Goal: Information Seeking & Learning: Stay updated

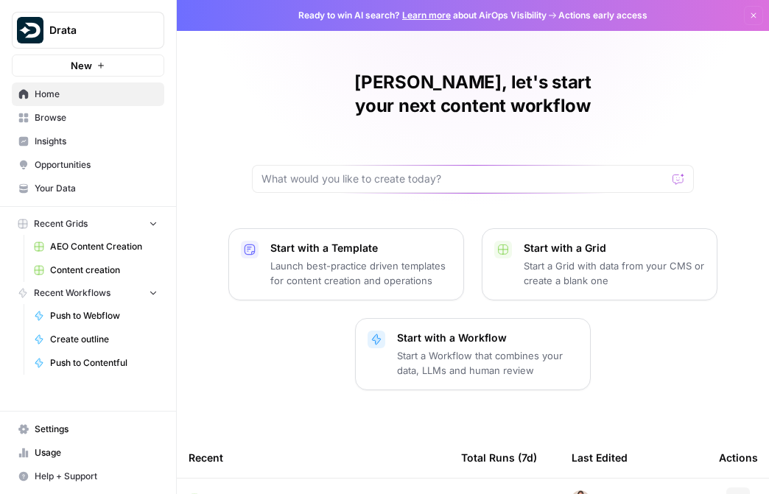
click at [96, 267] on span "Content creation" at bounding box center [104, 270] width 108 height 13
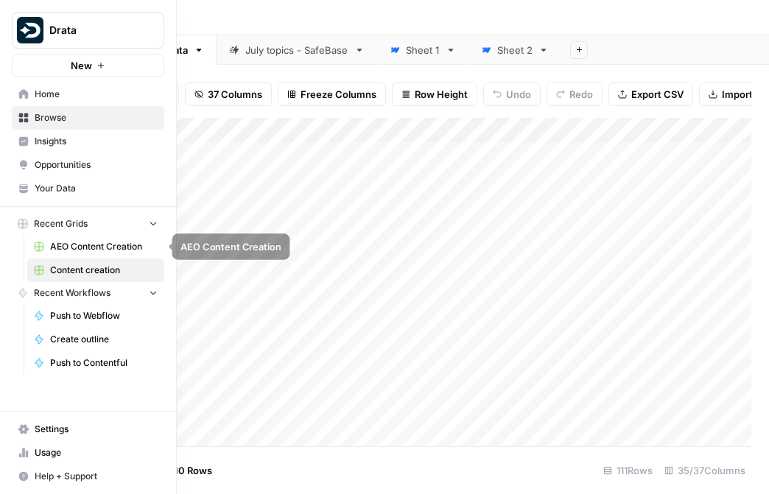
click at [84, 259] on link "Content creation" at bounding box center [95, 271] width 137 height 24
click at [85, 247] on span "AEO Content Creation" at bounding box center [104, 246] width 108 height 13
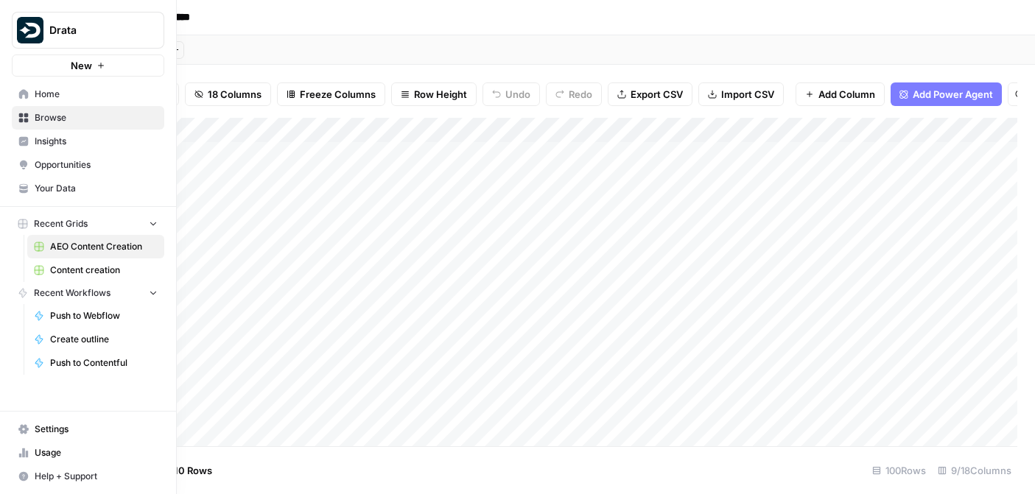
click at [37, 148] on link "Insights" at bounding box center [88, 142] width 153 height 24
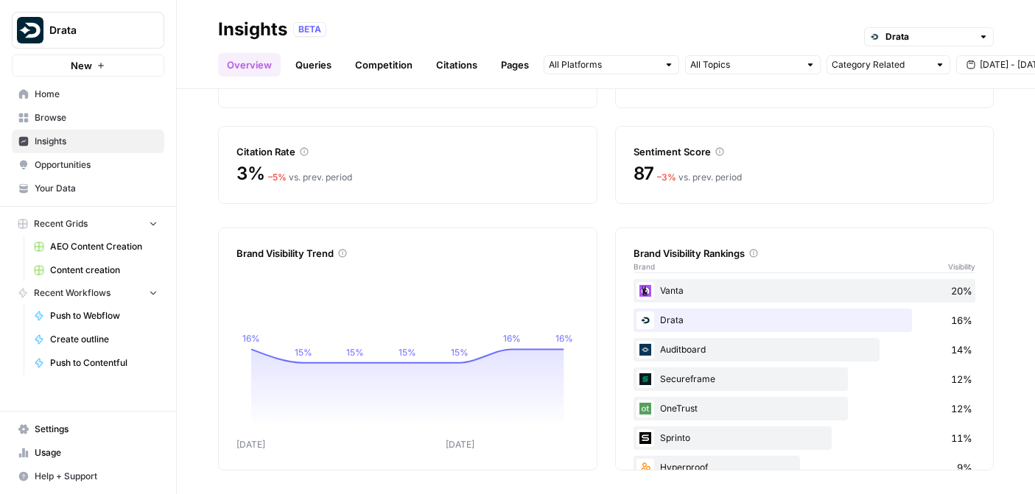
click at [303, 71] on link "Queries" at bounding box center [314, 65] width 54 height 24
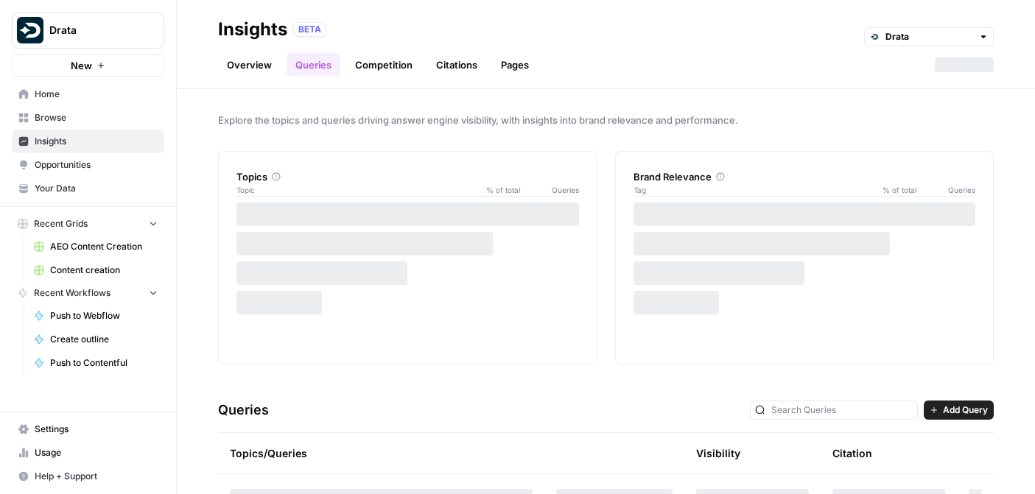
click at [368, 63] on link "Competition" at bounding box center [383, 65] width 75 height 24
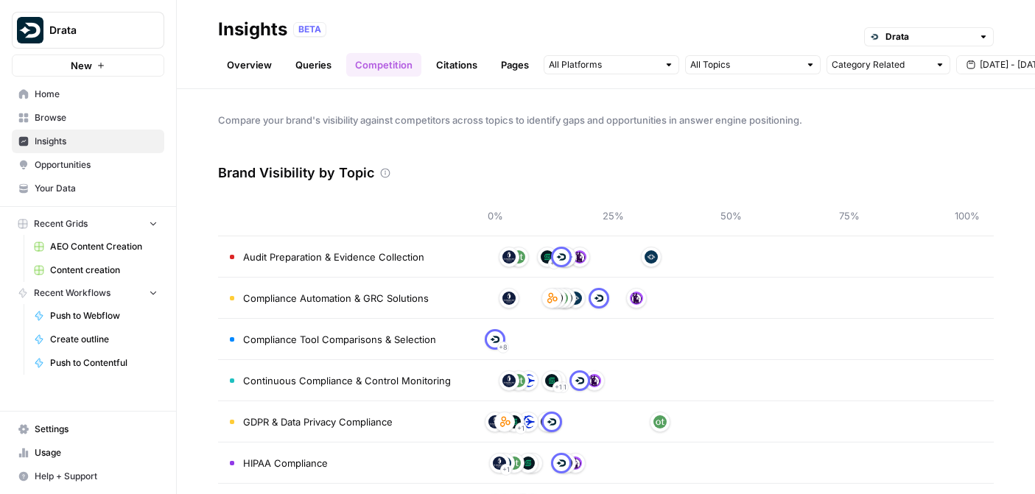
click at [396, 222] on th at bounding box center [343, 215] width 251 height 41
click at [704, 77] on header "Insights BETA Drata Overview Queries Competition Citations Pages Category Relat…" at bounding box center [606, 44] width 858 height 89
click at [707, 68] on input "text" at bounding box center [744, 64] width 109 height 15
click at [588, 195] on div "0% 25% 50% 75% 100%" at bounding box center [731, 215] width 502 height 41
click at [262, 69] on link "Overview" at bounding box center [249, 65] width 63 height 24
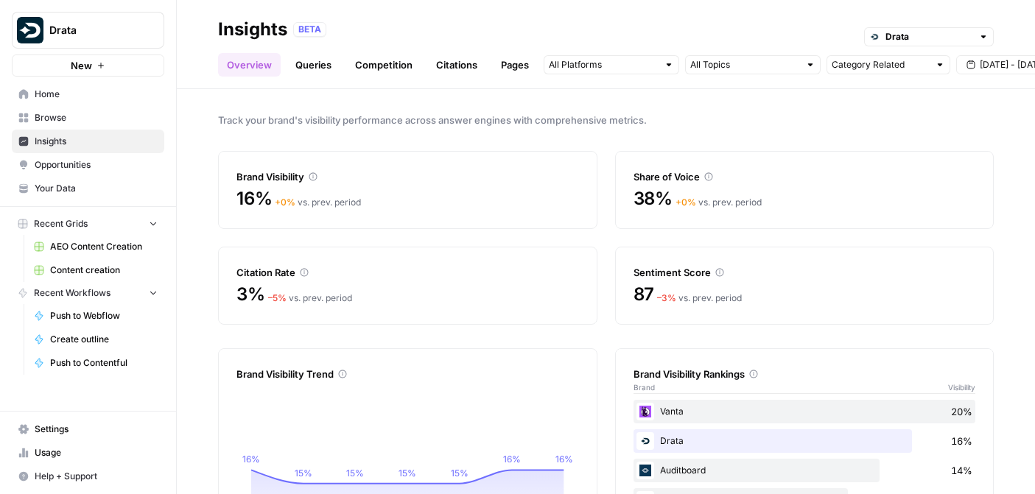
click at [318, 65] on link "Queries" at bounding box center [314, 65] width 54 height 24
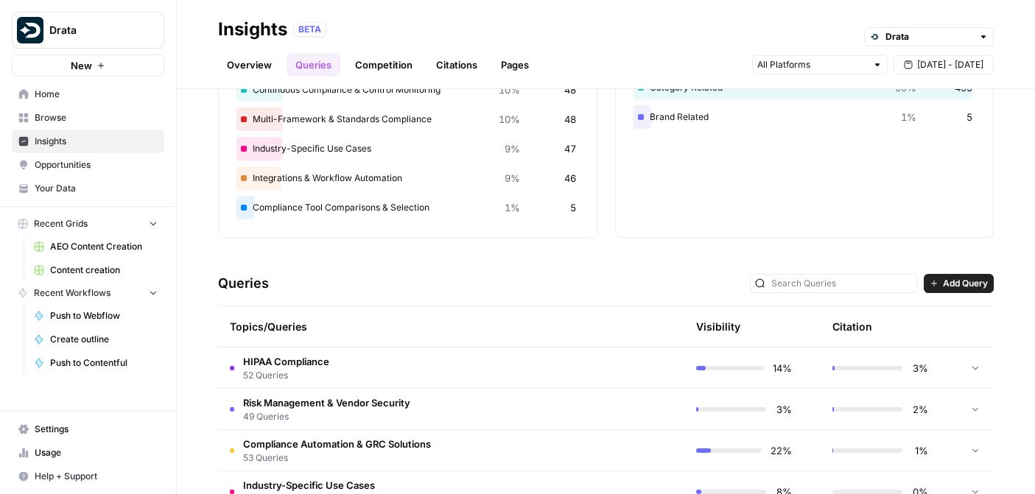
scroll to position [133, 0]
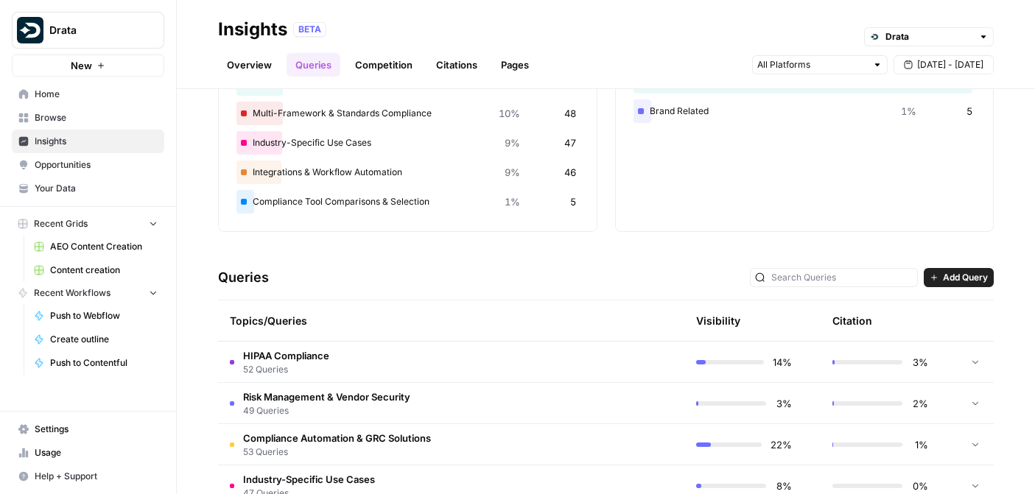
click at [975, 262] on div "Queries Add Query" at bounding box center [606, 278] width 776 height 45
click at [974, 270] on button "Add Query" at bounding box center [959, 277] width 70 height 19
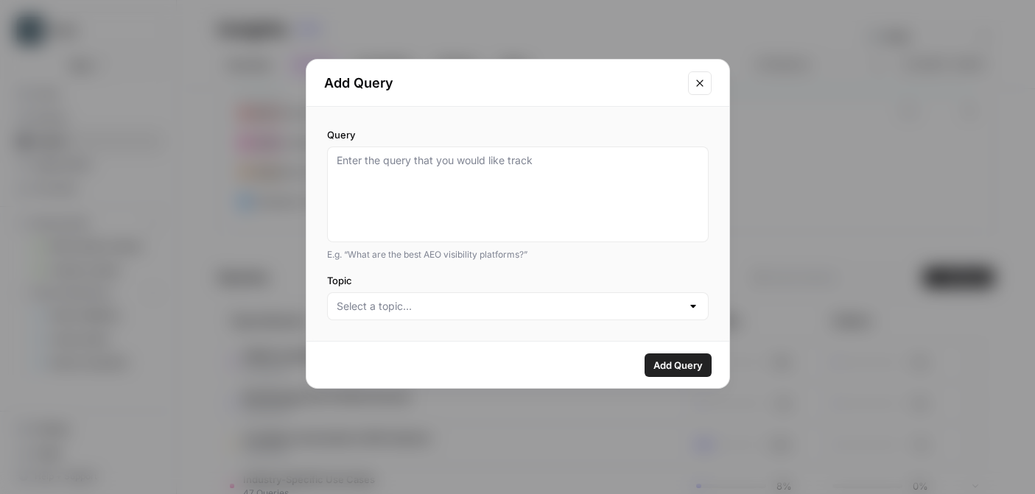
click at [382, 318] on div at bounding box center [518, 307] width 382 height 28
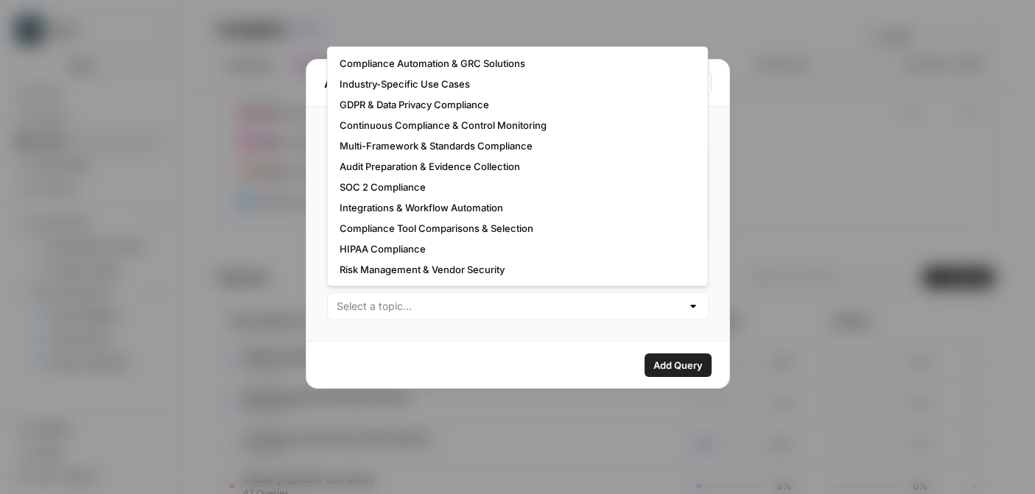
click at [841, 152] on div "Add Query Query E.g. “What are the best AEO visibility platforms?” Topic Add Qu…" at bounding box center [517, 247] width 1035 height 494
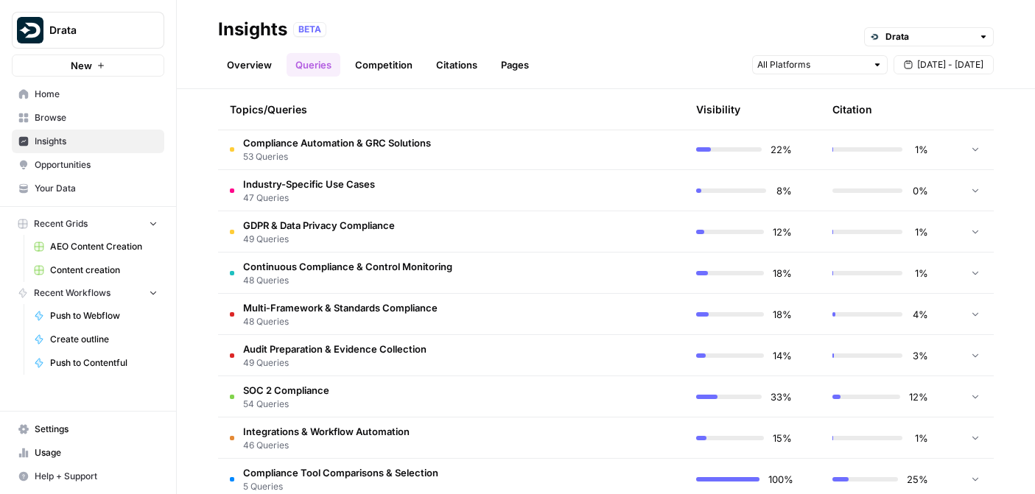
scroll to position [458, 0]
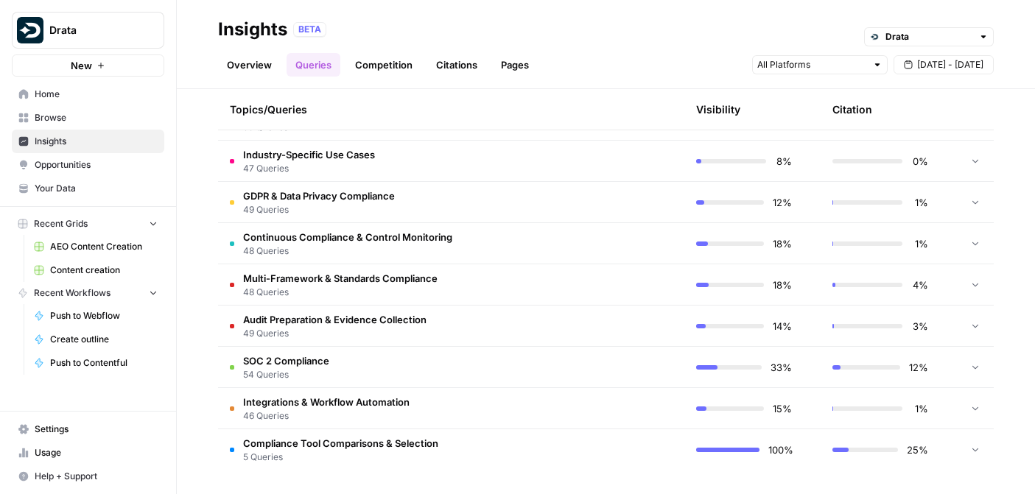
click at [393, 71] on link "Competition" at bounding box center [383, 65] width 75 height 24
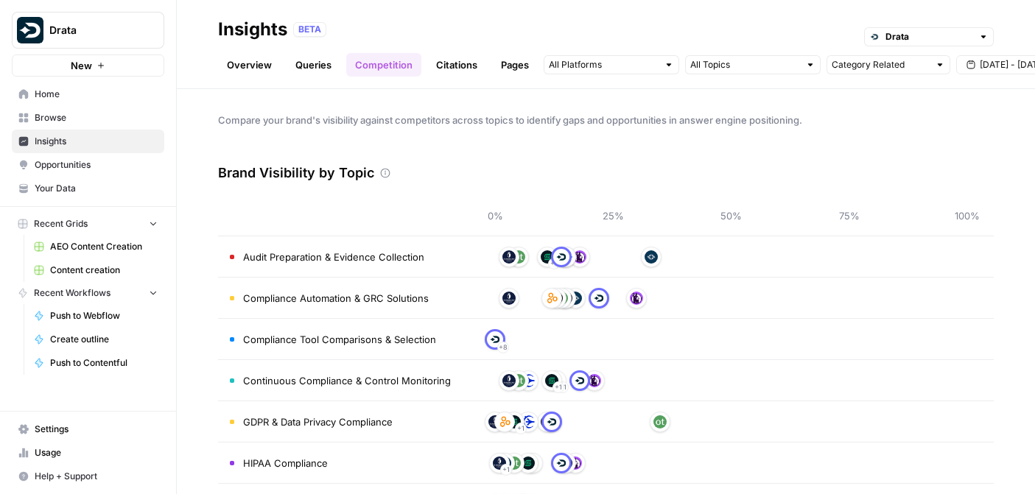
click at [449, 60] on link "Citations" at bounding box center [456, 65] width 59 height 24
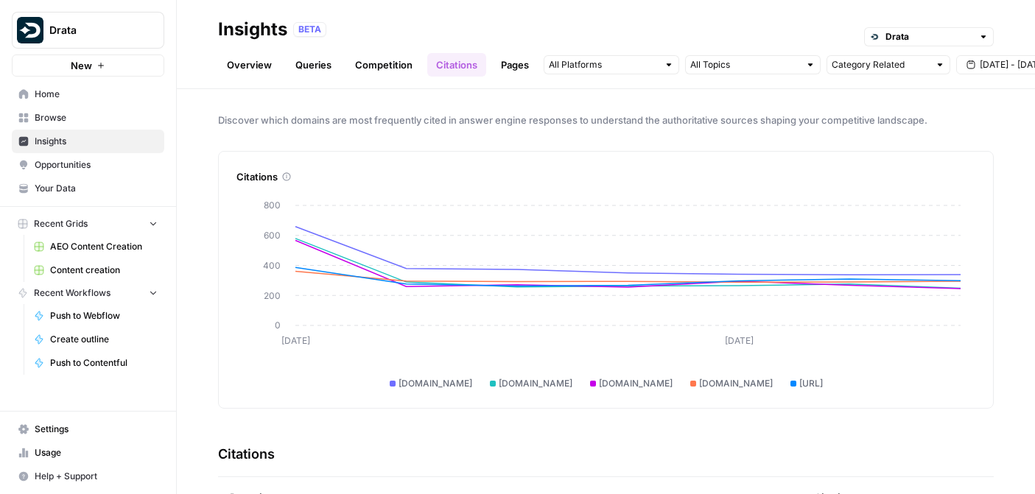
click at [496, 65] on link "Pages" at bounding box center [515, 65] width 46 height 24
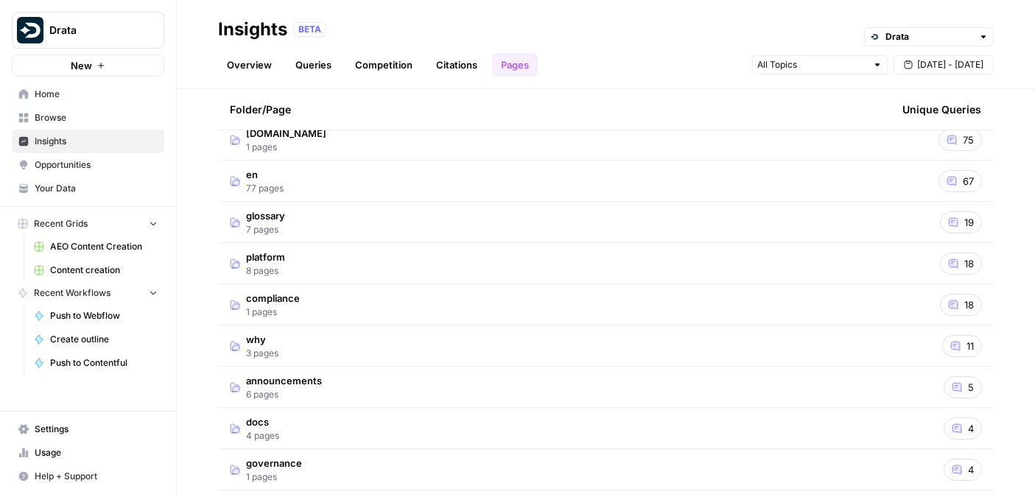
scroll to position [206, 0]
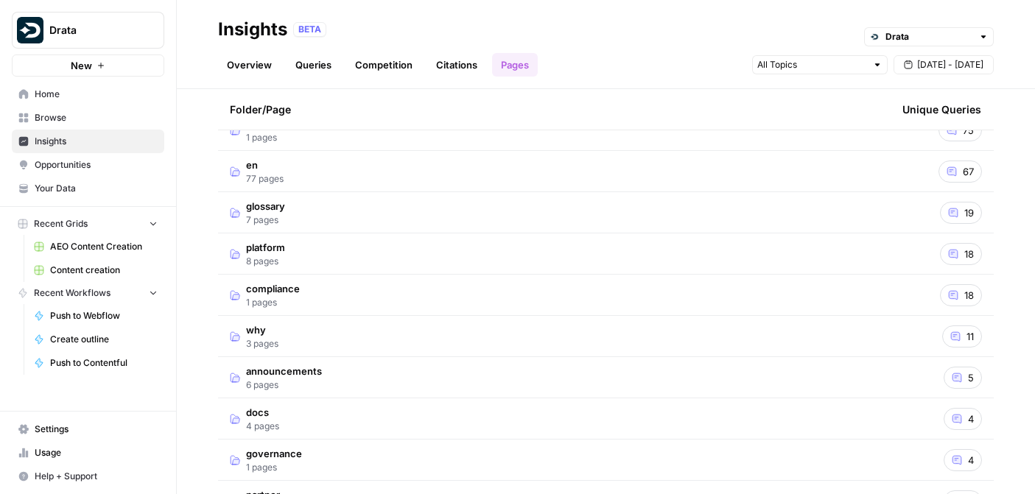
click at [306, 343] on td "why 3 pages" at bounding box center [554, 336] width 673 height 41
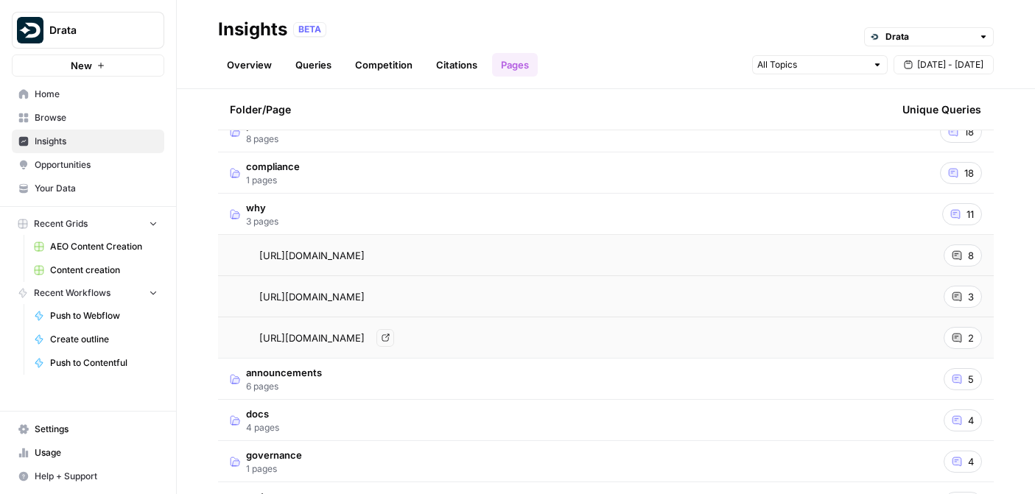
scroll to position [330, 0]
click at [974, 254] on div "8" at bounding box center [963, 254] width 38 height 22
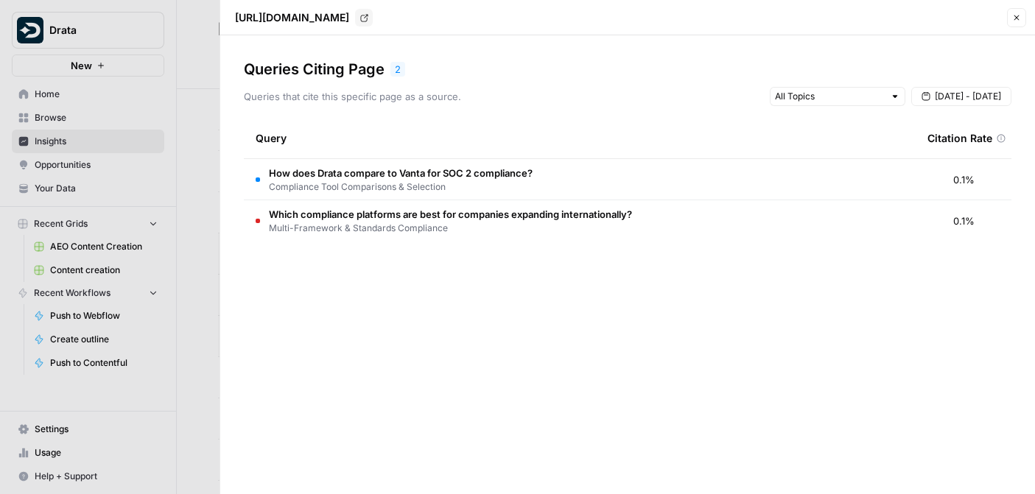
click at [201, 252] on div at bounding box center [517, 247] width 1035 height 494
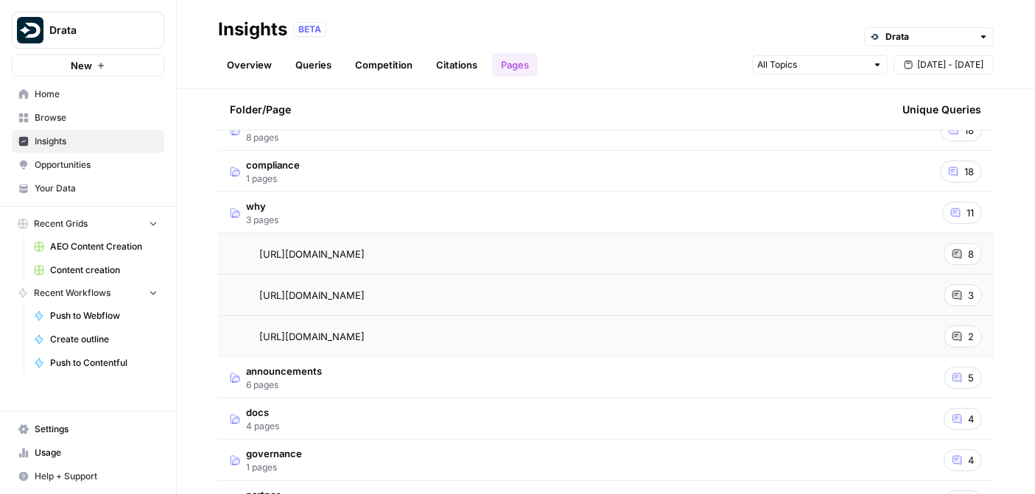
click at [976, 295] on div "3" at bounding box center [963, 295] width 38 height 22
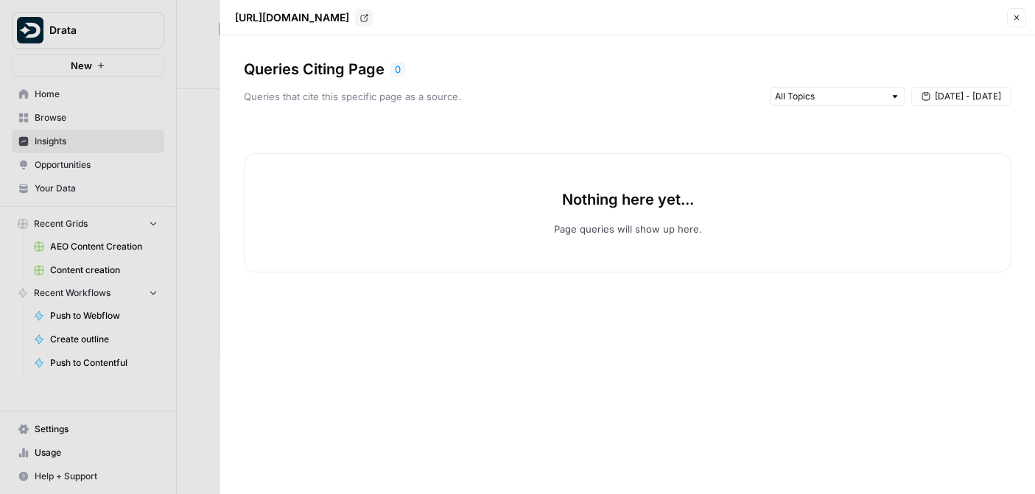
click at [205, 158] on div at bounding box center [517, 247] width 1035 height 494
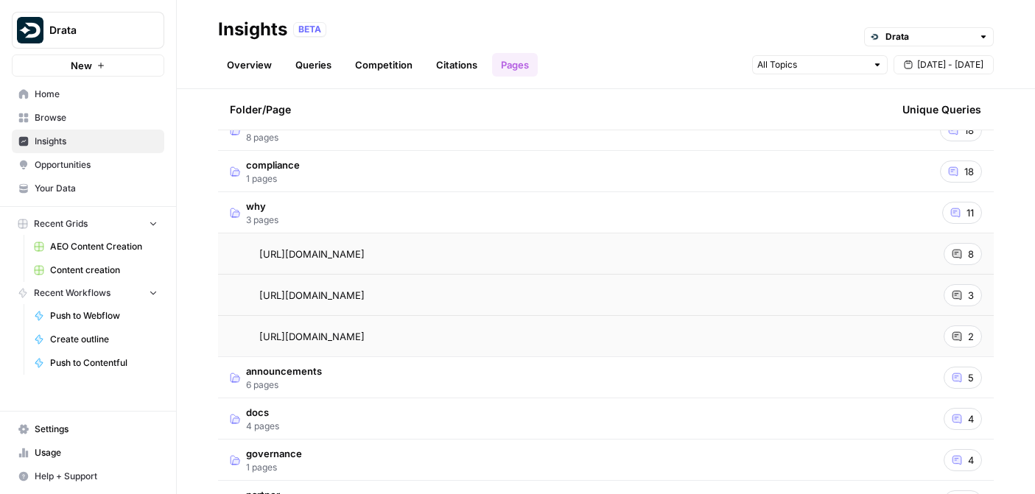
click at [959, 332] on icon at bounding box center [957, 337] width 10 height 10
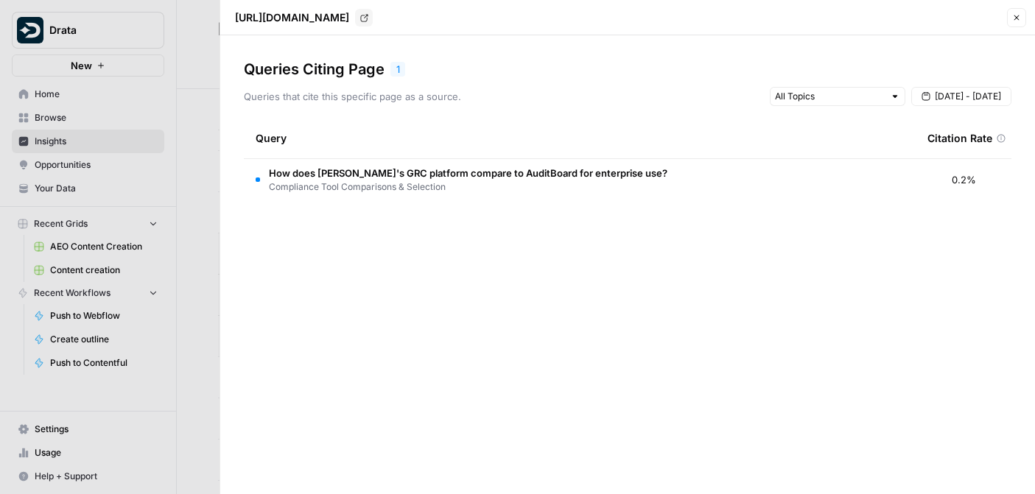
click at [223, 219] on div "Queries Citing Page 1 Queries that cite this specific page as a source. [DATE] …" at bounding box center [627, 264] width 815 height 459
click at [206, 225] on div at bounding box center [517, 247] width 1035 height 494
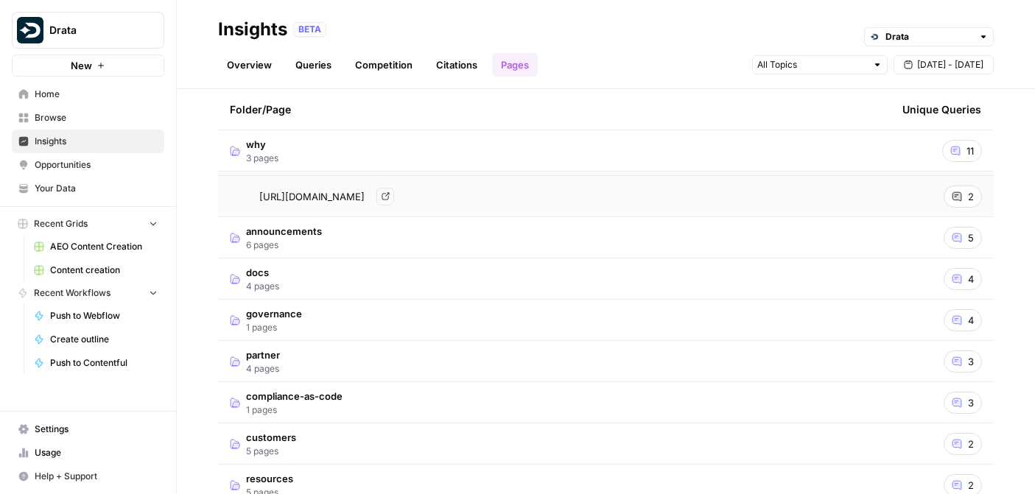
scroll to position [473, 0]
click at [293, 270] on td "docs 4 pages" at bounding box center [554, 276] width 673 height 41
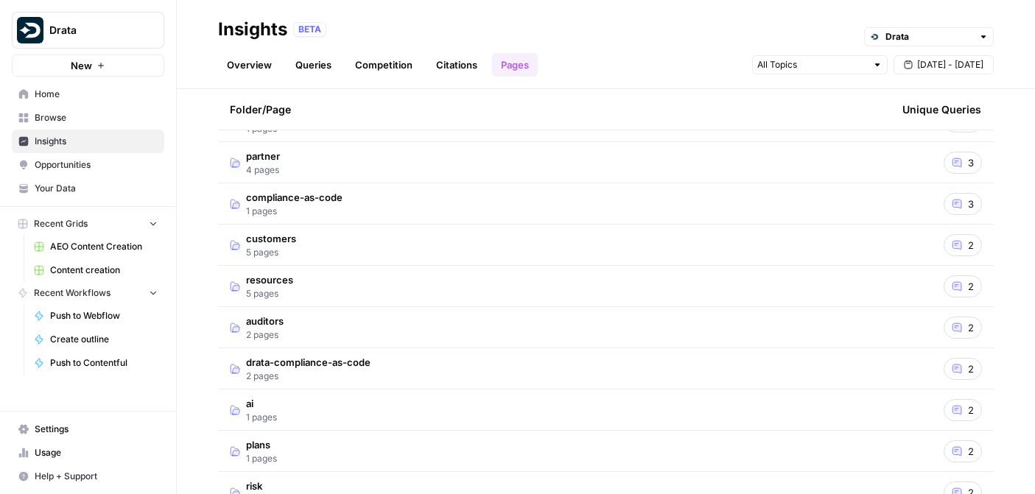
scroll to position [836, 0]
click at [280, 396] on td "ai 1 pages" at bounding box center [554, 408] width 673 height 41
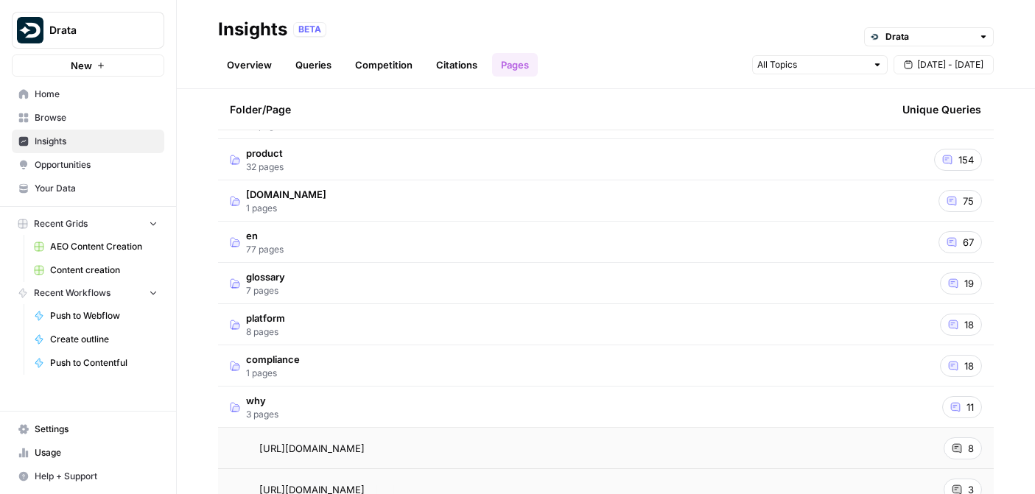
scroll to position [0, 0]
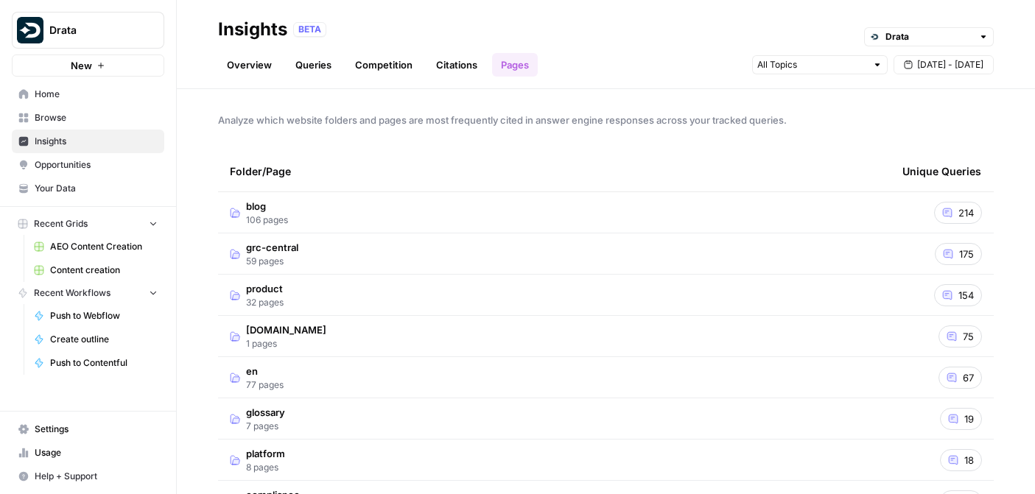
click at [303, 218] on td "blog 106 pages" at bounding box center [554, 212] width 673 height 41
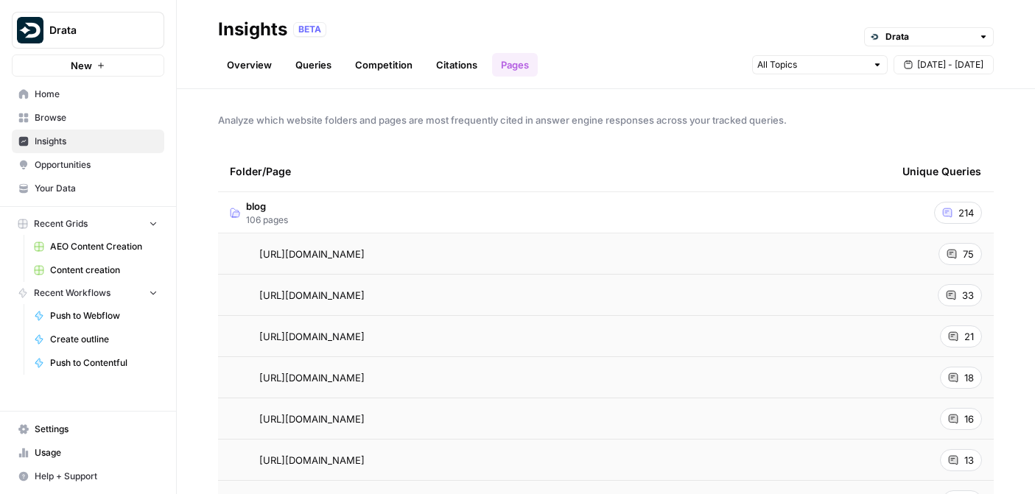
click at [454, 59] on link "Citations" at bounding box center [456, 65] width 59 height 24
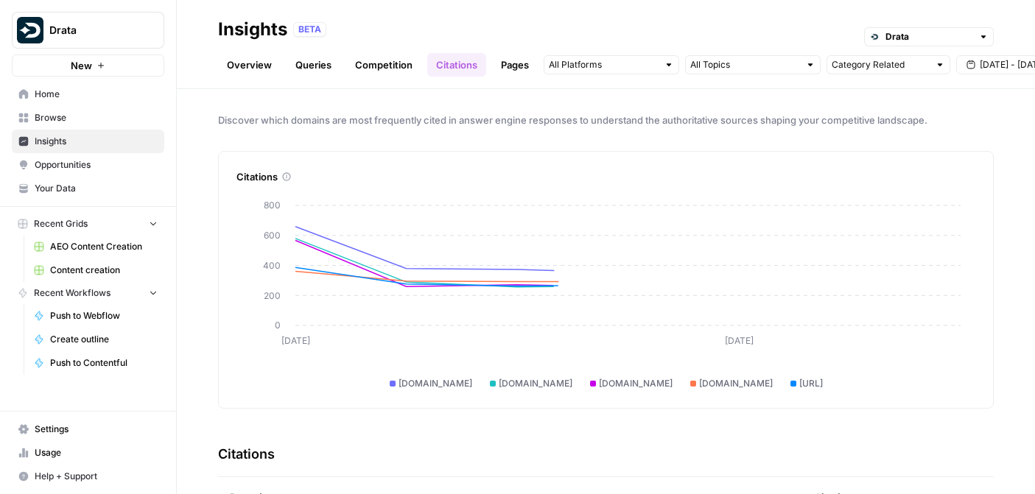
click at [399, 63] on link "Competition" at bounding box center [383, 65] width 75 height 24
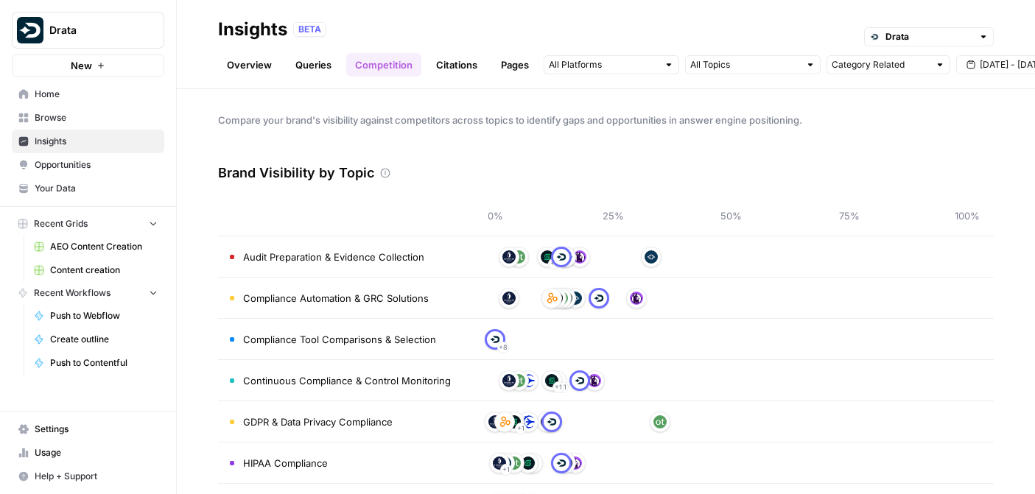
click at [302, 63] on link "Queries" at bounding box center [314, 65] width 54 height 24
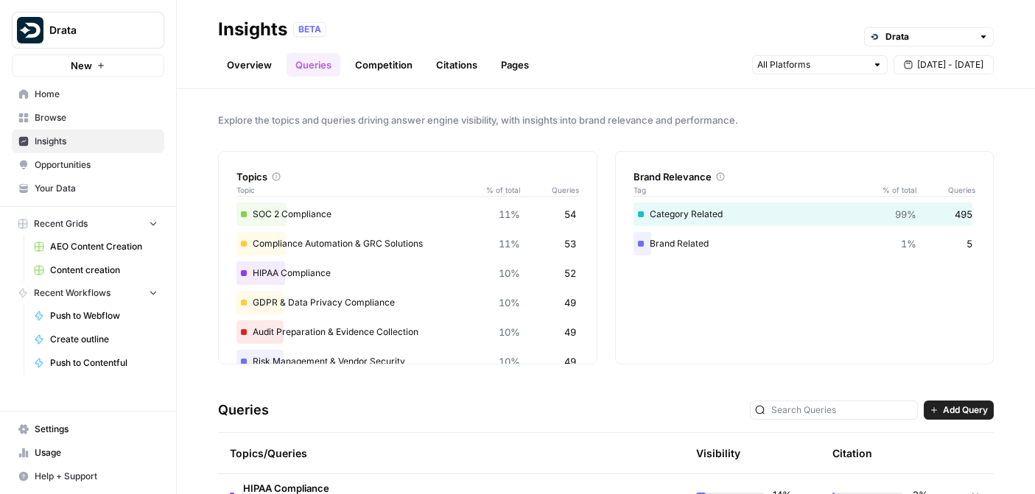
click at [233, 58] on link "Overview" at bounding box center [249, 65] width 63 height 24
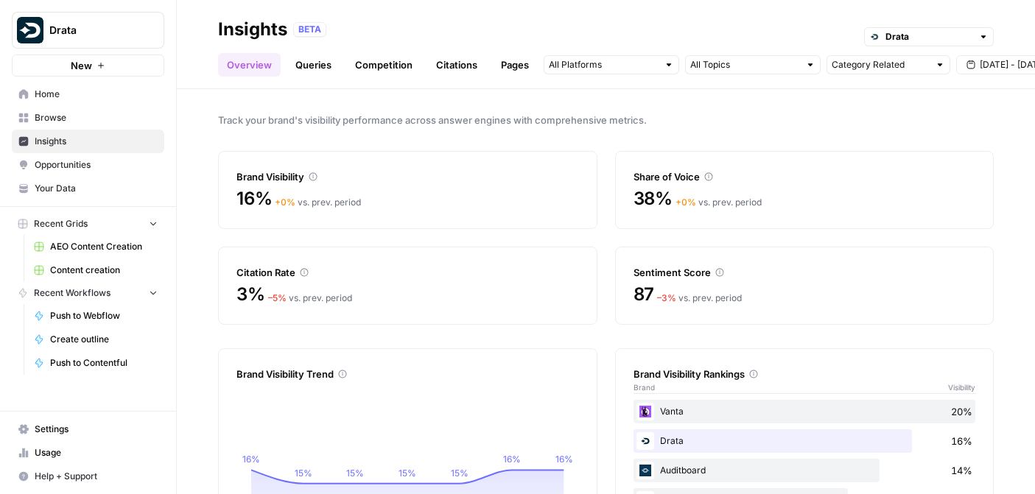
click at [105, 161] on span "Opportunities" at bounding box center [96, 164] width 123 height 13
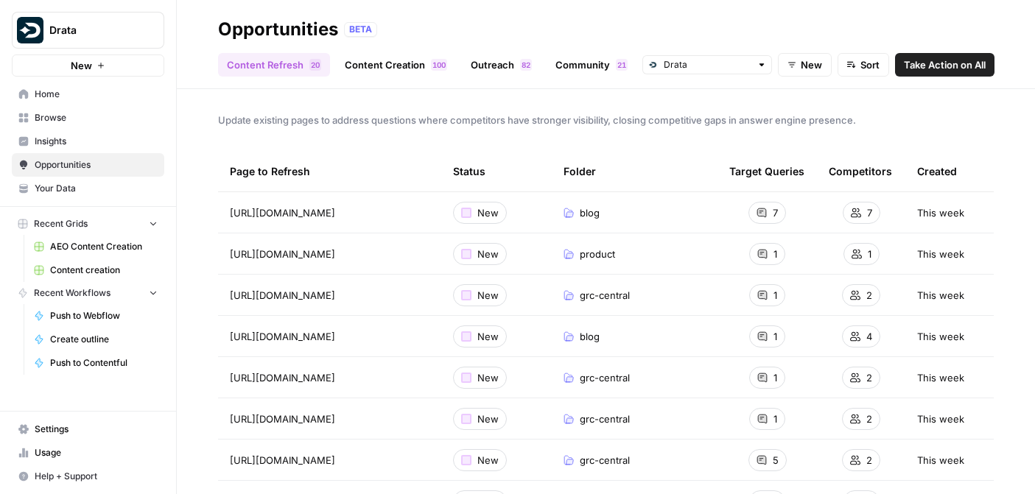
click at [389, 63] on link "Content Creation 0 0 1" at bounding box center [396, 65] width 120 height 24
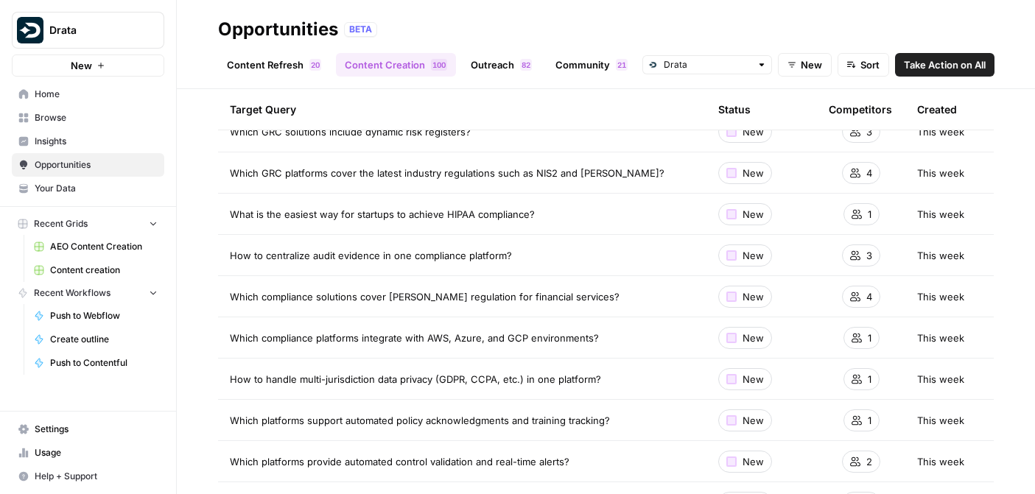
scroll to position [3791, 0]
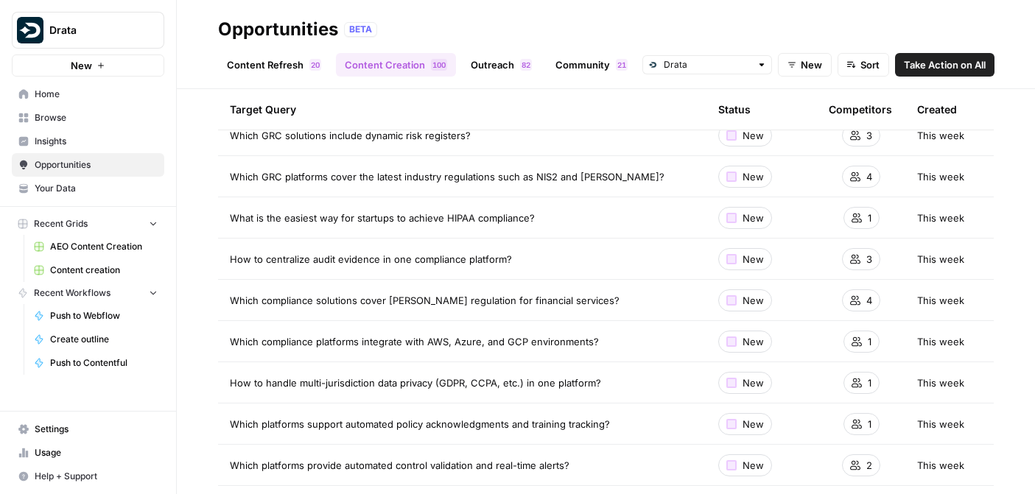
click at [536, 267] on td "How to centralize audit evidence in one compliance platform?" at bounding box center [462, 259] width 489 height 41
drag, startPoint x: 514, startPoint y: 256, endPoint x: 230, endPoint y: 258, distance: 283.7
click at [230, 258] on div "How to centralize audit evidence in one compliance platform?" at bounding box center [462, 259] width 465 height 15
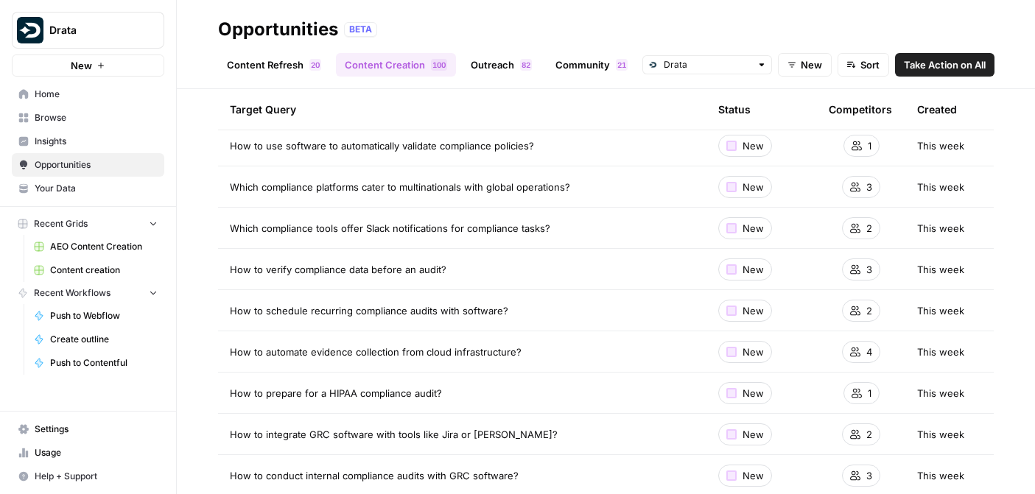
scroll to position [0, 0]
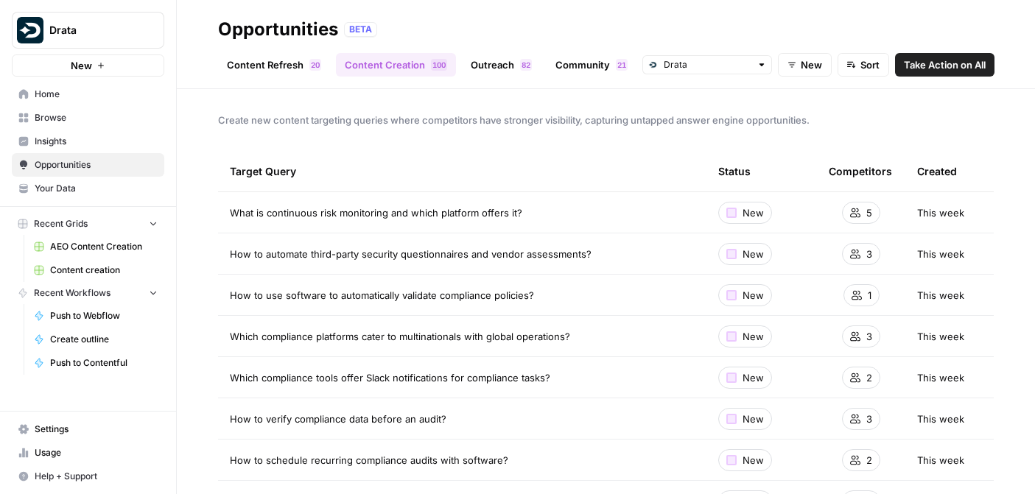
click at [817, 69] on span "New" at bounding box center [811, 64] width 21 height 15
click at [844, 27] on div "Opportunities BETA" at bounding box center [606, 30] width 776 height 24
click at [850, 55] on button "Sort" at bounding box center [864, 65] width 52 height 24
click at [841, 28] on div "Opportunities BETA" at bounding box center [606, 30] width 776 height 24
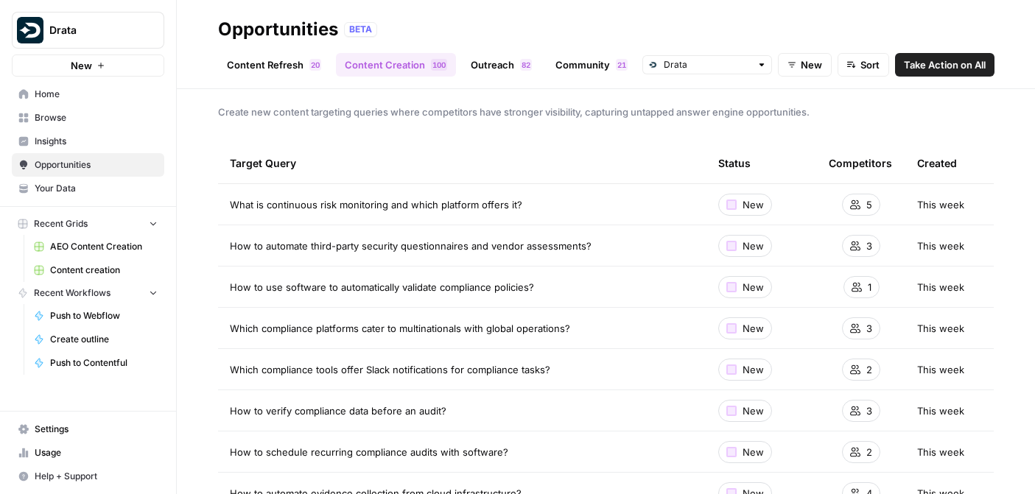
scroll to position [10, 0]
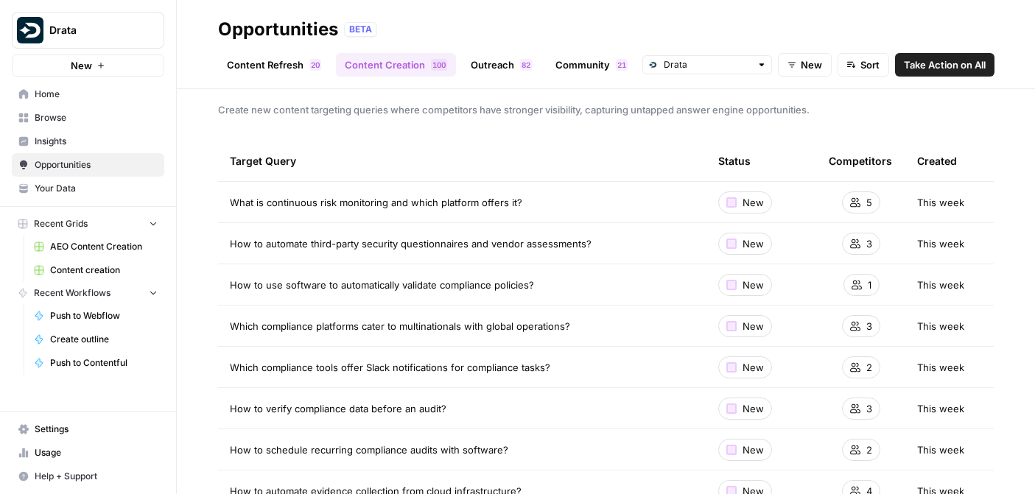
click at [852, 69] on icon "button" at bounding box center [851, 65] width 9 height 10
click at [844, 117] on button "Competitors (High to Low)" at bounding box center [912, 120] width 138 height 21
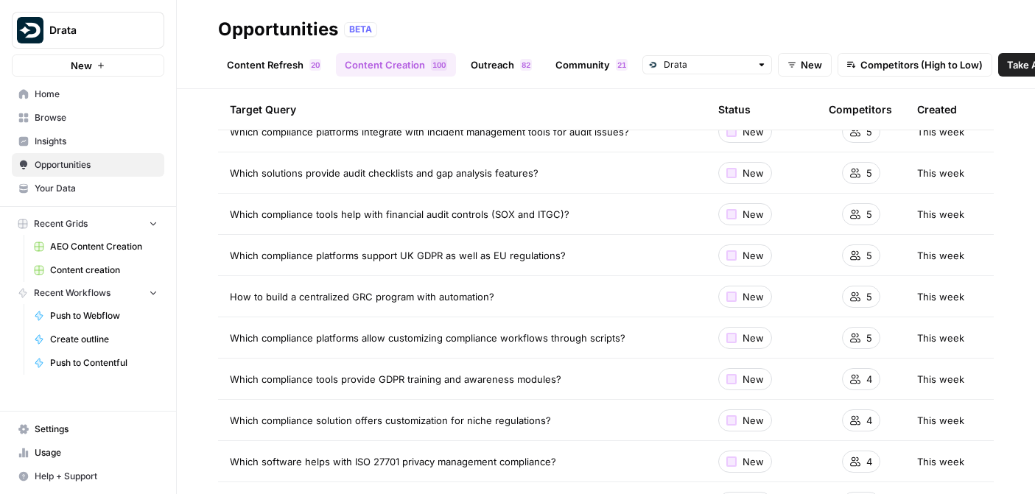
scroll to position [251, 0]
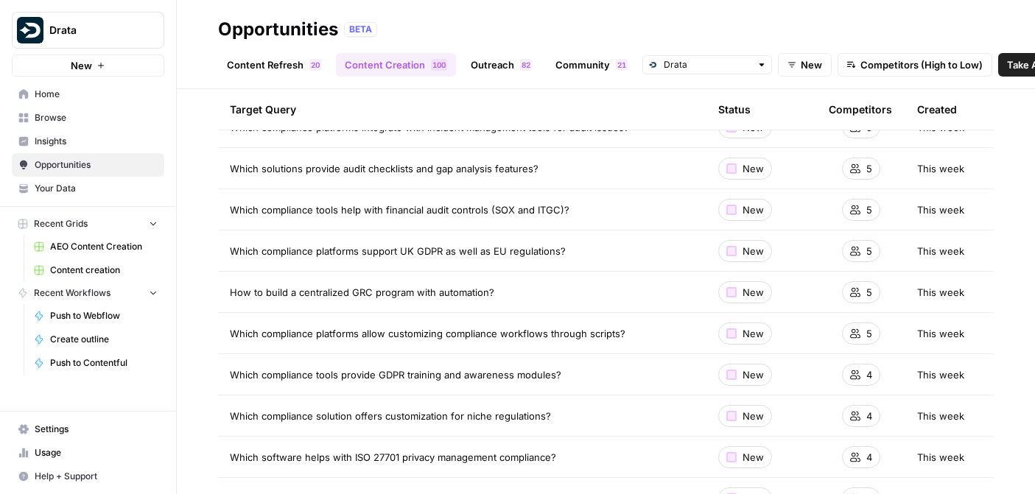
drag, startPoint x: 629, startPoint y: 328, endPoint x: 614, endPoint y: 303, distance: 29.4
click at [618, 318] on td "Which compliance platforms allow customizing compliance workflows through scrip…" at bounding box center [462, 333] width 489 height 41
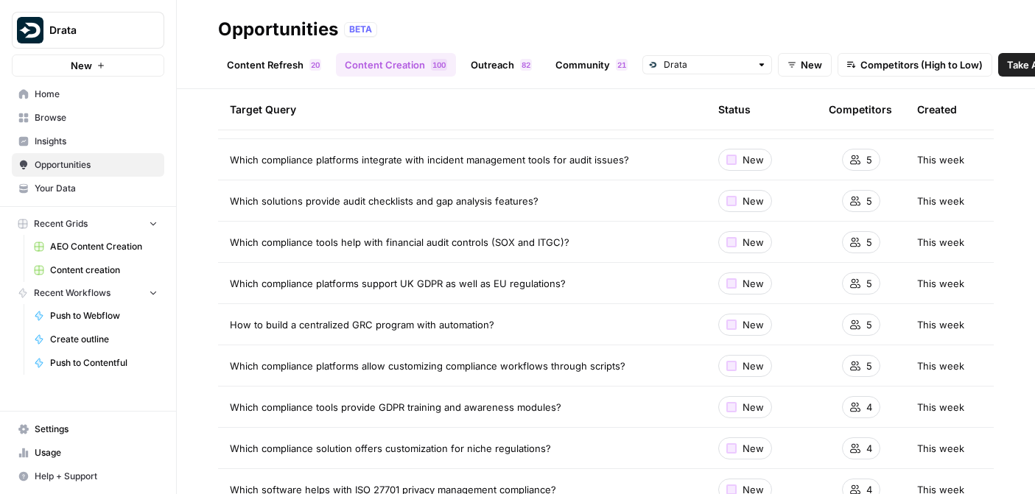
scroll to position [217, 0]
drag, startPoint x: 624, startPoint y: 329, endPoint x: 318, endPoint y: 186, distance: 337.5
click at [318, 186] on td "Which solutions provide audit checklists and gap analysis features?" at bounding box center [462, 202] width 489 height 41
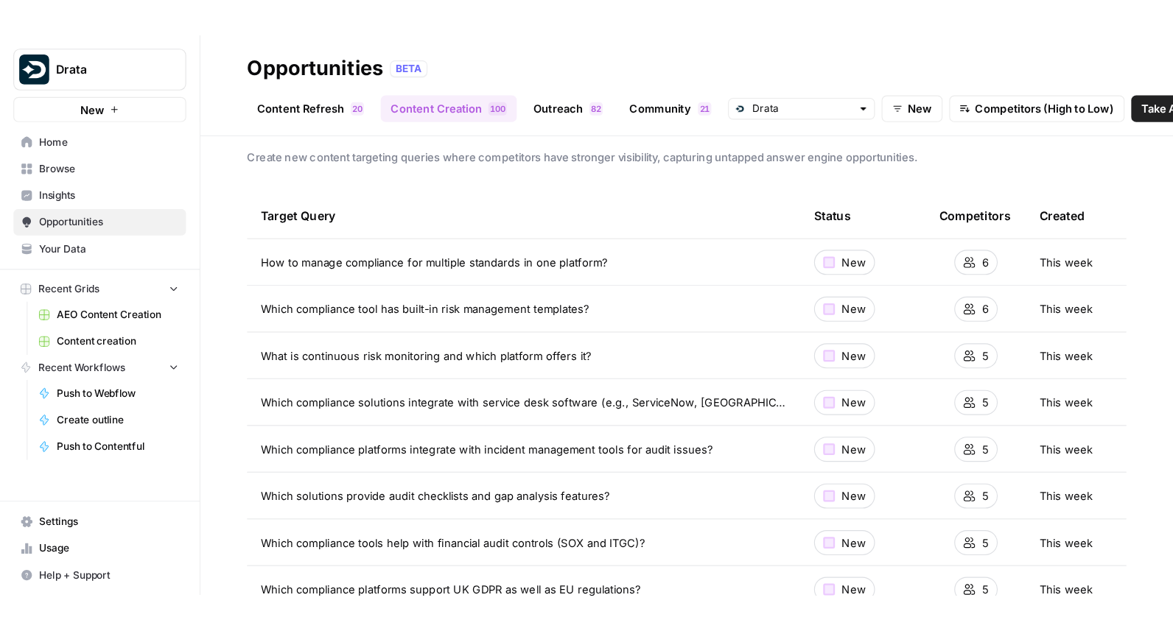
scroll to position [0, 0]
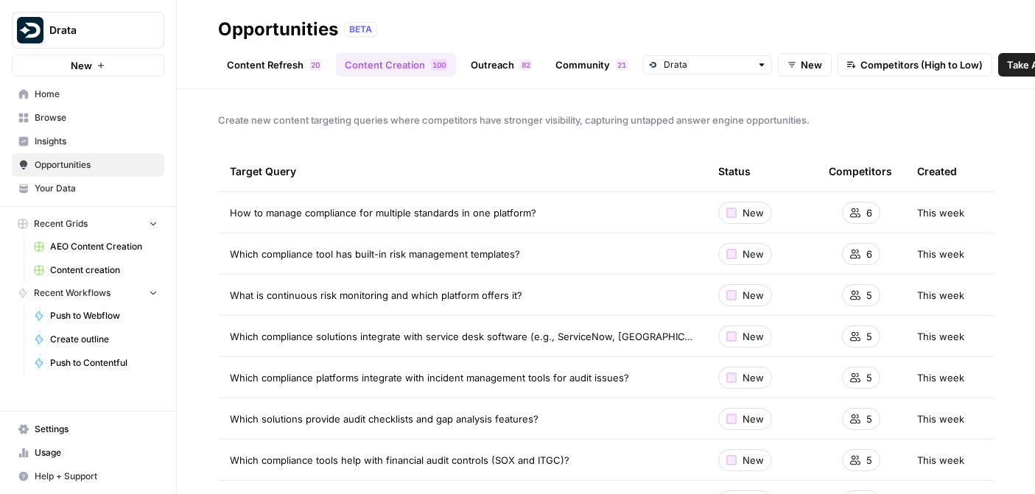
drag, startPoint x: 642, startPoint y: 363, endPoint x: 309, endPoint y: 309, distance: 337.4
click at [539, 154] on div "Target Query" at bounding box center [462, 171] width 465 height 41
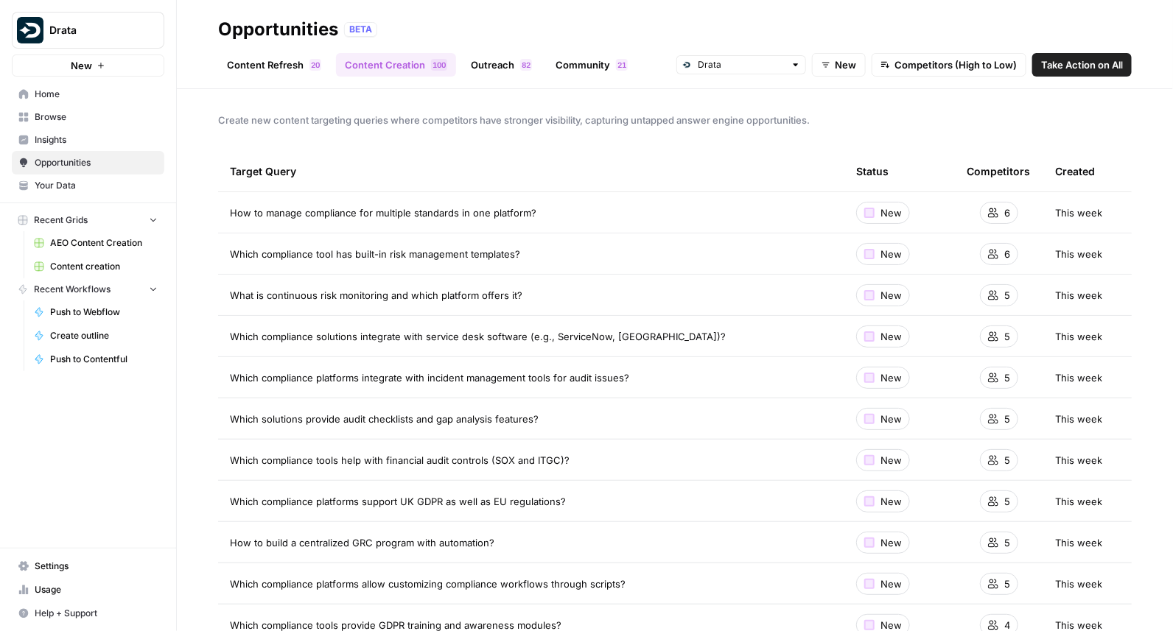
click at [1004, 113] on span "Create new content targeting queries where competitors have stronger visibility…" at bounding box center [675, 120] width 914 height 15
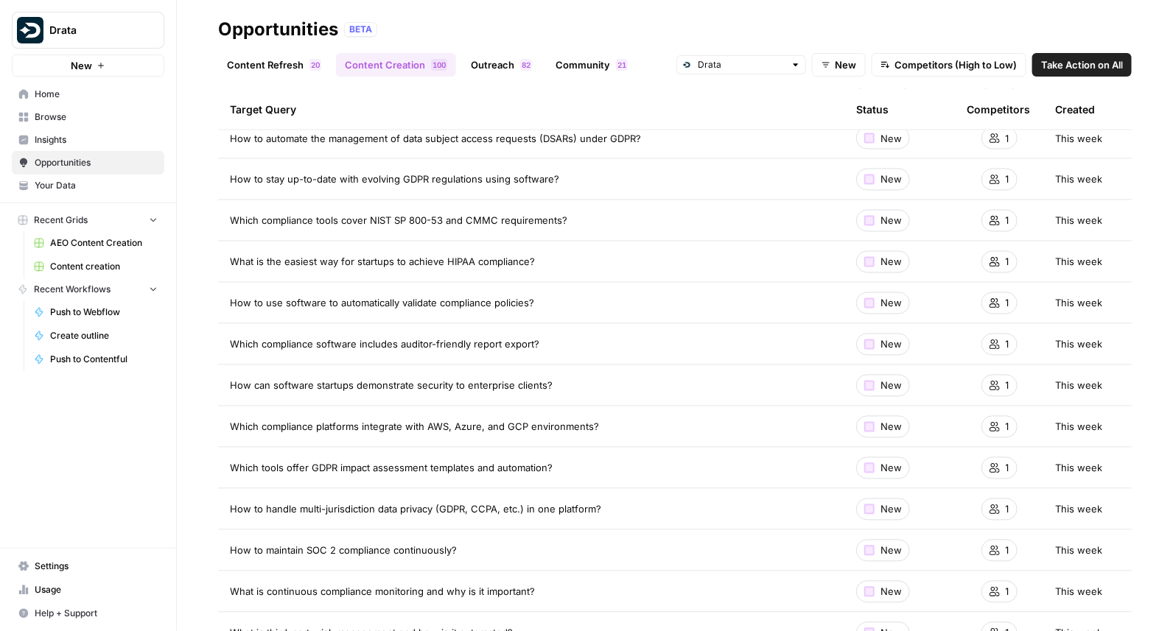
scroll to position [3710, 0]
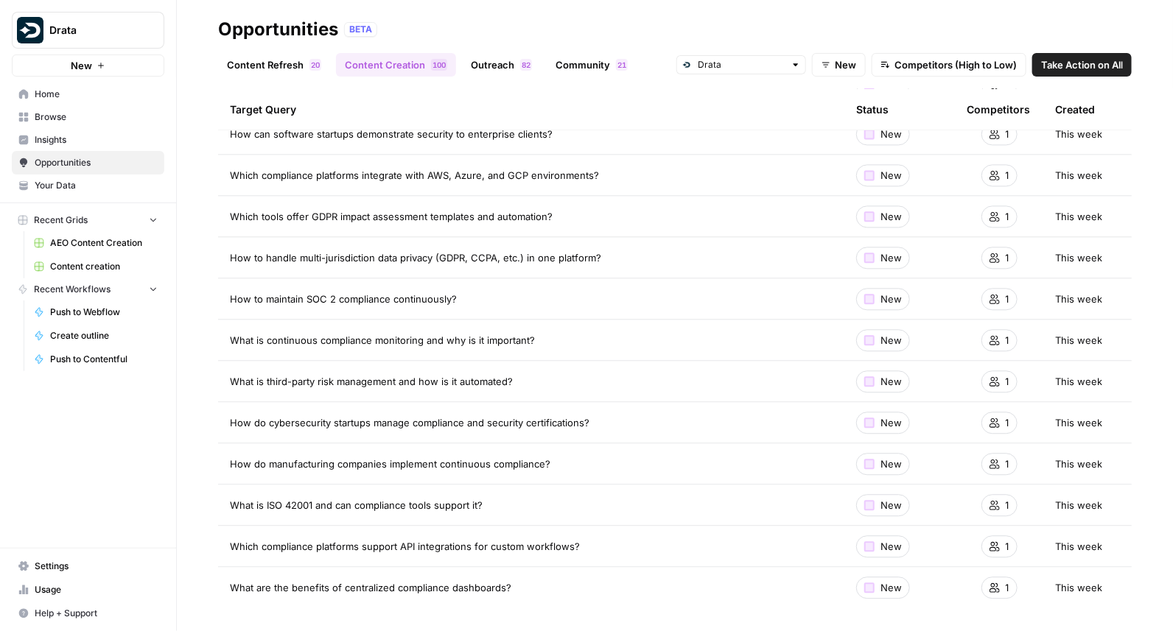
click at [1004, 69] on span "Take Action on All" at bounding box center [1082, 64] width 82 height 15
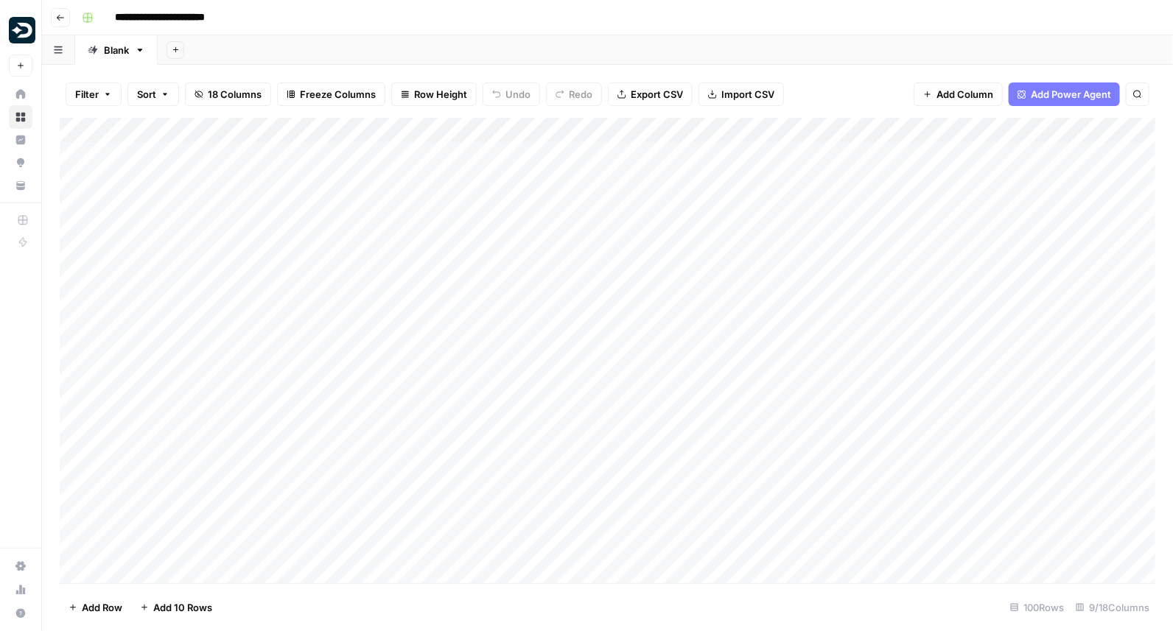
click at [220, 12] on input "**********" at bounding box center [177, 18] width 138 height 24
type input "**********"
click at [420, 27] on div "**********" at bounding box center [617, 18] width 1082 height 24
click at [318, 153] on div "Add Column" at bounding box center [608, 351] width 1096 height 466
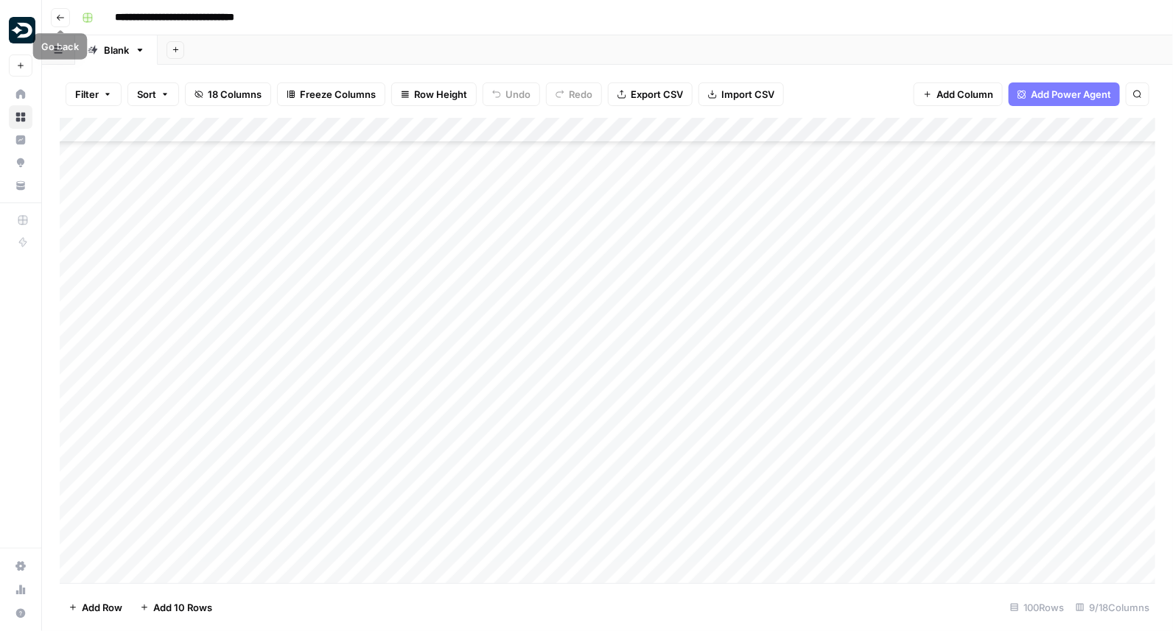
click at [56, 15] on icon "button" at bounding box center [60, 17] width 9 height 9
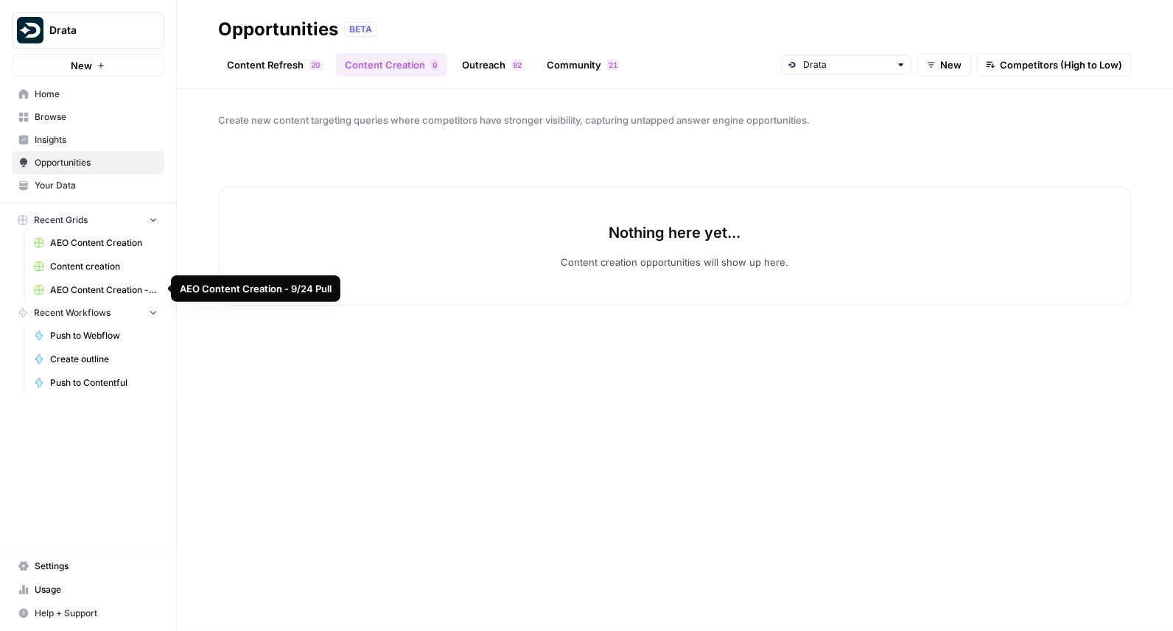
click at [80, 287] on span "AEO Content Creation - 9/24 Pull" at bounding box center [104, 290] width 108 height 13
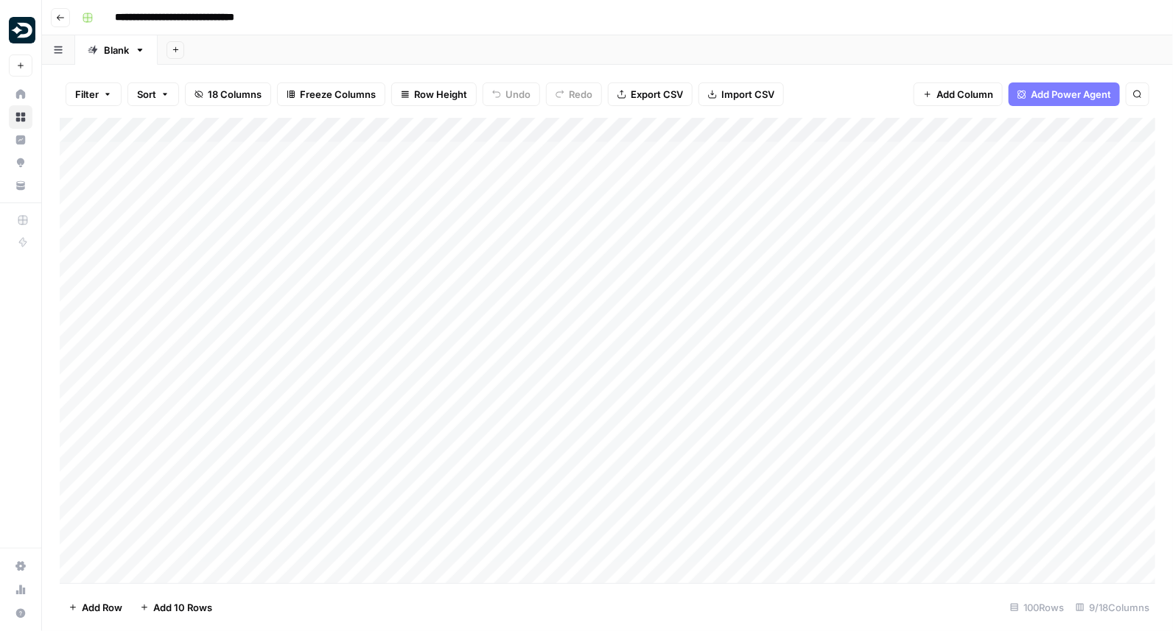
click at [58, 16] on icon "button" at bounding box center [60, 17] width 9 height 9
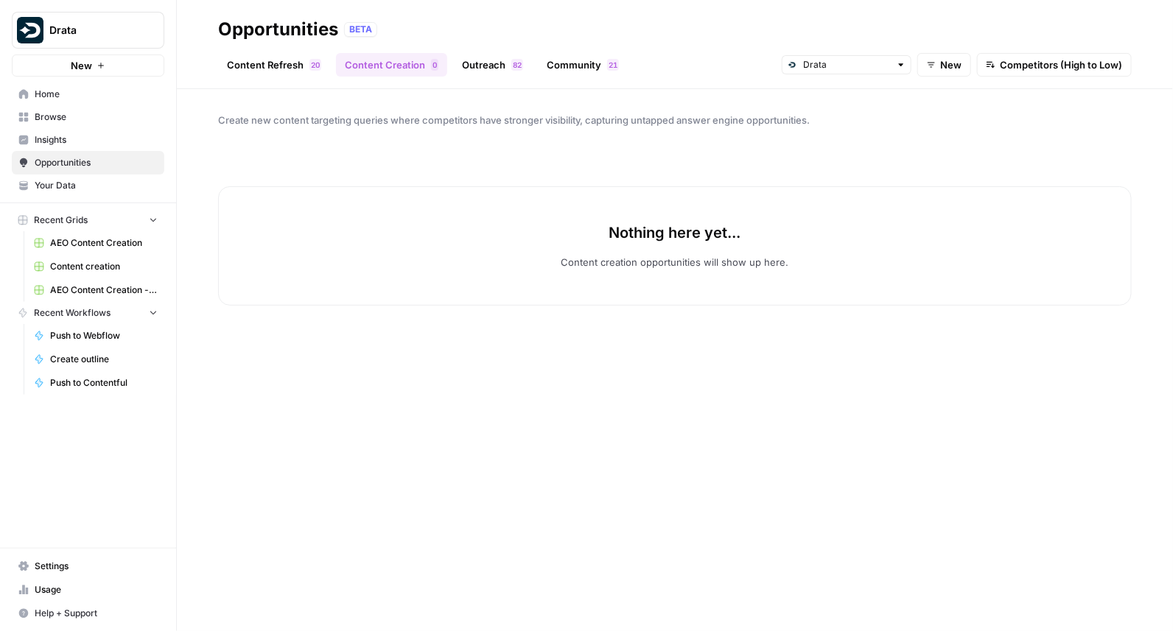
click at [52, 237] on span "AEO Content Creation" at bounding box center [104, 243] width 108 height 13
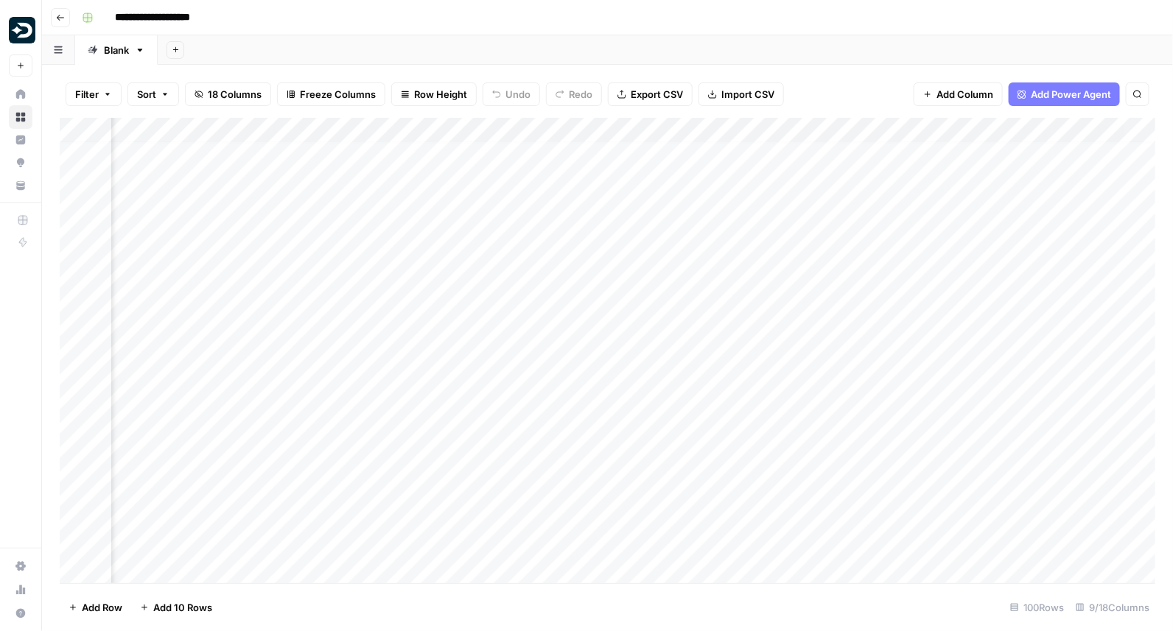
scroll to position [6, 0]
click at [205, 15] on input "**********" at bounding box center [169, 18] width 123 height 24
click at [220, 15] on input "**********" at bounding box center [169, 18] width 123 height 24
type input "**********"
click at [595, 8] on div "**********" at bounding box center [617, 18] width 1082 height 24
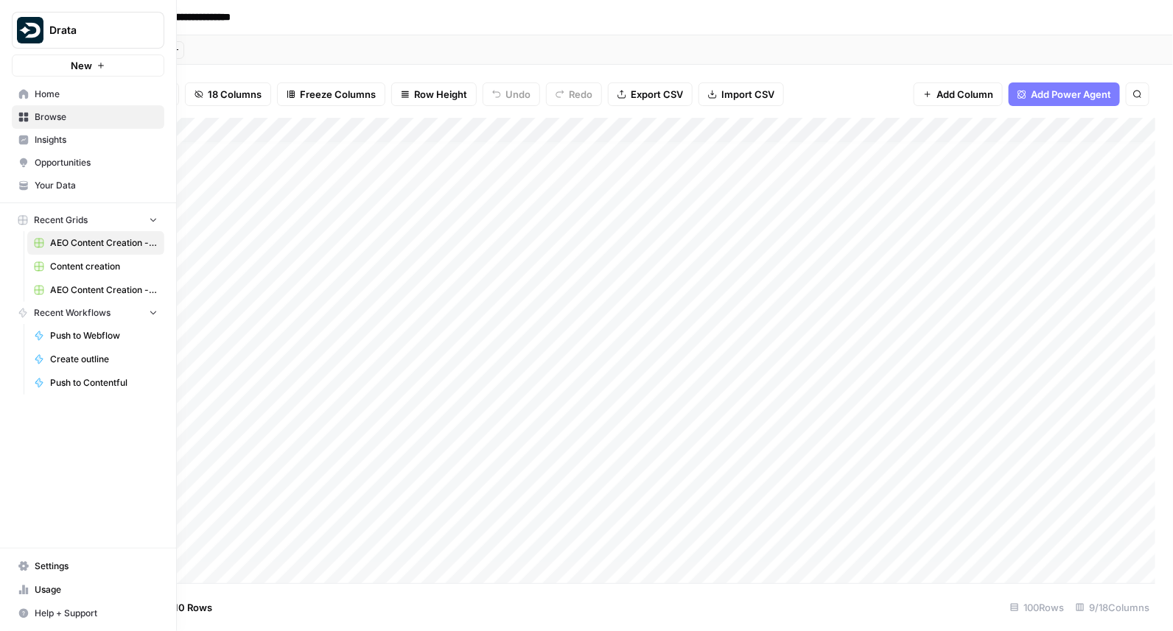
click at [55, 288] on span "AEO Content Creation - 9/24 Pull" at bounding box center [104, 290] width 108 height 13
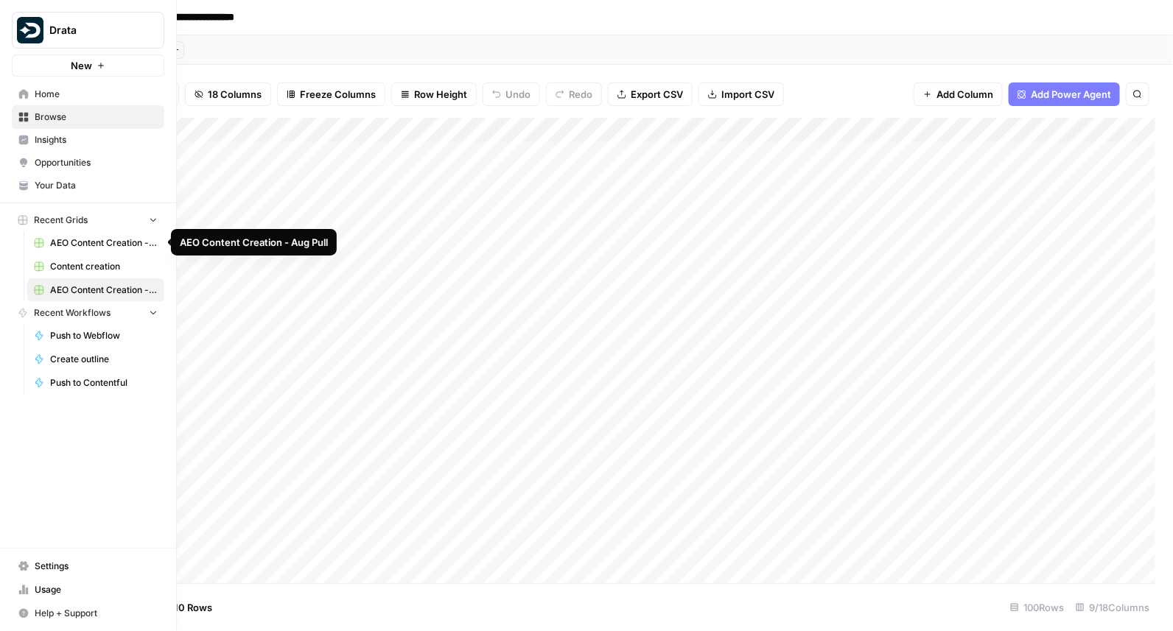
click at [80, 245] on span "AEO Content Creation - Aug Pull" at bounding box center [104, 243] width 108 height 13
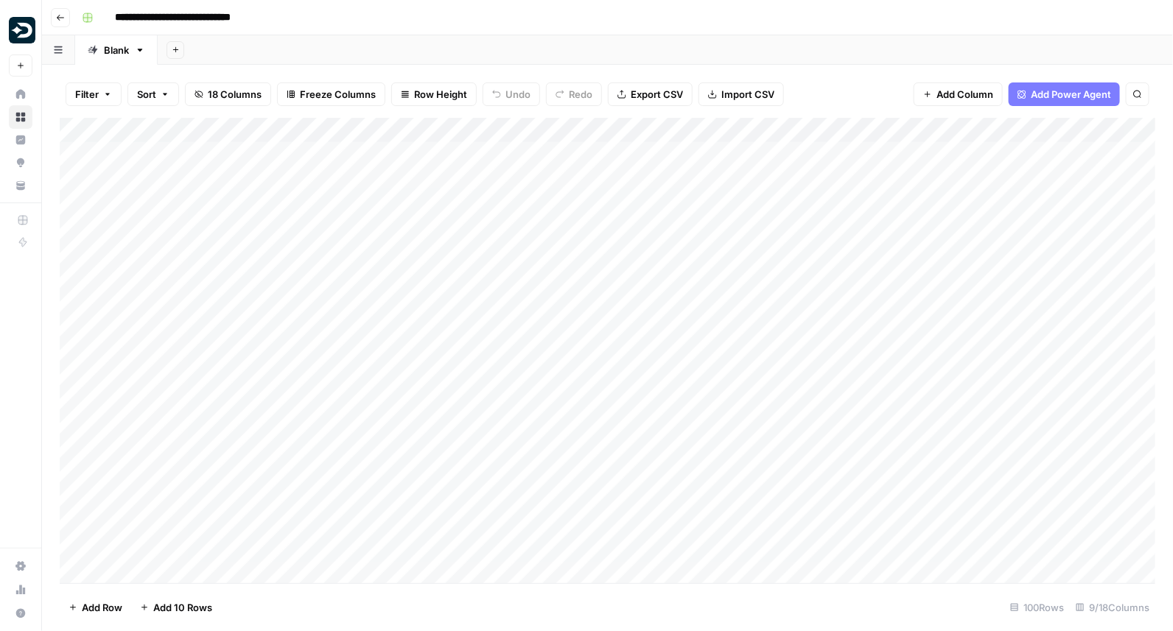
click at [60, 11] on button "Go back" at bounding box center [60, 17] width 19 height 19
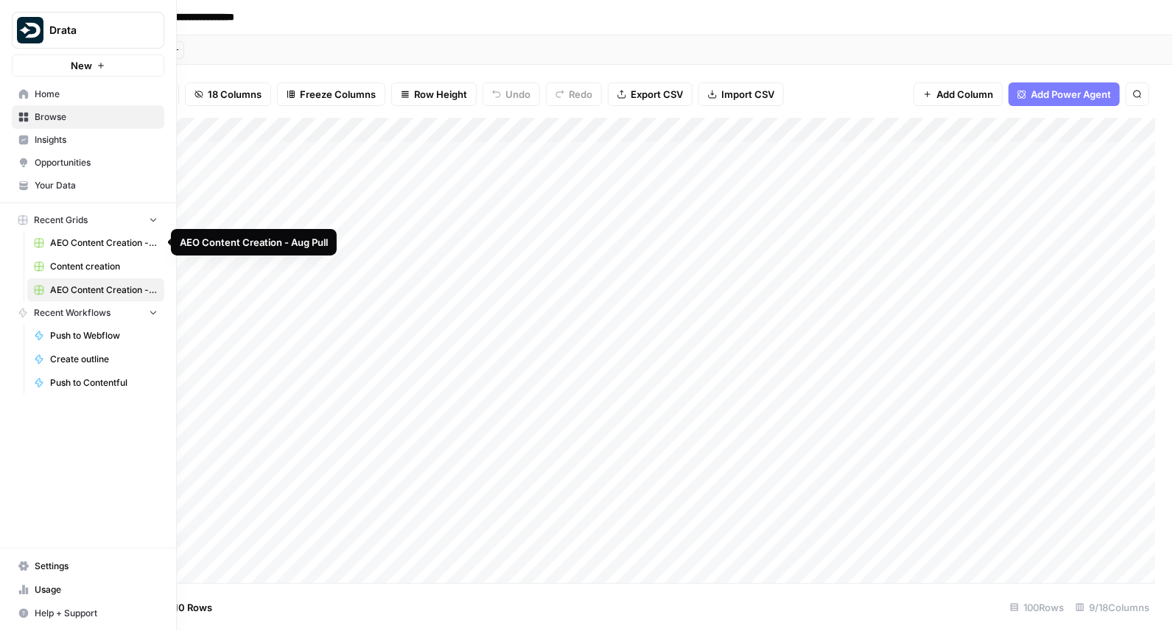
click at [52, 251] on link "AEO Content Creation - Aug Pull" at bounding box center [95, 243] width 137 height 24
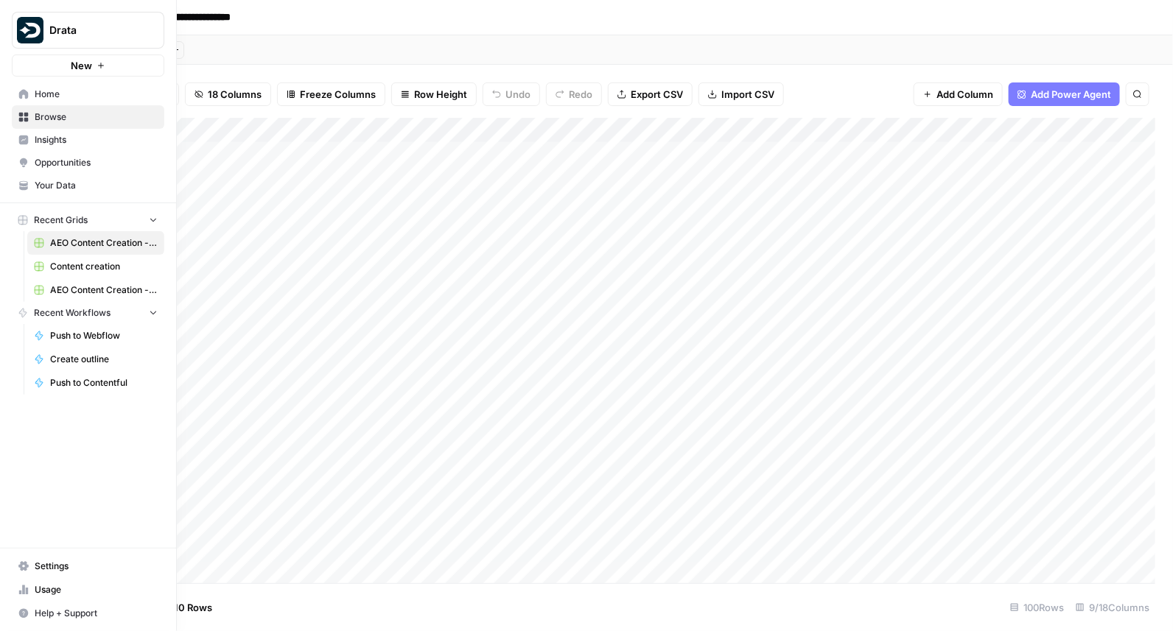
click at [56, 287] on span "AEO Content Creation - 9/24 Pull" at bounding box center [104, 290] width 108 height 13
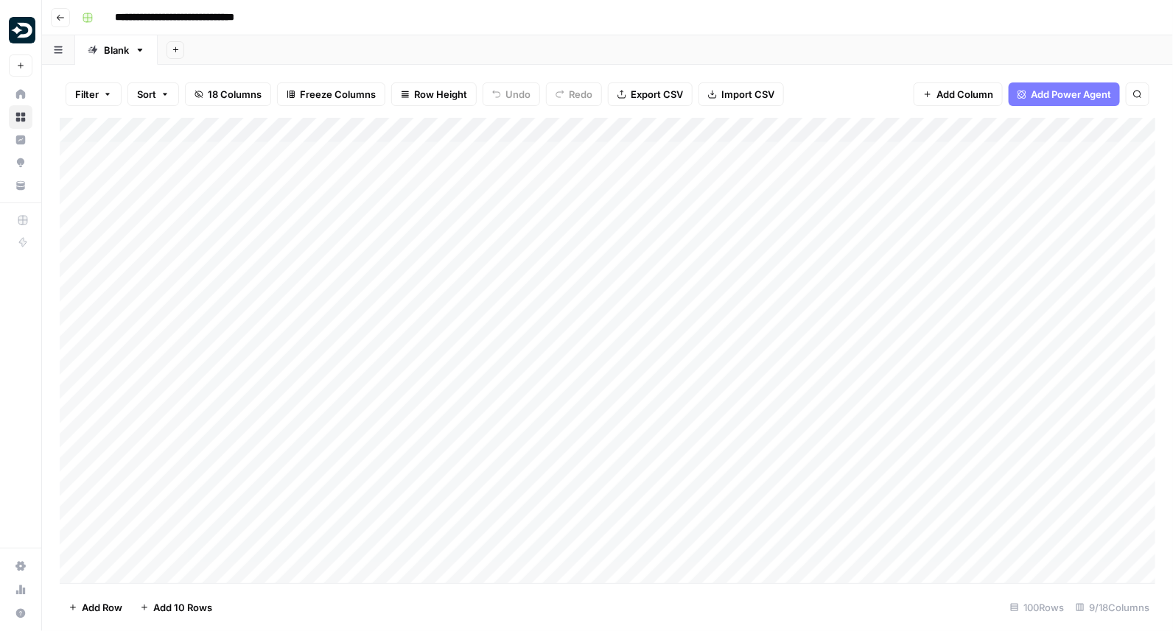
click at [321, 154] on div "Add Column" at bounding box center [608, 351] width 1096 height 466
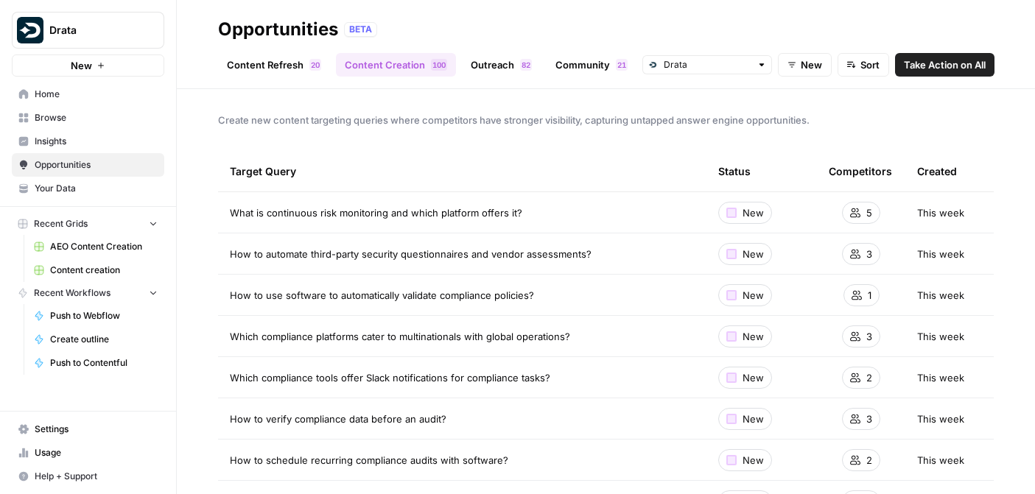
click at [67, 267] on span "Content creation" at bounding box center [104, 270] width 108 height 13
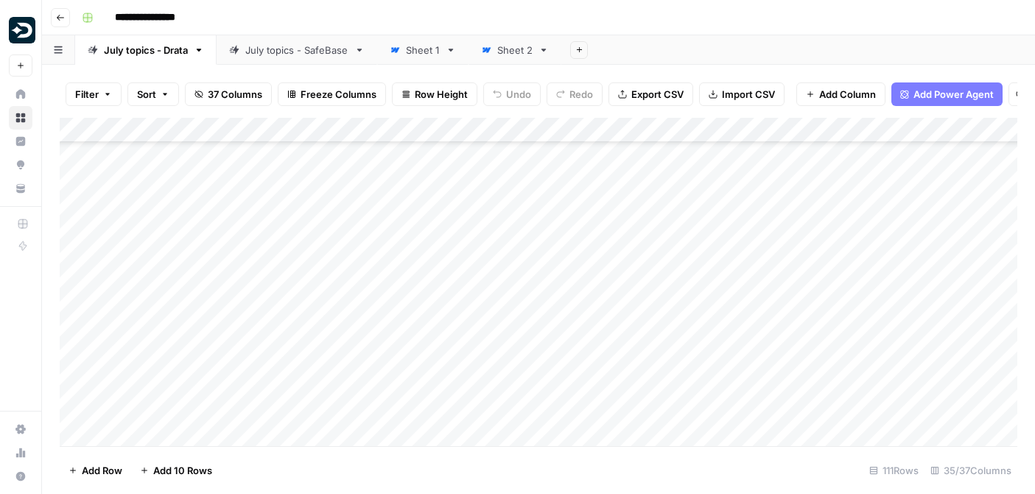
scroll to position [903, 0]
click at [196, 336] on div "Add Column" at bounding box center [539, 282] width 958 height 329
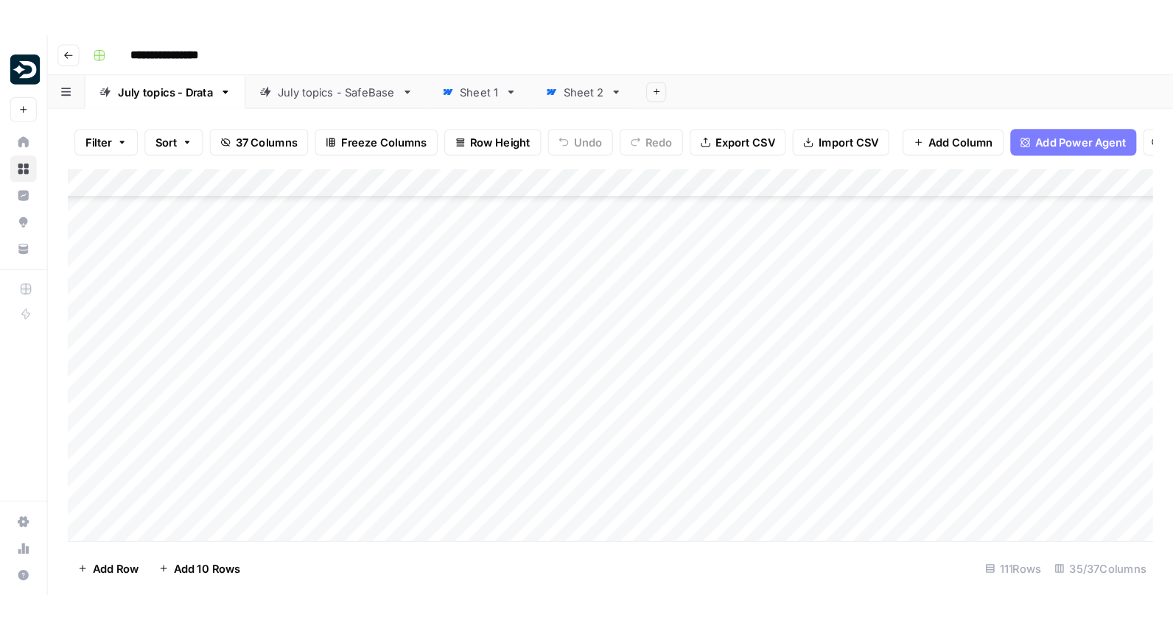
scroll to position [1362, 0]
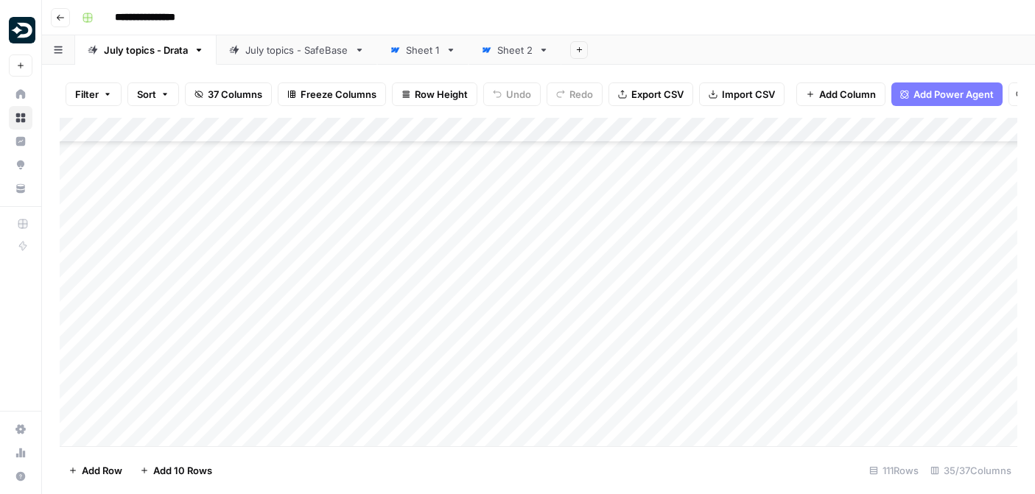
click at [318, 337] on div "Add Column" at bounding box center [539, 282] width 958 height 329
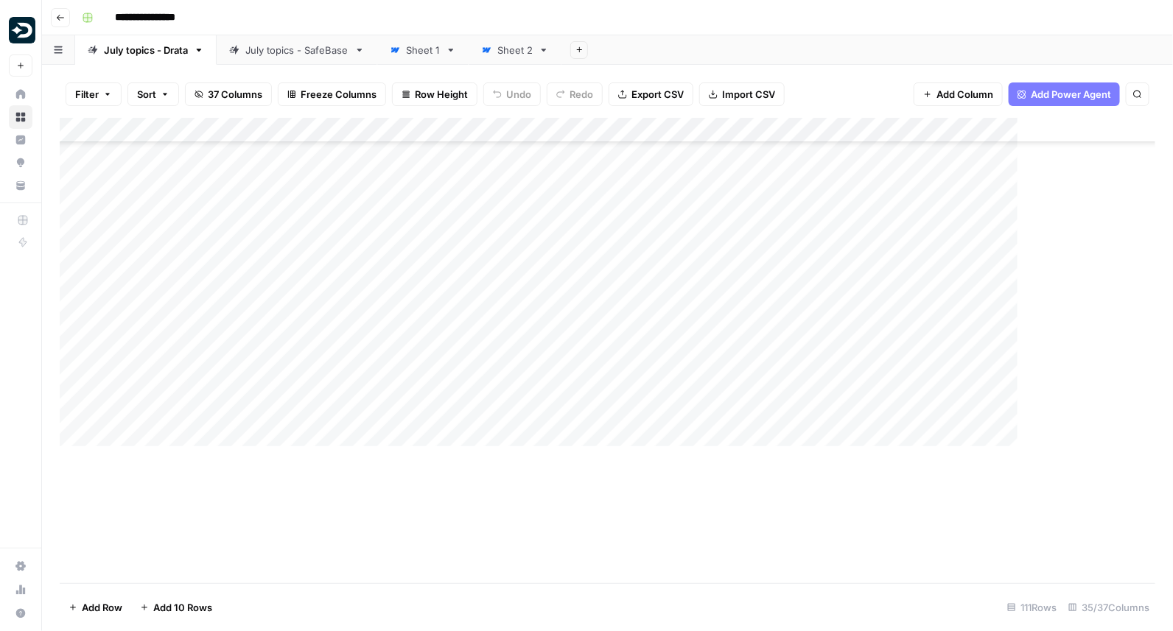
scroll to position [1362, 0]
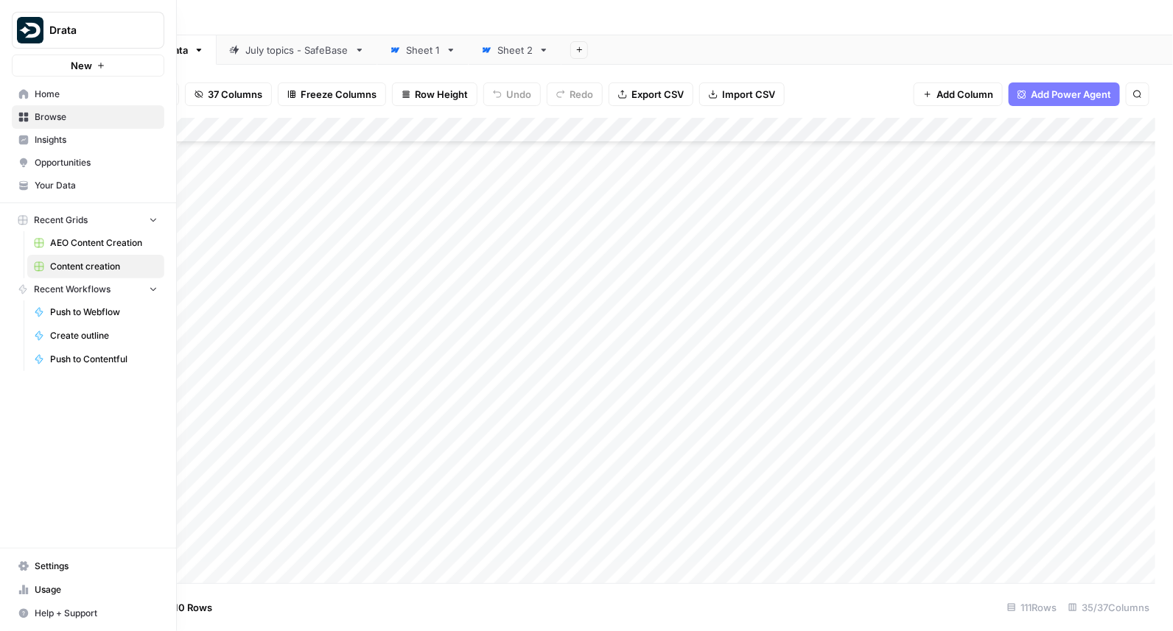
click at [40, 162] on span "Opportunities" at bounding box center [96, 162] width 123 height 13
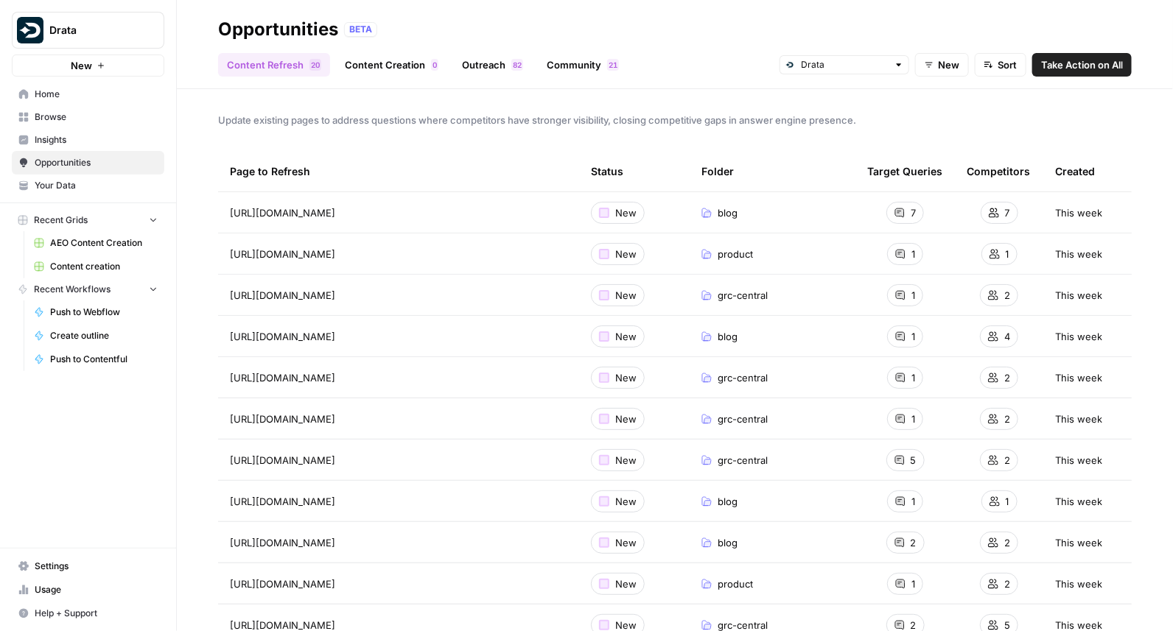
click at [363, 63] on link "Content Creation 0" at bounding box center [391, 65] width 111 height 24
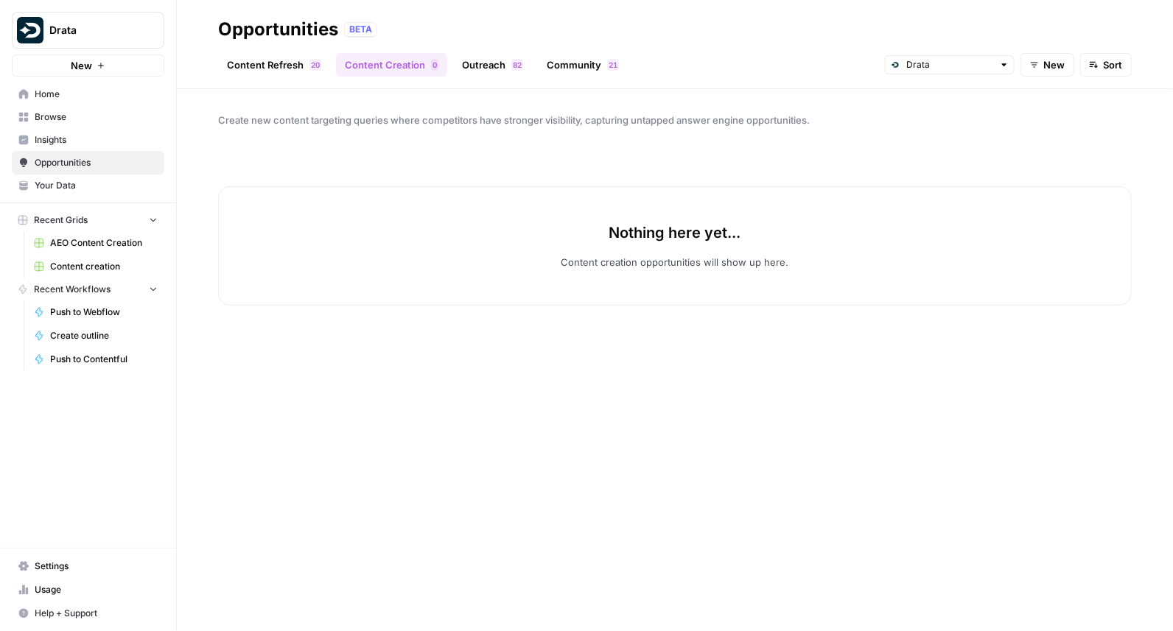
click at [490, 73] on link "Outreach 2 8" at bounding box center [492, 65] width 79 height 24
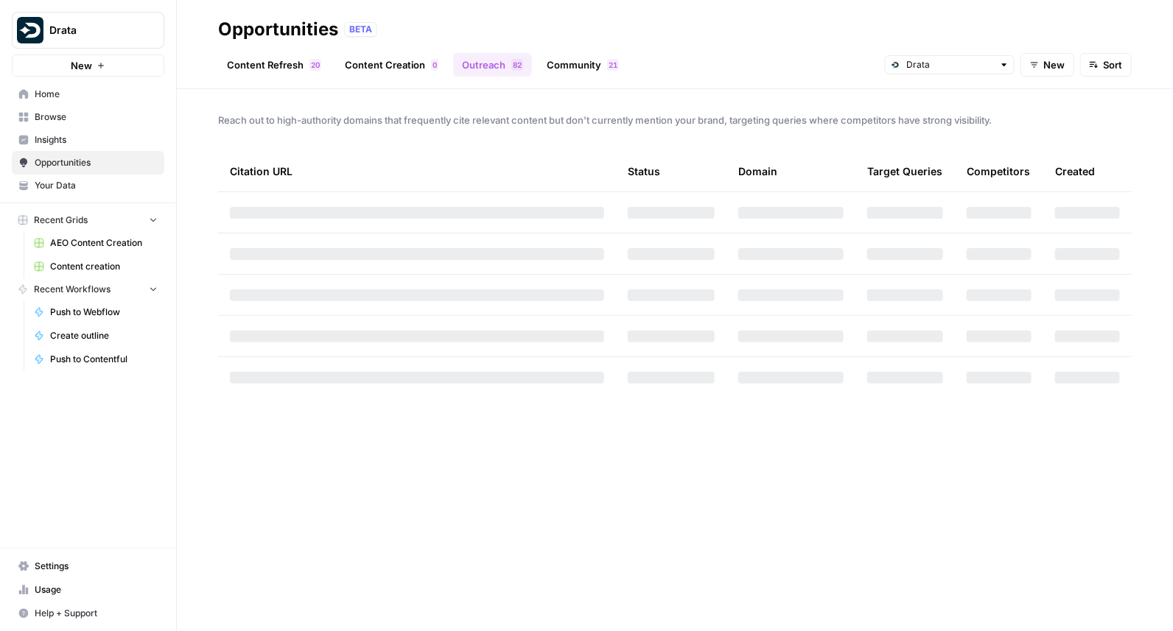
click at [277, 57] on link "Content Refresh 0 2" at bounding box center [274, 65] width 112 height 24
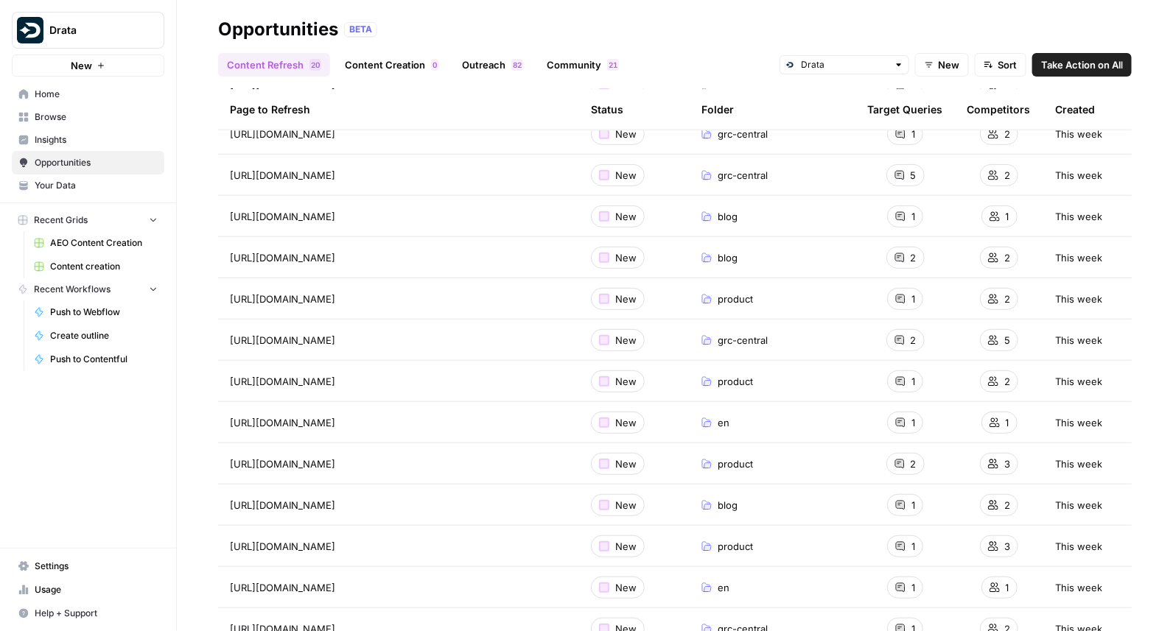
scroll to position [290, 0]
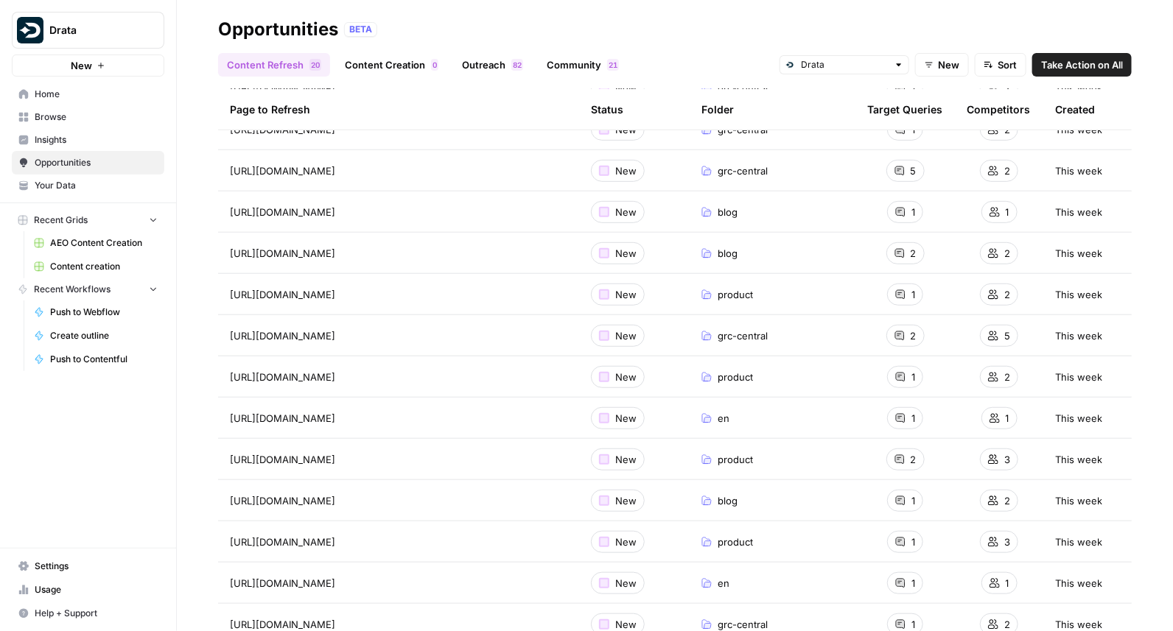
click at [982, 109] on div "Competitors" at bounding box center [998, 109] width 63 height 41
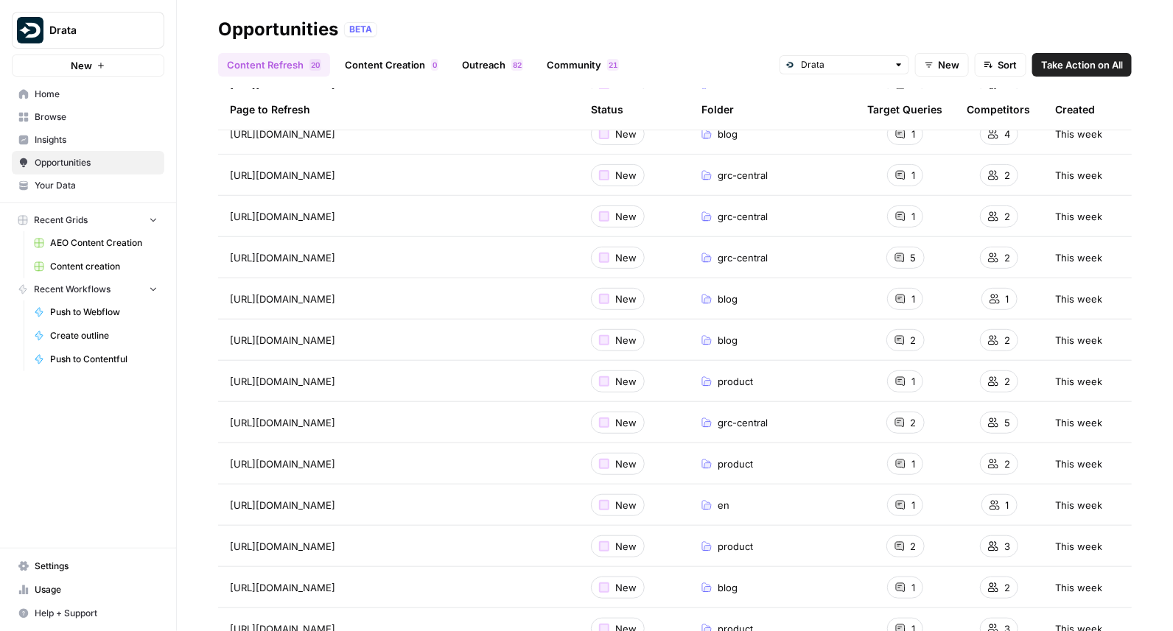
scroll to position [0, 0]
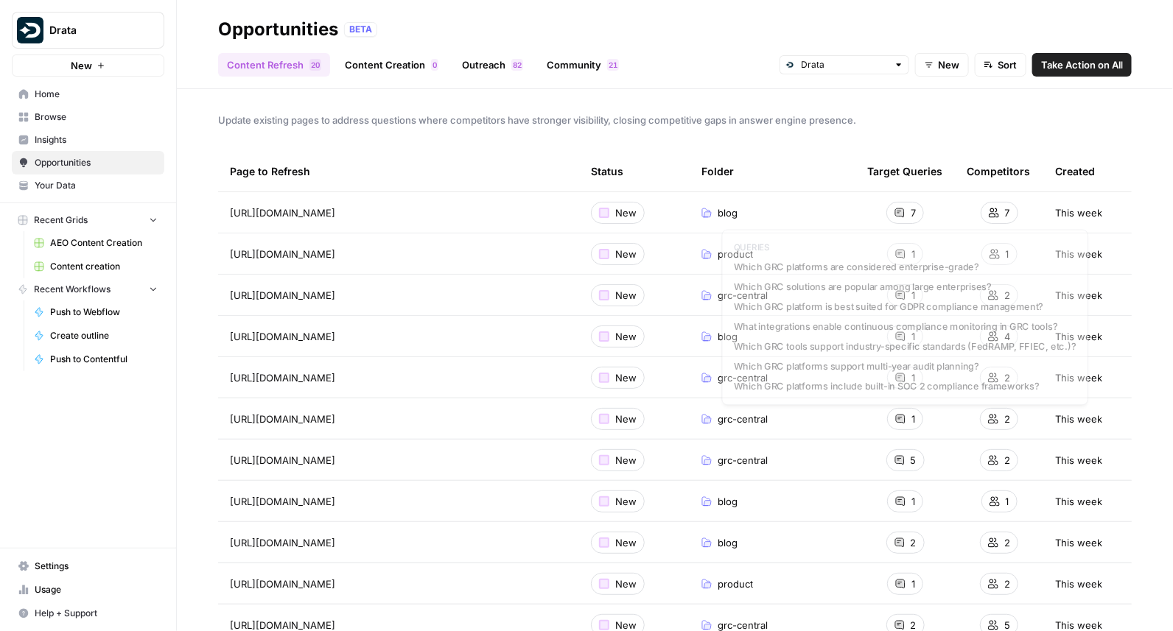
click at [907, 213] on div "7" at bounding box center [905, 213] width 38 height 22
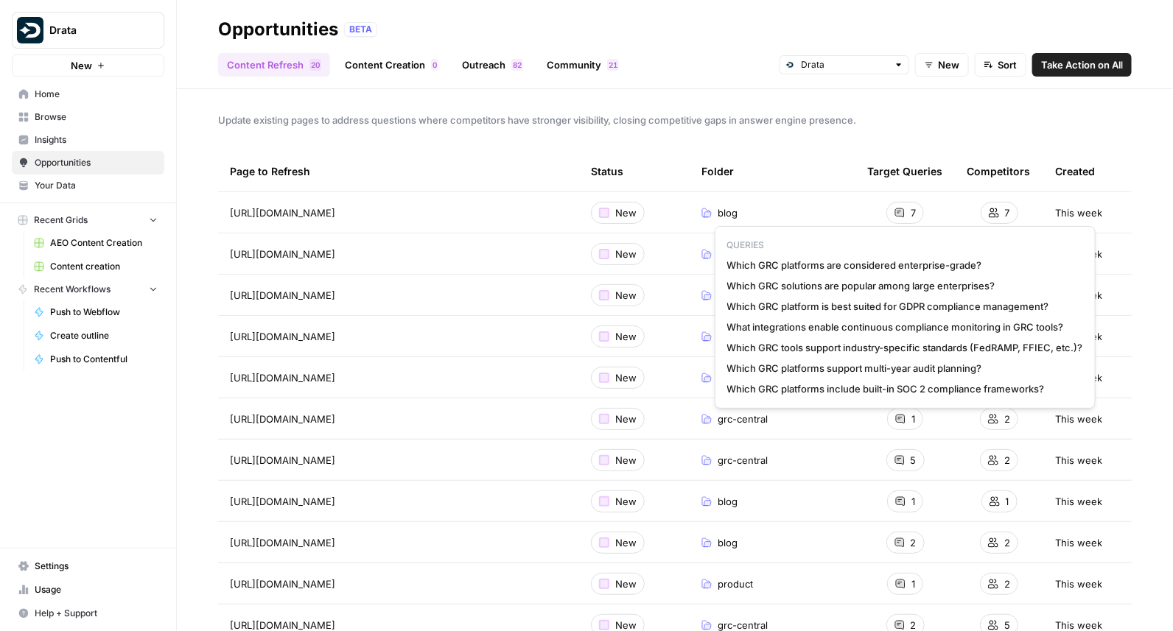
drag, startPoint x: 1046, startPoint y: 390, endPoint x: 722, endPoint y: 258, distance: 349.3
click at [722, 258] on div "QUERIES Which GRC platforms are considered enterprise-grade? Which GRC solution…" at bounding box center [905, 317] width 381 height 183
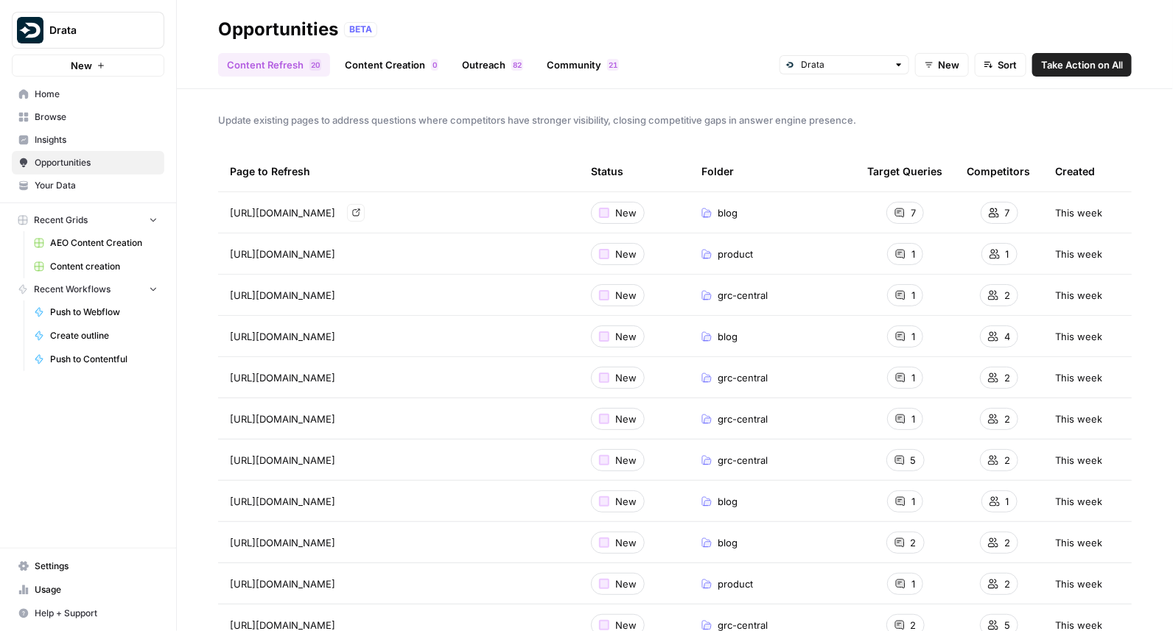
click at [335, 211] on span "[URL][DOMAIN_NAME]" at bounding box center [282, 213] width 105 height 15
click at [335, 252] on span "[URL][DOMAIN_NAME]" at bounding box center [282, 254] width 105 height 15
copy div "https://drata.com/product/ai-questionnaire-assistance Go to page"
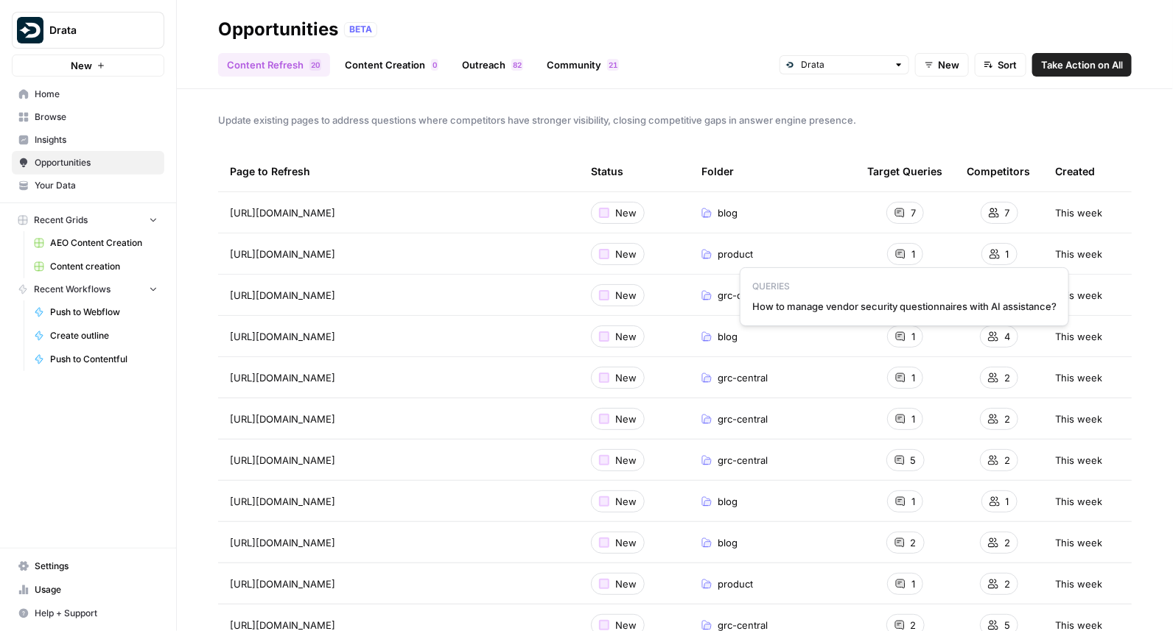
click at [918, 251] on div "1" at bounding box center [905, 254] width 36 height 22
click at [907, 252] on div "1" at bounding box center [905, 254] width 36 height 22
click at [898, 301] on span "How to manage vendor security questionnaires with AI assistance?" at bounding box center [904, 306] width 304 height 15
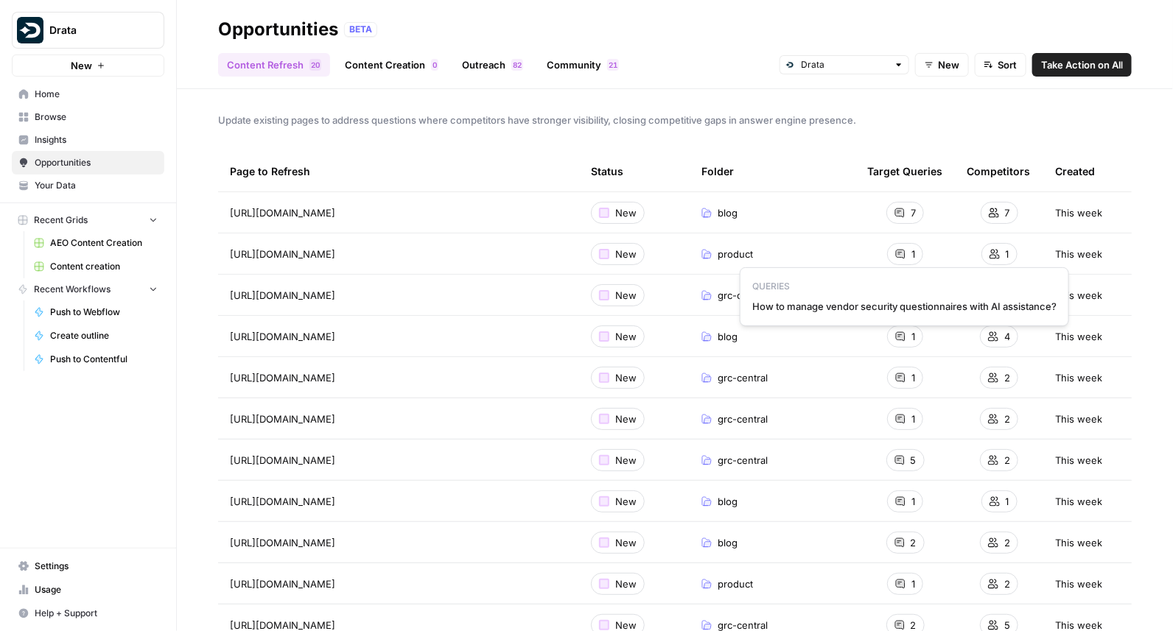
copy span "How to manage vendor security questionnaires with AI assistance?"
click at [906, 249] on div "1" at bounding box center [905, 254] width 36 height 22
click at [889, 299] on span "How to manage vendor security questionnaires with AI assistance?" at bounding box center [904, 306] width 304 height 15
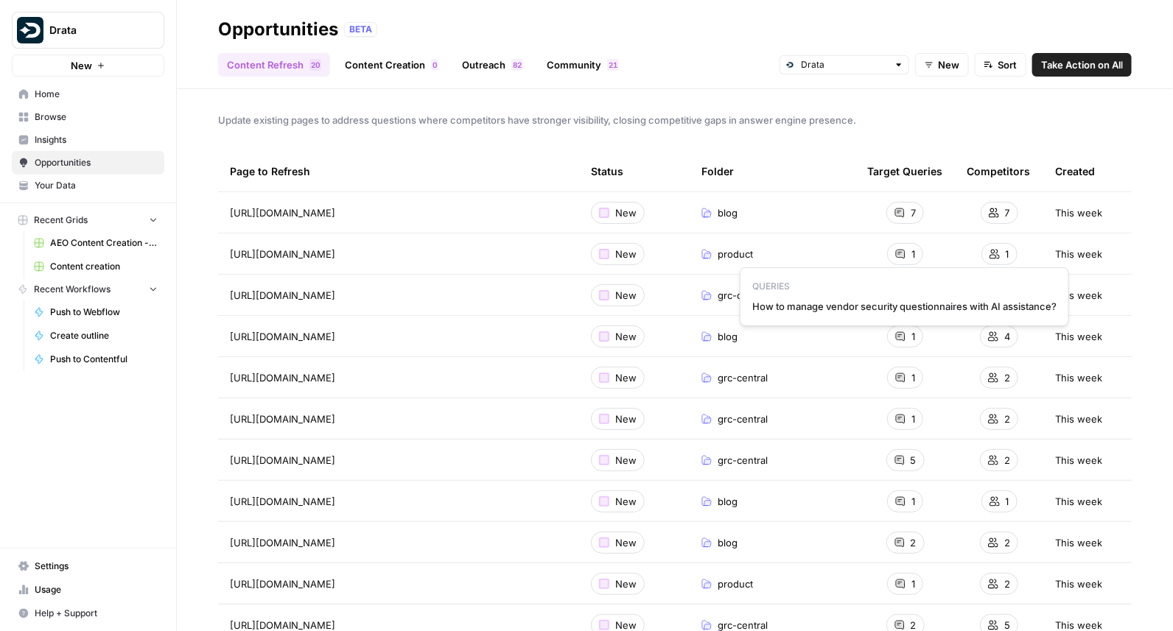
copy span "How to manage vendor security questionnaires with AI assistance?"
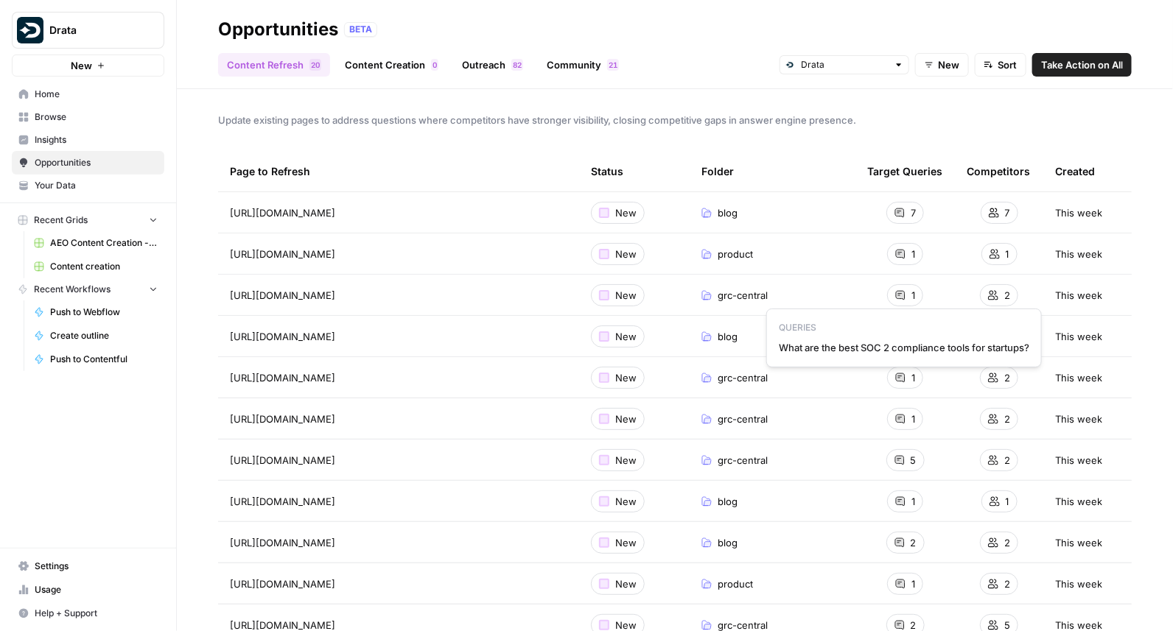
click at [913, 343] on span "What are the best SOC 2 compliance tools for startups?" at bounding box center [904, 347] width 251 height 15
copy span "What are the best SOC 2 compliance tools for startups?"
drag, startPoint x: 506, startPoint y: 294, endPoint x: 397, endPoint y: 299, distance: 109.2
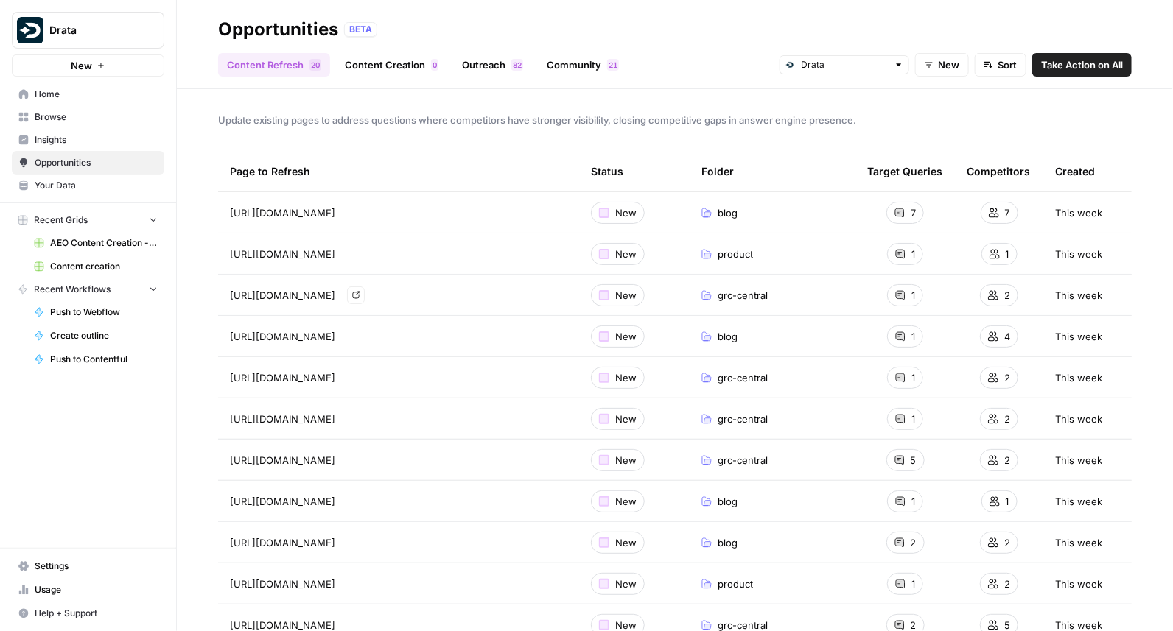
click at [397, 299] on div "https://drata.com/grc-central/soc-2/compliance-for-startups Go to page" at bounding box center [398, 296] width 337 height 18
copy span "compliance-for-startups"
click at [912, 293] on span "1" at bounding box center [913, 295] width 4 height 15
click at [900, 345] on span "What are the best SOC 2 compliance tools for startups?" at bounding box center [904, 347] width 251 height 15
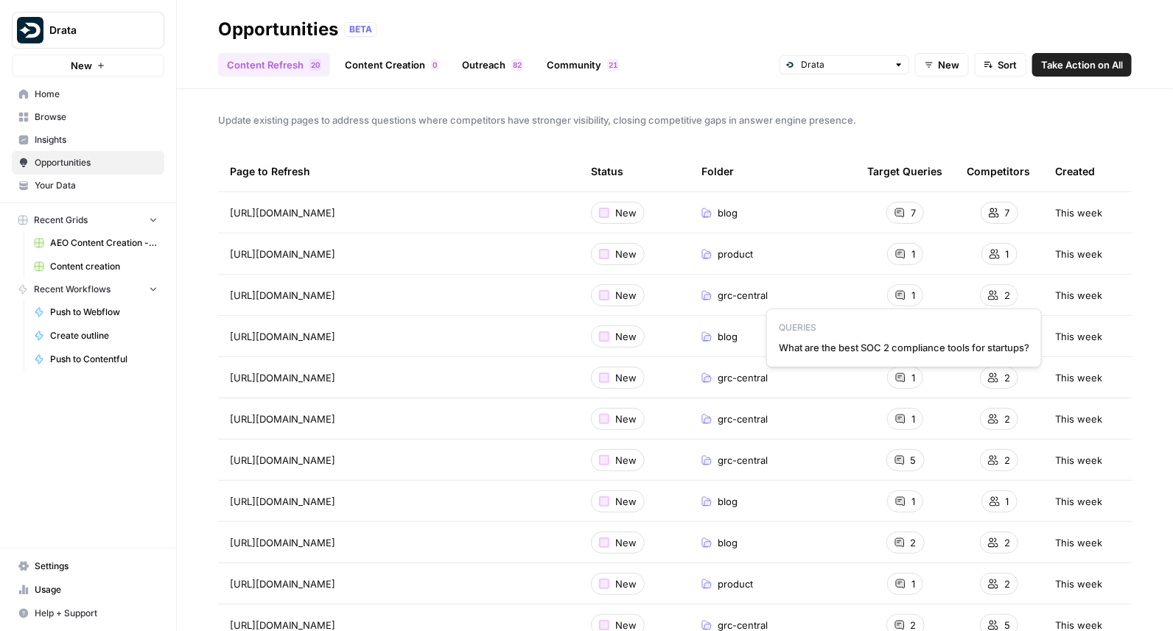
click at [900, 345] on span "What are the best SOC 2 compliance tools for startups?" at bounding box center [904, 347] width 251 height 15
copy span "What are the best SOC 2 compliance tools for startups?"
drag, startPoint x: 503, startPoint y: 297, endPoint x: 229, endPoint y: 294, distance: 274.1
click at [229, 294] on td "https://drata.com/grc-central/soc-2/compliance-for-startups Go to page" at bounding box center [398, 295] width 361 height 41
copy span "[URL][DOMAIN_NAME]"
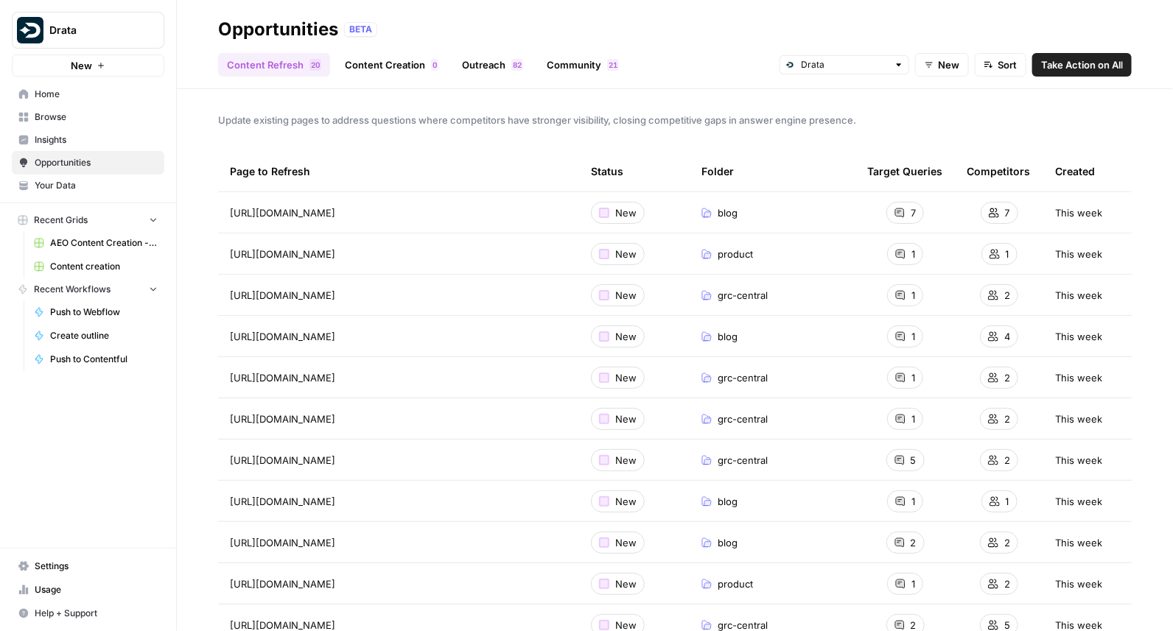
drag, startPoint x: 472, startPoint y: 253, endPoint x: 219, endPoint y: 248, distance: 253.5
click at [218, 248] on td "[URL][DOMAIN_NAME]" at bounding box center [398, 254] width 361 height 41
copy span "https://drata.com/product/ai-questionnaire-assistanc"
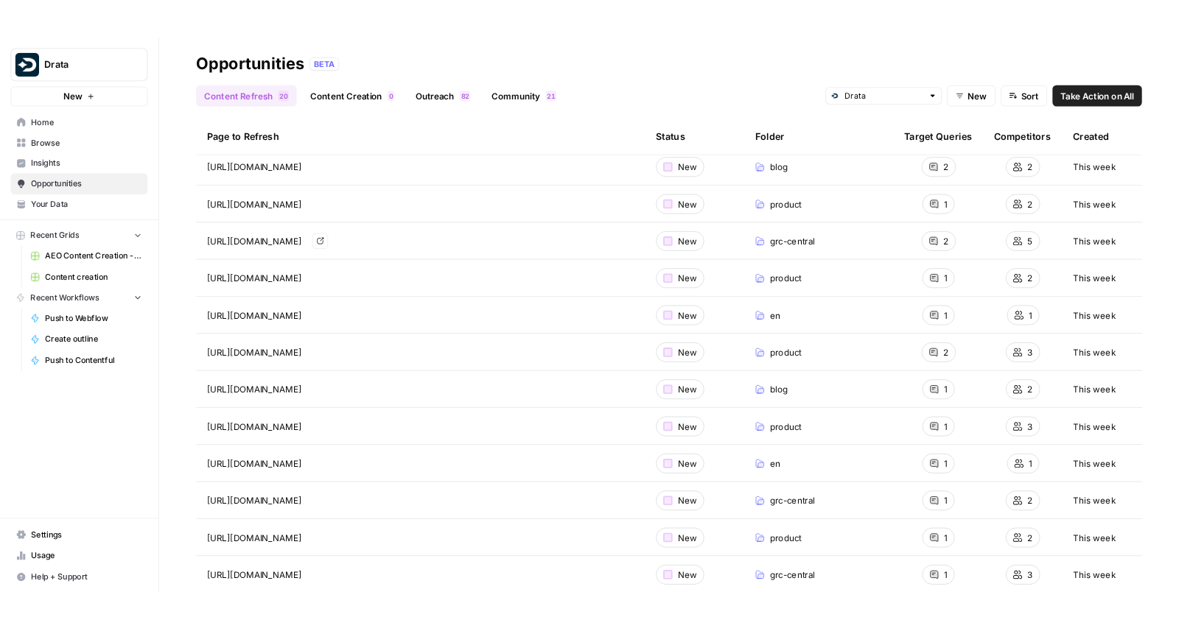
scroll to position [422, 0]
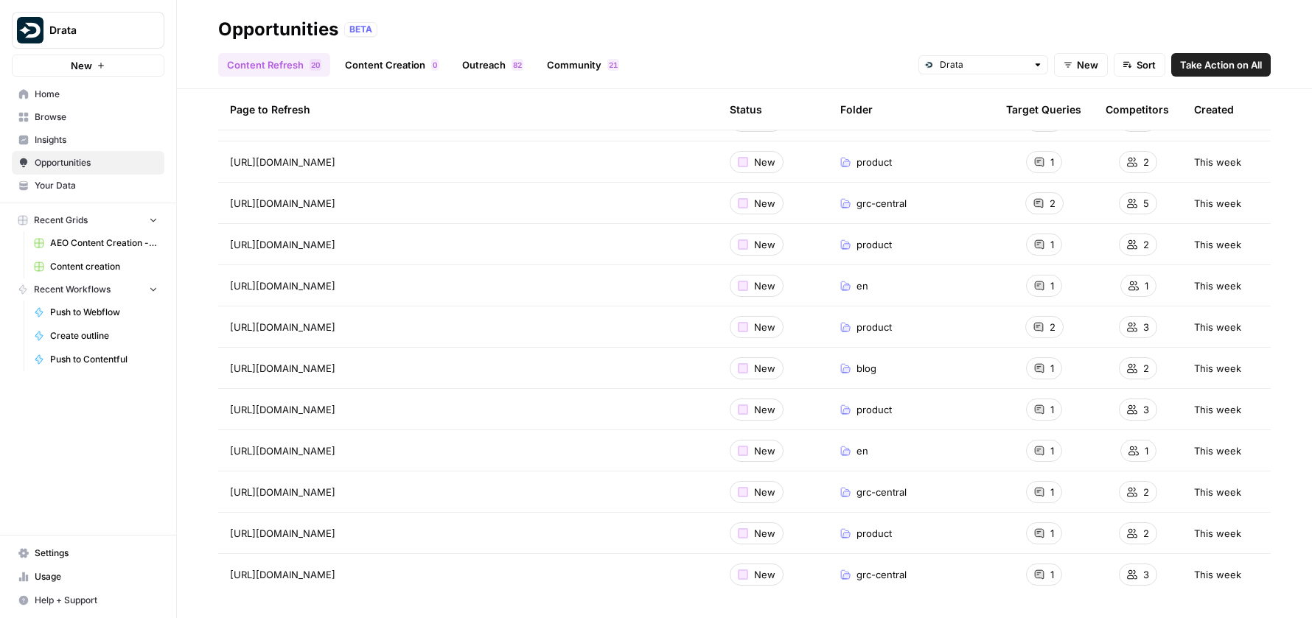
drag, startPoint x: 228, startPoint y: 211, endPoint x: 1263, endPoint y: 578, distance: 1097.4
copy tbody "https://drata.com/blog/powering-cross-functional-collaboration-through-customiz…"
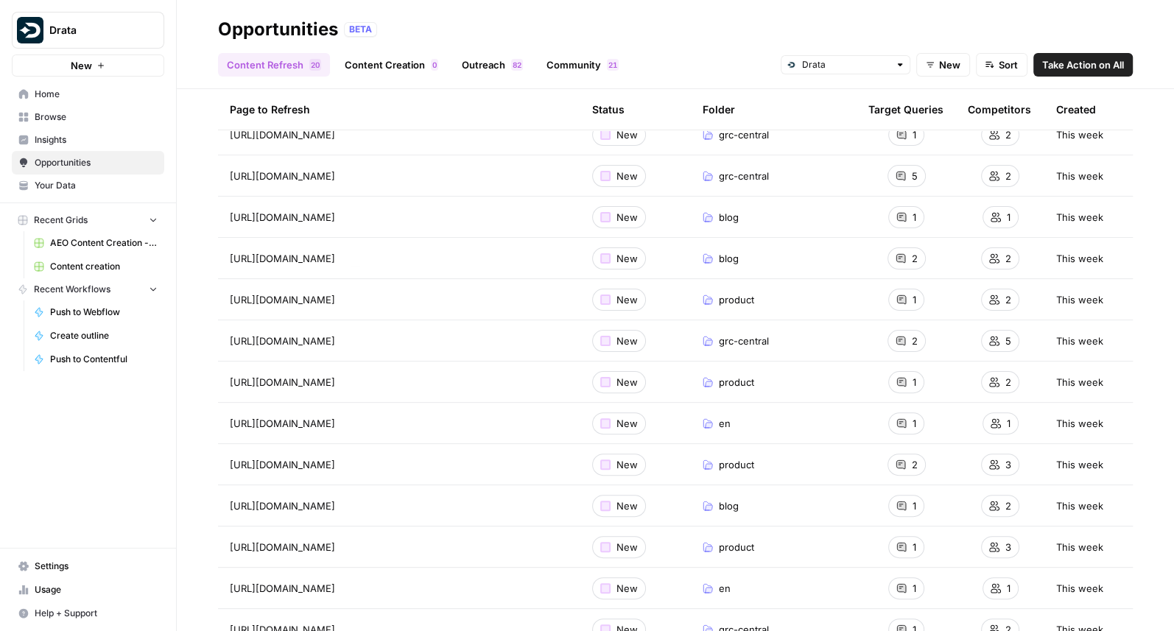
scroll to position [281, 0]
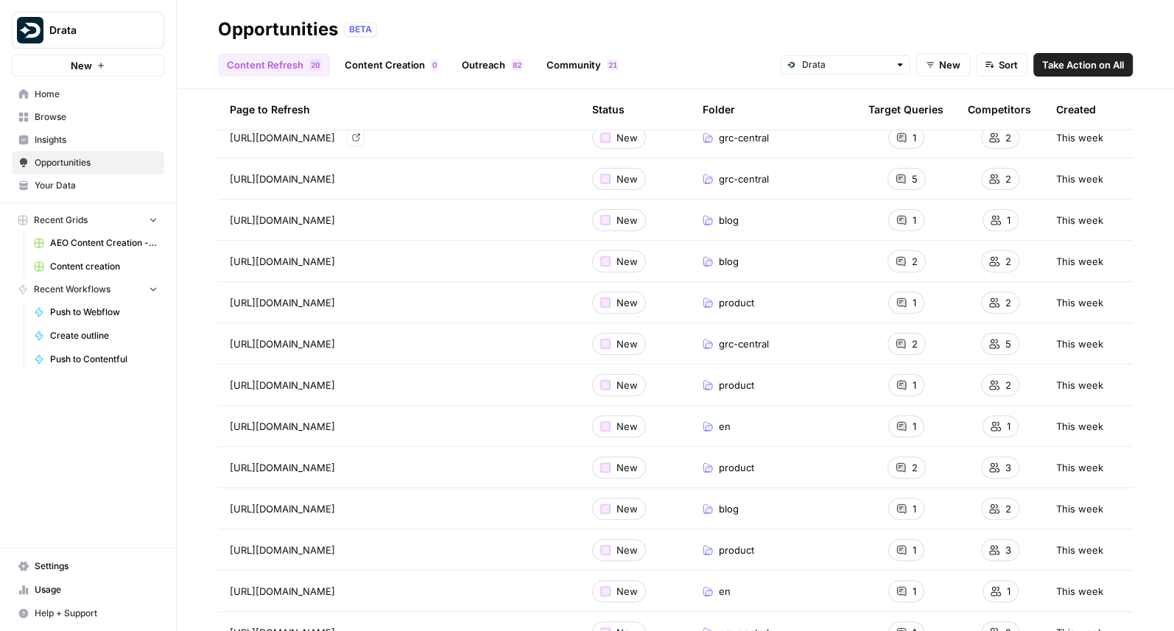
click at [231, 112] on div "Page to Refresh" at bounding box center [399, 109] width 339 height 41
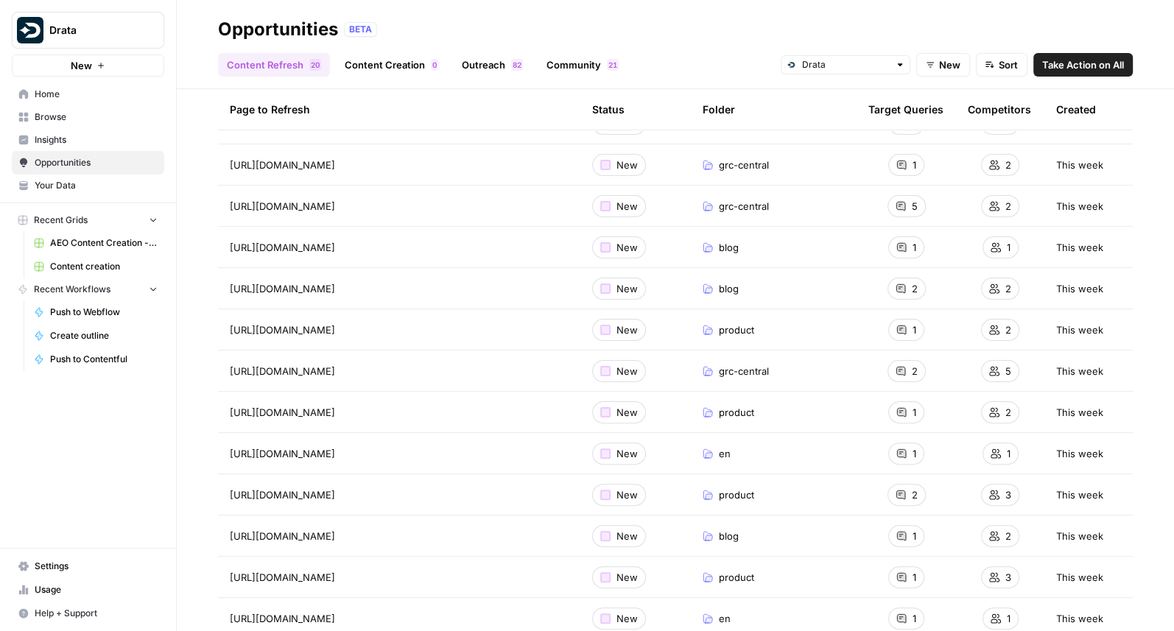
scroll to position [251, 0]
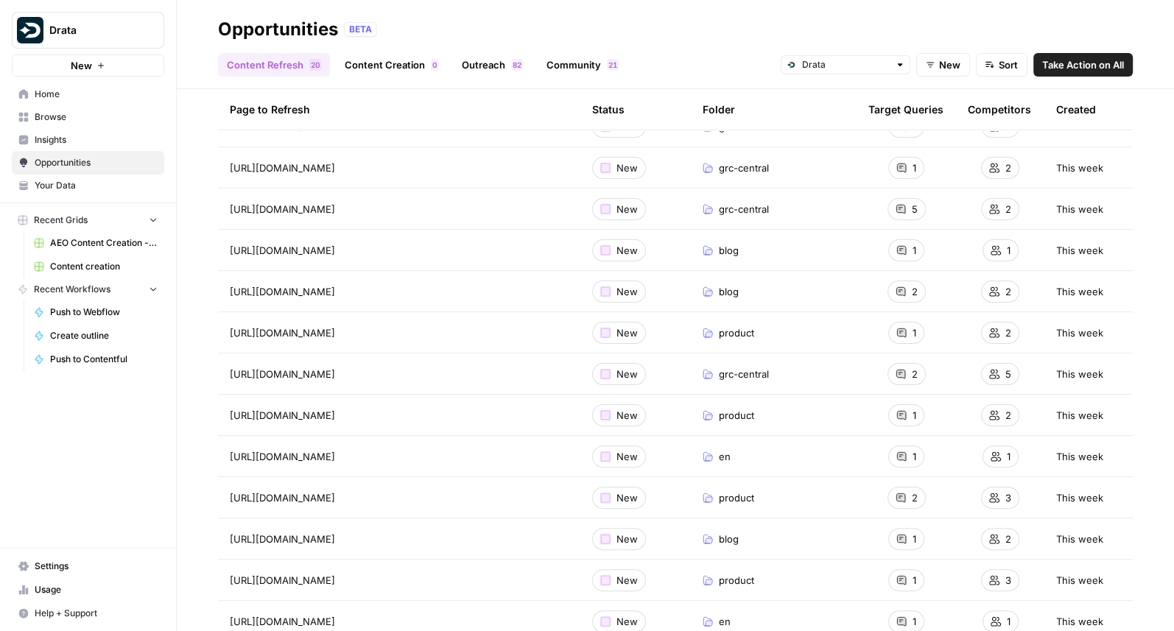
drag, startPoint x: 231, startPoint y: 112, endPoint x: 1185, endPoint y: 102, distance: 953.5
click at [1034, 102] on html "Drata New Home Browse Insights Opportunities Your Data Recent Grids AEO Content…" at bounding box center [587, 315] width 1174 height 631
copy table "Page to Refresh Status Folder Target Queries Competitors Created https://drata.…"
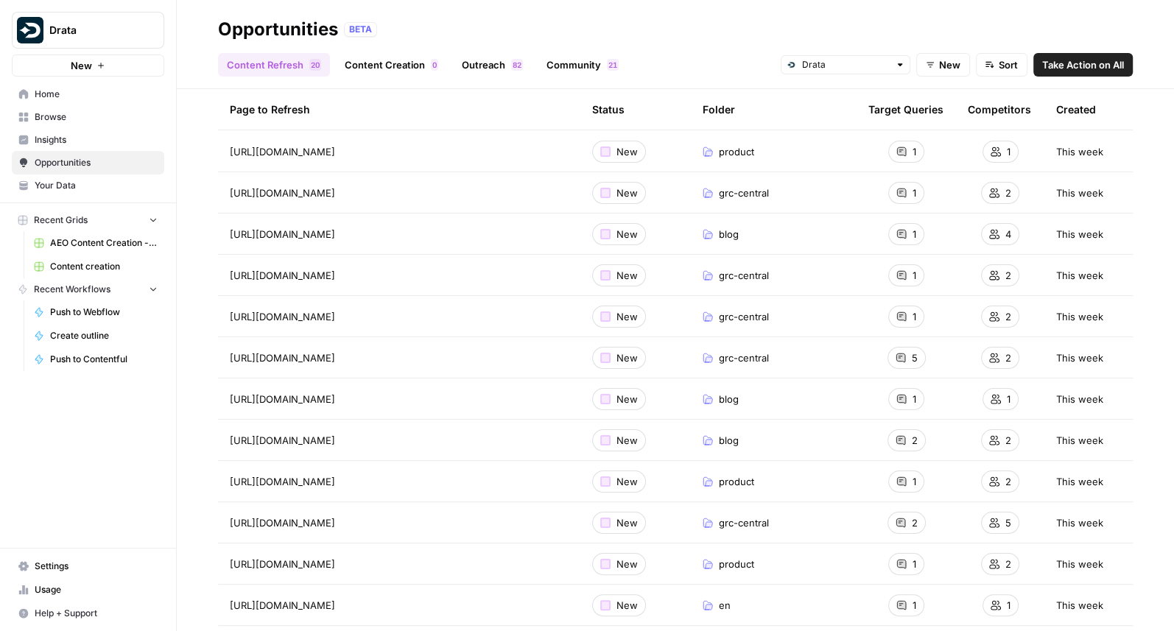
scroll to position [0, 0]
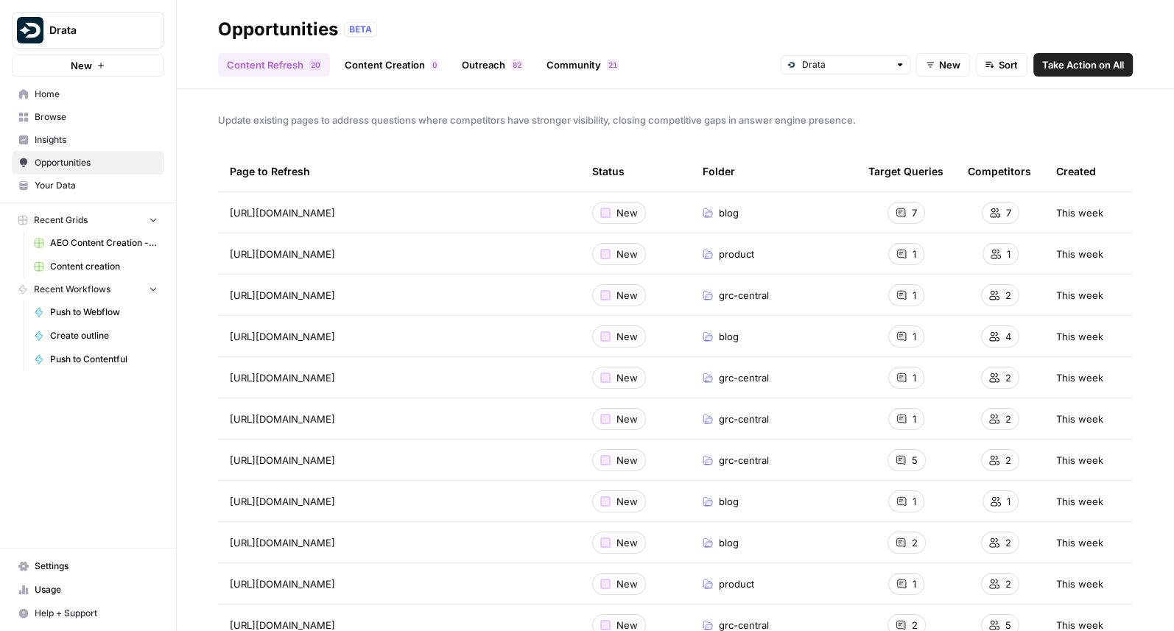
click at [915, 247] on span "1" at bounding box center [915, 254] width 4 height 15
click at [910, 248] on div "1" at bounding box center [907, 254] width 36 height 22
click at [901, 255] on icon at bounding box center [901, 254] width 9 height 9
click at [914, 307] on span "How to manage vendor security questionnaires with AI assistance?" at bounding box center [906, 306] width 304 height 15
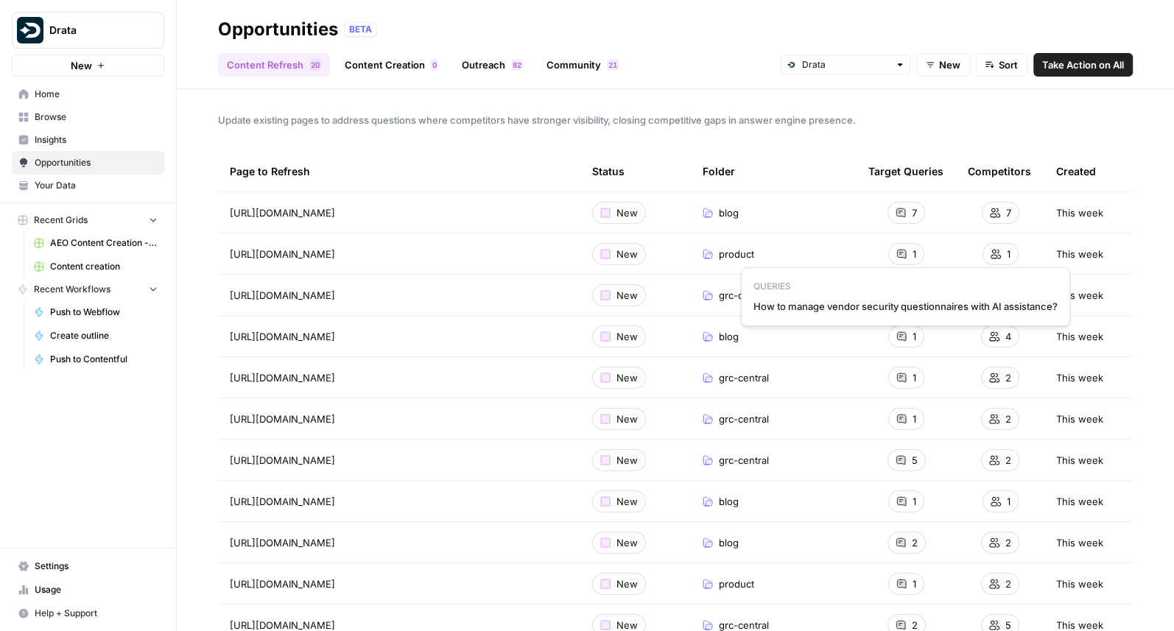
click at [914, 307] on span "How to manage vendor security questionnaires with AI assistance?" at bounding box center [906, 306] width 304 height 15
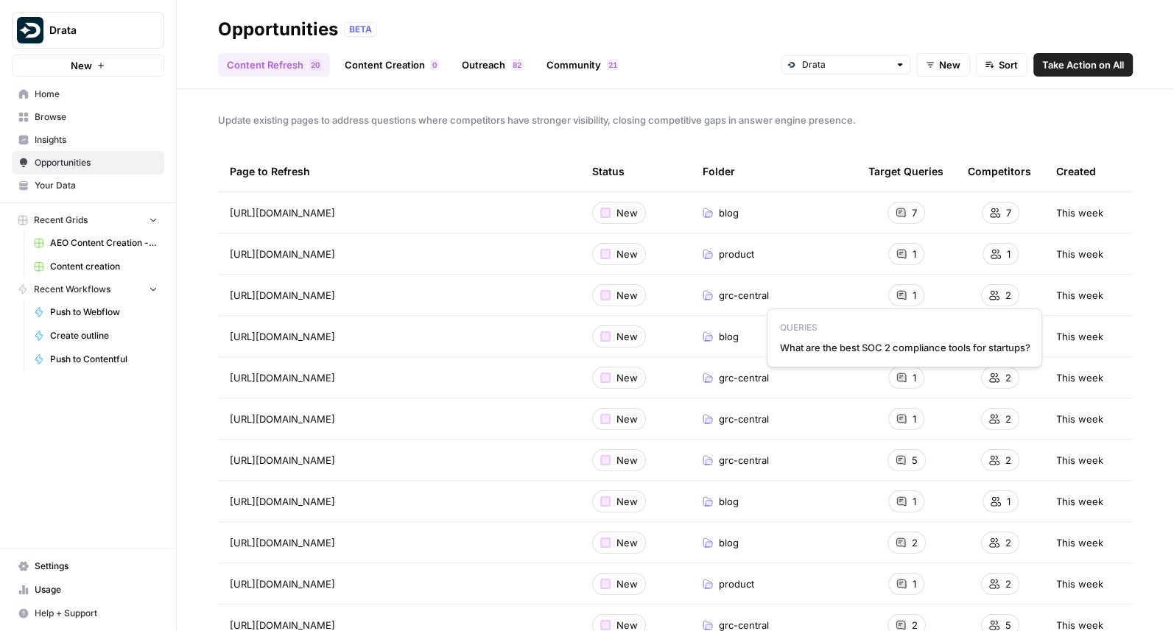
click at [909, 347] on span "What are the best SOC 2 compliance tools for startups?" at bounding box center [905, 347] width 251 height 15
click at [906, 340] on icon at bounding box center [902, 337] width 10 height 10
click at [906, 332] on icon at bounding box center [902, 337] width 10 height 10
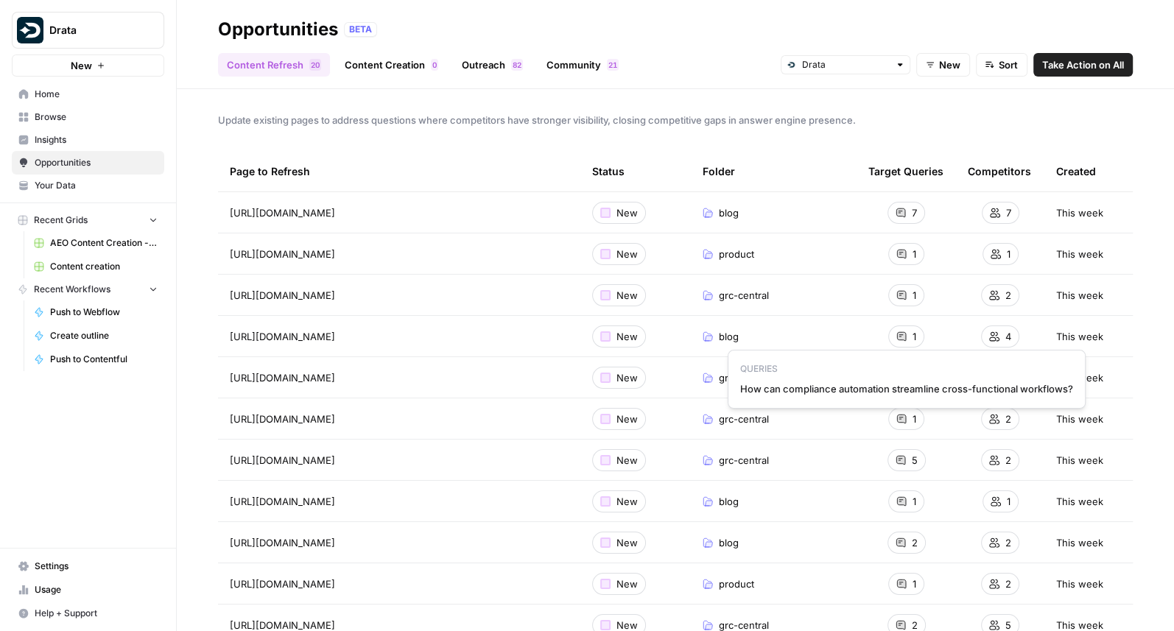
click at [906, 385] on span "How can compliance automation streamline cross-functional workflows?" at bounding box center [906, 389] width 333 height 15
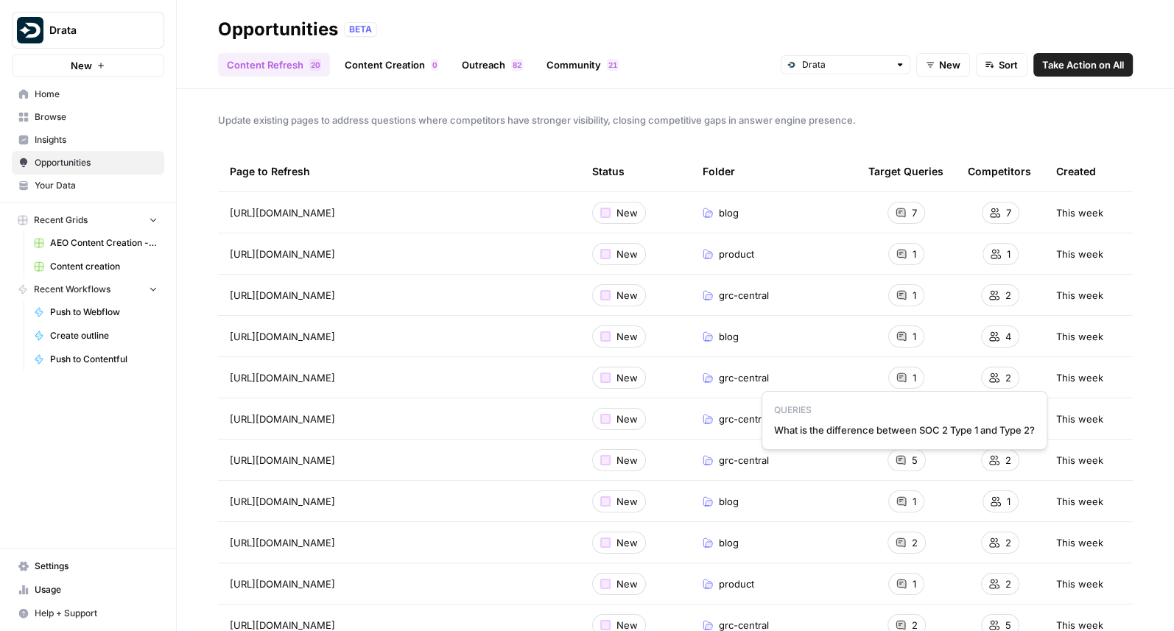
click at [901, 423] on span "What is the difference between SOC 2 Type 1 and Type 2?" at bounding box center [904, 430] width 261 height 15
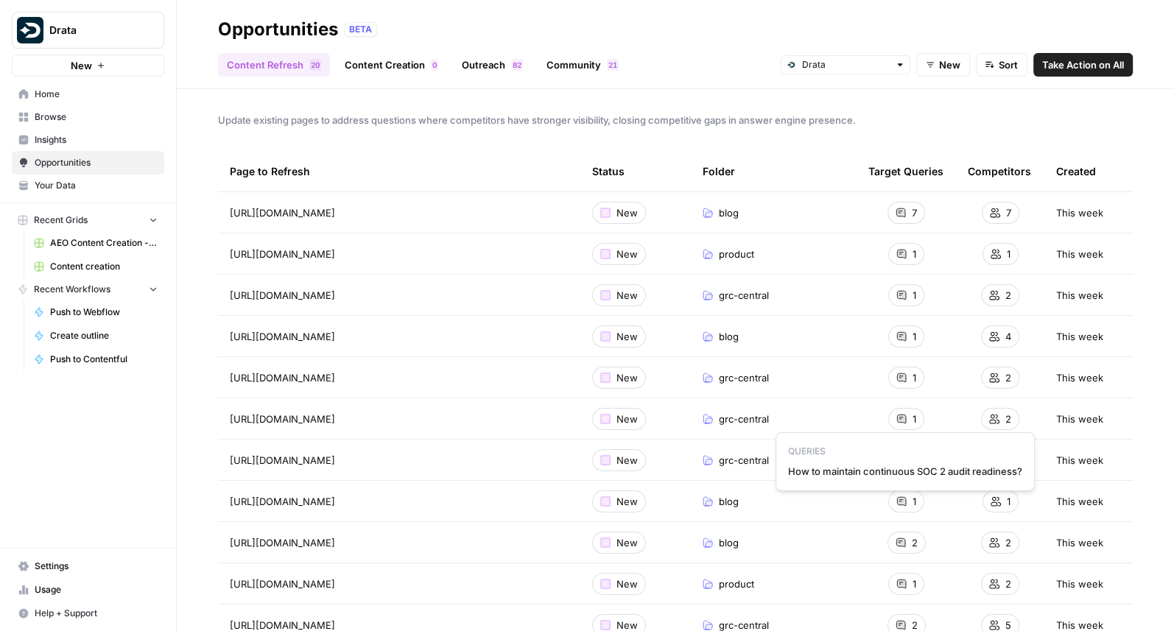
click at [900, 466] on span "How to maintain continuous SOC 2 audit readiness?" at bounding box center [905, 471] width 234 height 15
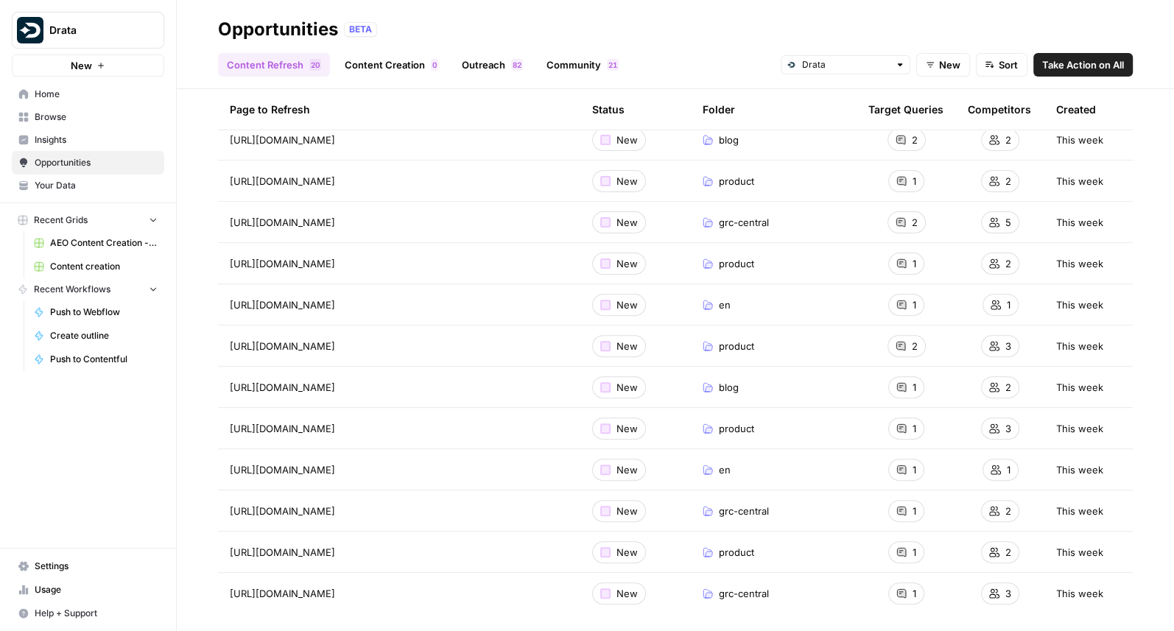
scroll to position [409, 0]
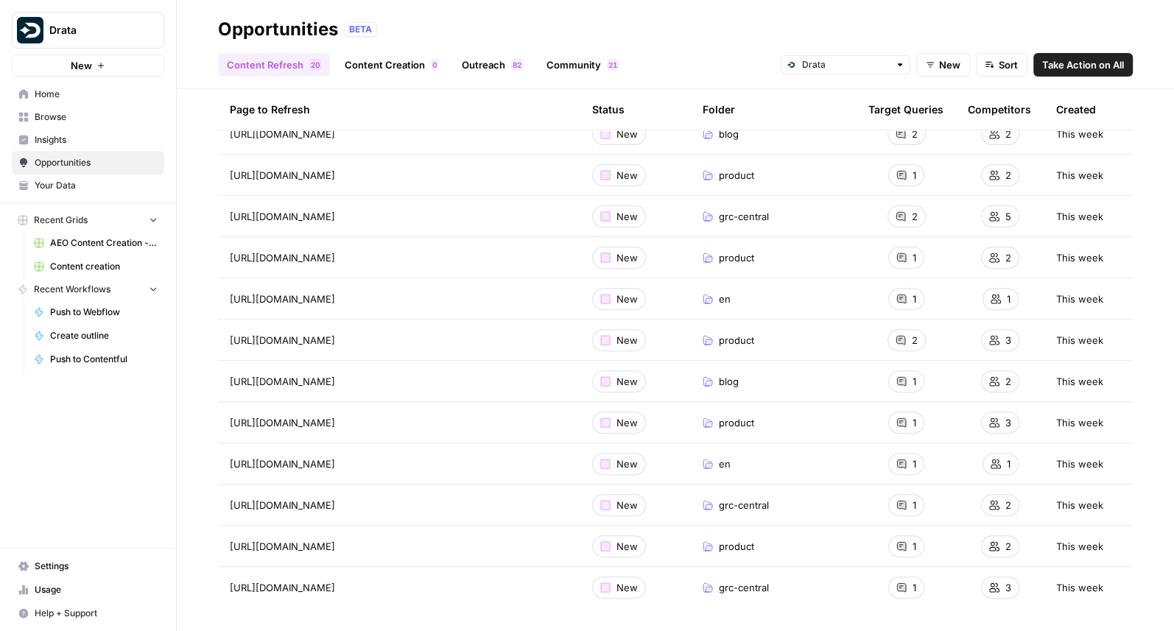
drag, startPoint x: 228, startPoint y: 173, endPoint x: 1099, endPoint y: 592, distance: 966.6
click at [1034, 494] on table "Page to Refresh Status Folder Target Queries Competitors Created https://drata.…" at bounding box center [675, 175] width 915 height 866
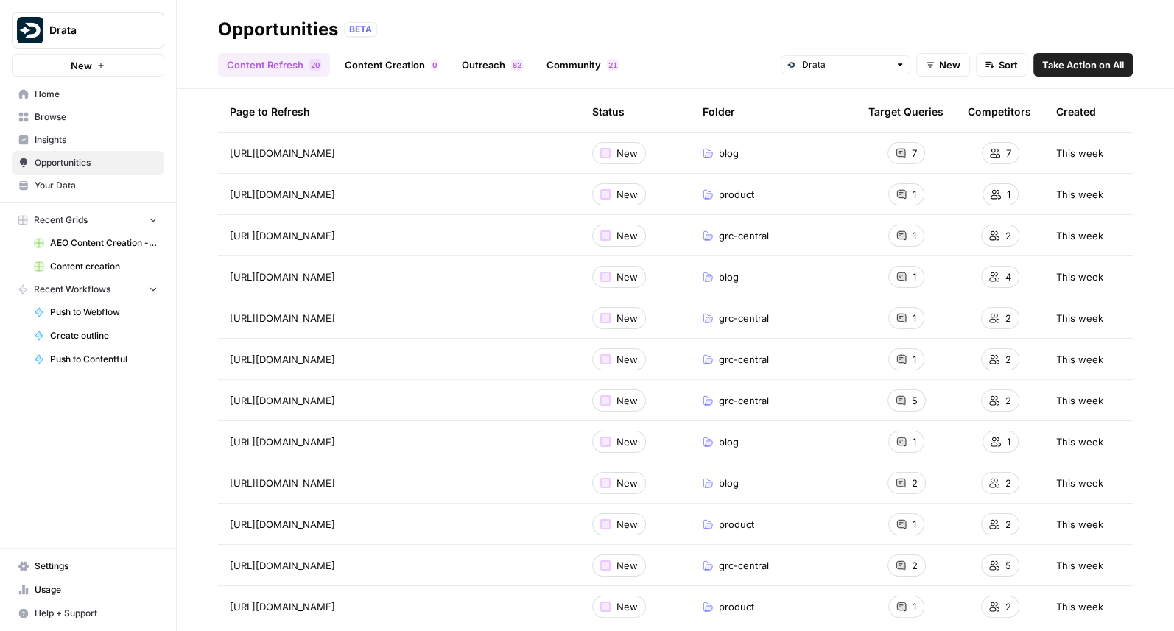
scroll to position [0, 0]
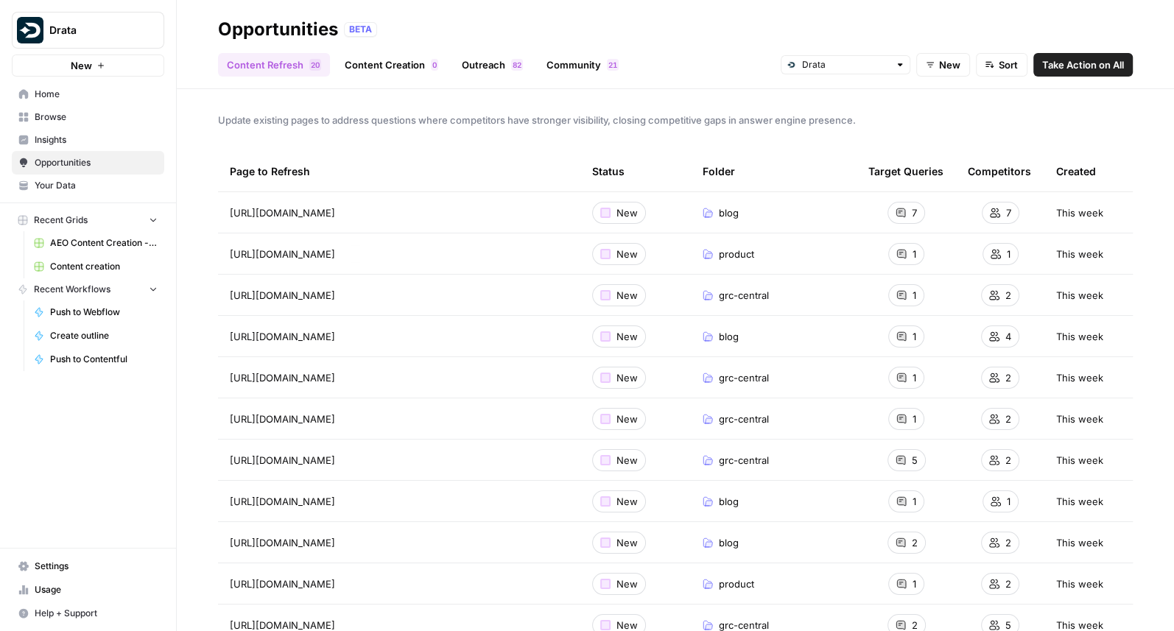
click at [415, 220] on td "[URL][DOMAIN_NAME]" at bounding box center [399, 212] width 363 height 41
click at [335, 209] on span "[URL][DOMAIN_NAME]" at bounding box center [282, 213] width 105 height 15
click at [335, 251] on span "[URL][DOMAIN_NAME]" at bounding box center [282, 254] width 105 height 15
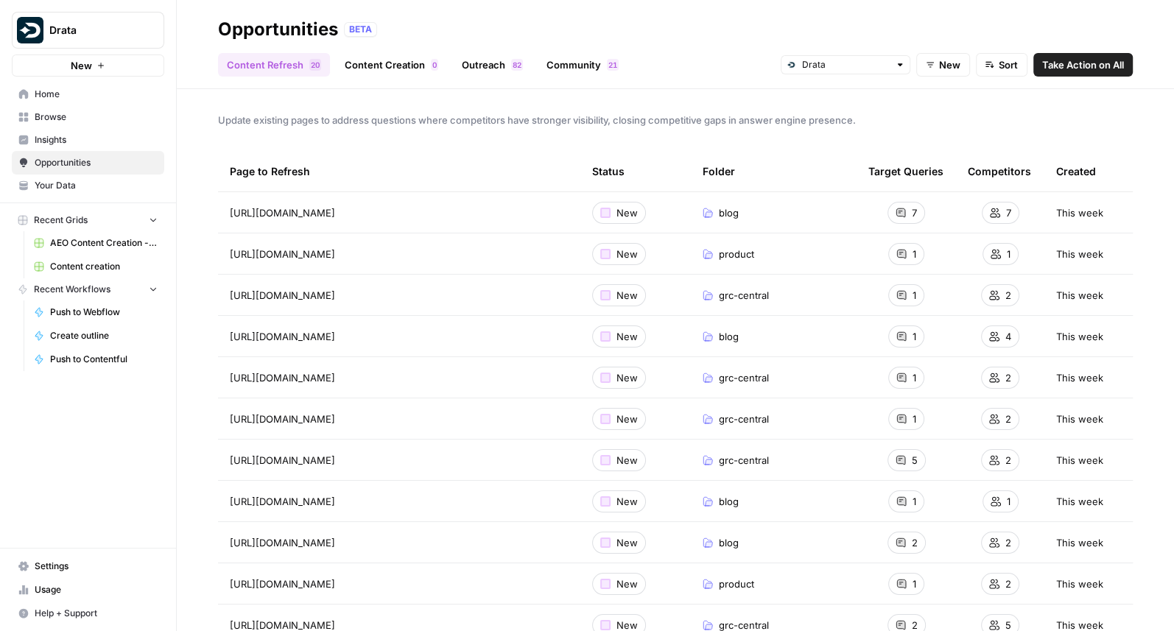
click at [335, 210] on span "[URL][DOMAIN_NAME]" at bounding box center [282, 213] width 105 height 15
click at [335, 259] on span "[URL][DOMAIN_NAME]" at bounding box center [282, 254] width 105 height 15
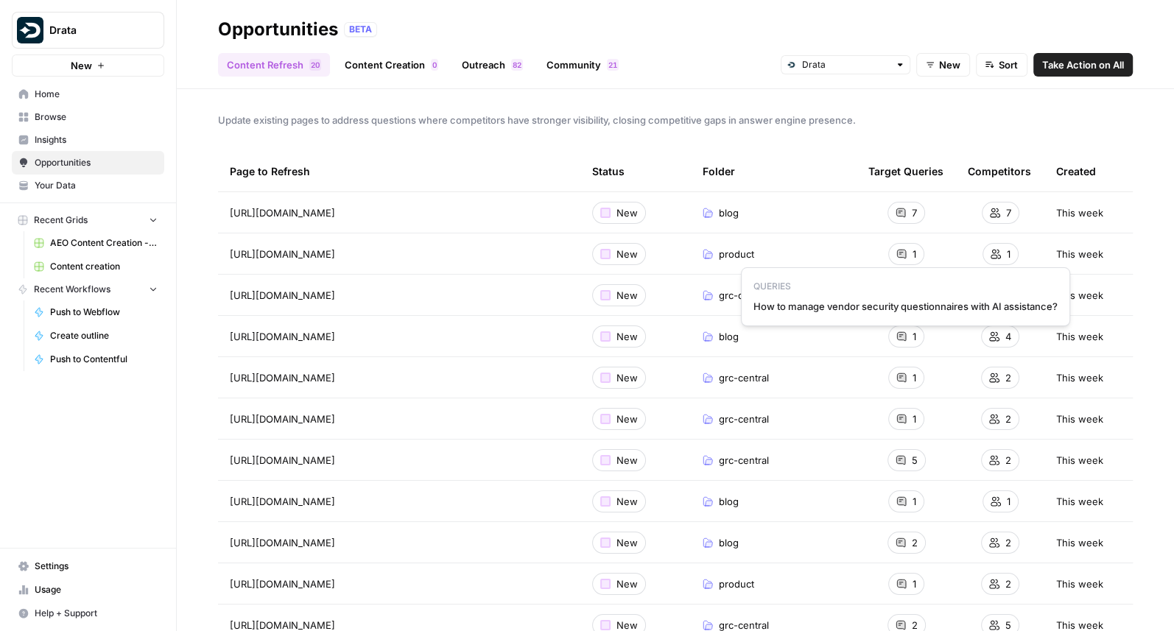
click at [904, 302] on span "How to manage vendor security questionnaires with AI assistance?" at bounding box center [906, 306] width 304 height 15
click at [335, 294] on span "[URL][DOMAIN_NAME]" at bounding box center [282, 295] width 105 height 15
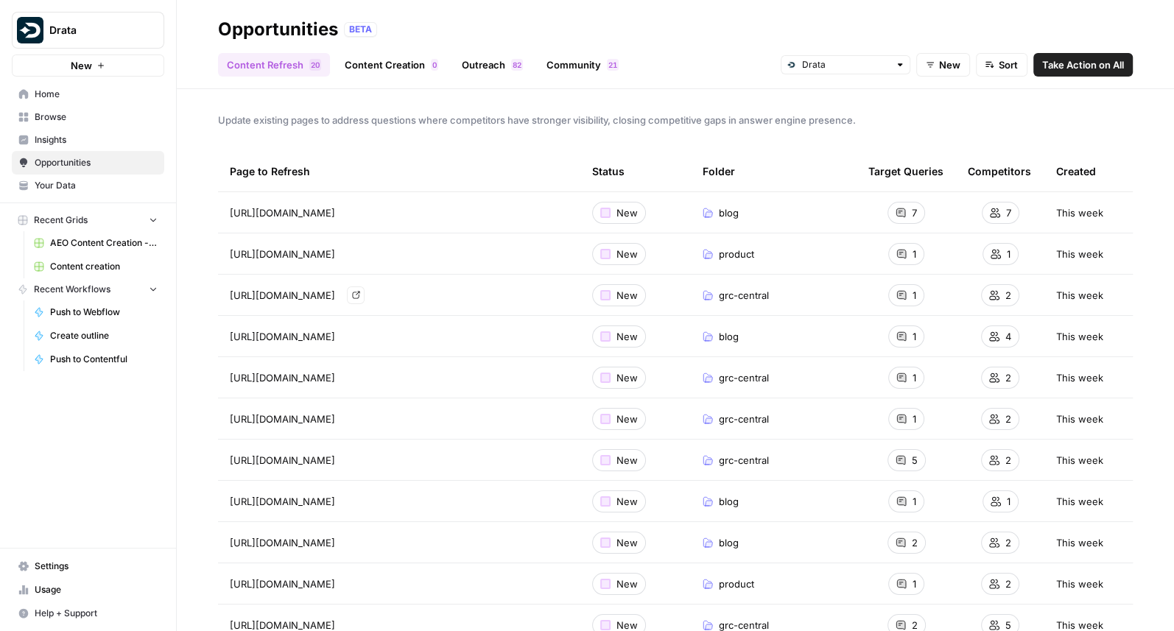
click at [335, 294] on span "[URL][DOMAIN_NAME]" at bounding box center [282, 295] width 105 height 15
click at [909, 297] on div "1" at bounding box center [907, 295] width 36 height 22
click at [898, 345] on span "What are the best SOC 2 compliance tools for startups?" at bounding box center [905, 347] width 251 height 15
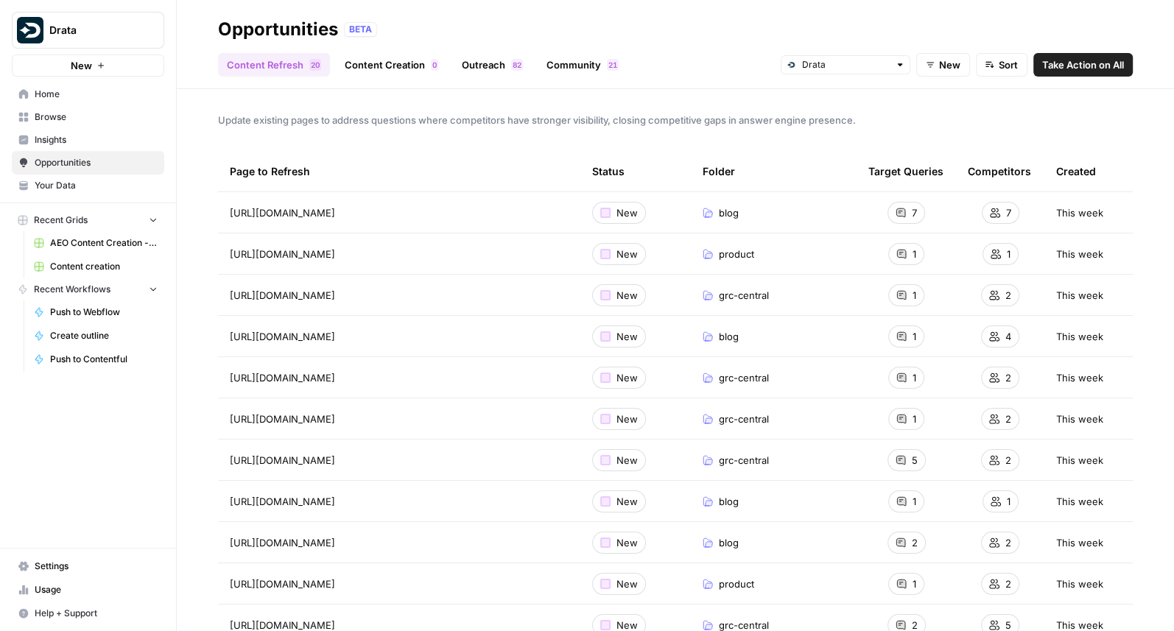
click at [335, 334] on span "[URL][DOMAIN_NAME]" at bounding box center [282, 336] width 105 height 15
click at [908, 391] on span "How can compliance automation streamline cross-functional workflows?" at bounding box center [906, 389] width 333 height 15
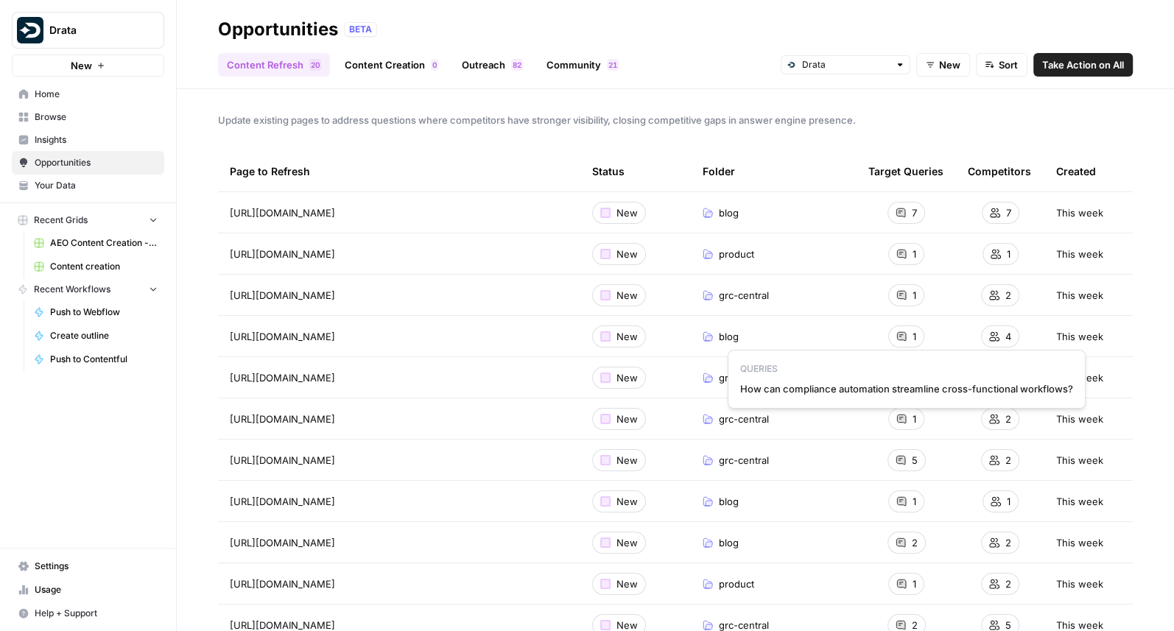
click at [908, 391] on span "How can compliance automation streamline cross-functional workflows?" at bounding box center [906, 389] width 333 height 15
click at [314, 379] on span "[URL][DOMAIN_NAME]" at bounding box center [282, 378] width 105 height 15
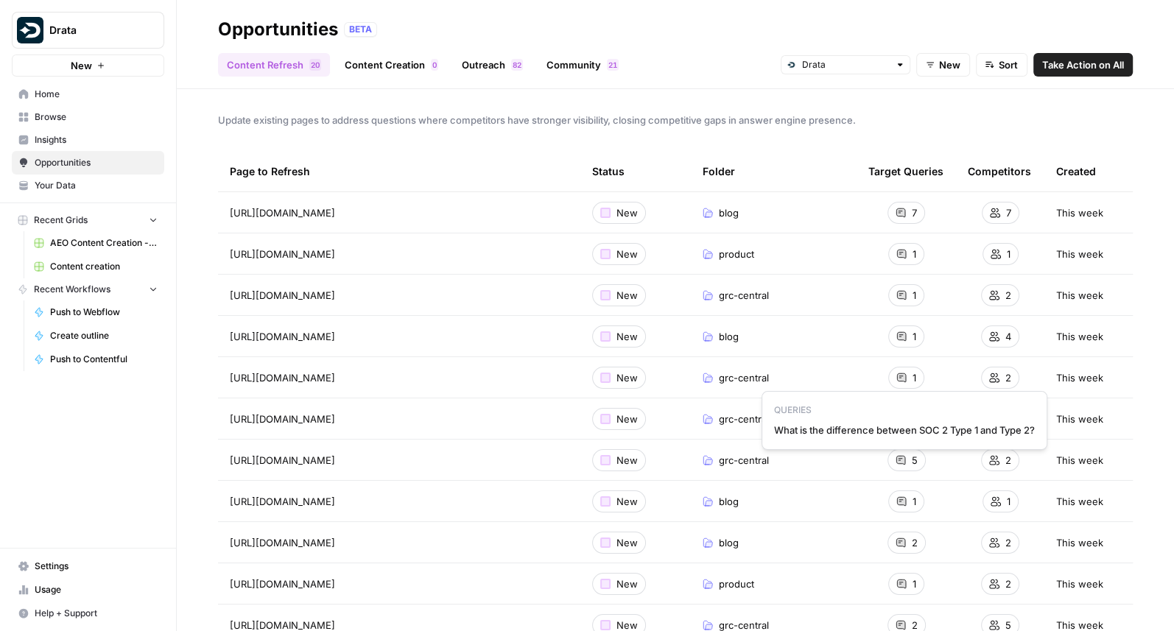
click at [911, 429] on span "What is the difference between SOC 2 Type 1 and Type 2?" at bounding box center [904, 430] width 261 height 15
click at [335, 414] on span "[URL][DOMAIN_NAME]" at bounding box center [282, 419] width 105 height 15
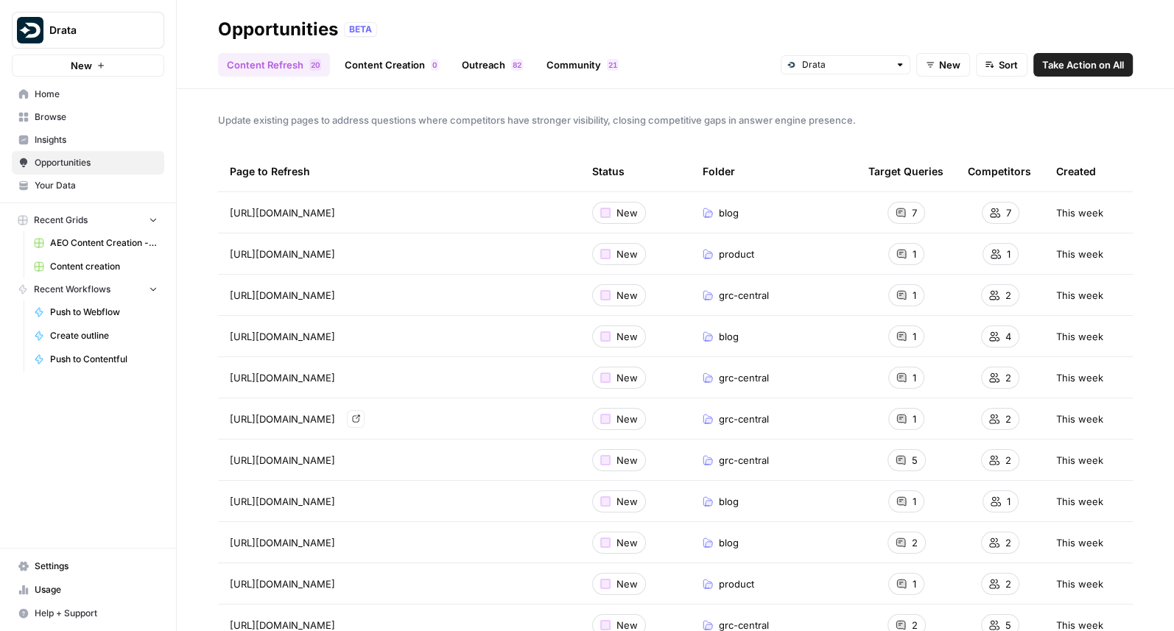
click at [335, 414] on span "[URL][DOMAIN_NAME]" at bounding box center [282, 419] width 105 height 15
click at [910, 422] on div "1" at bounding box center [907, 419] width 36 height 22
click at [908, 416] on div "1" at bounding box center [907, 419] width 36 height 22
click at [906, 417] on icon at bounding box center [901, 419] width 9 height 9
click at [899, 480] on div "QUERIES How to maintain continuous SOC 2 audit readiness?" at bounding box center [905, 462] width 259 height 59
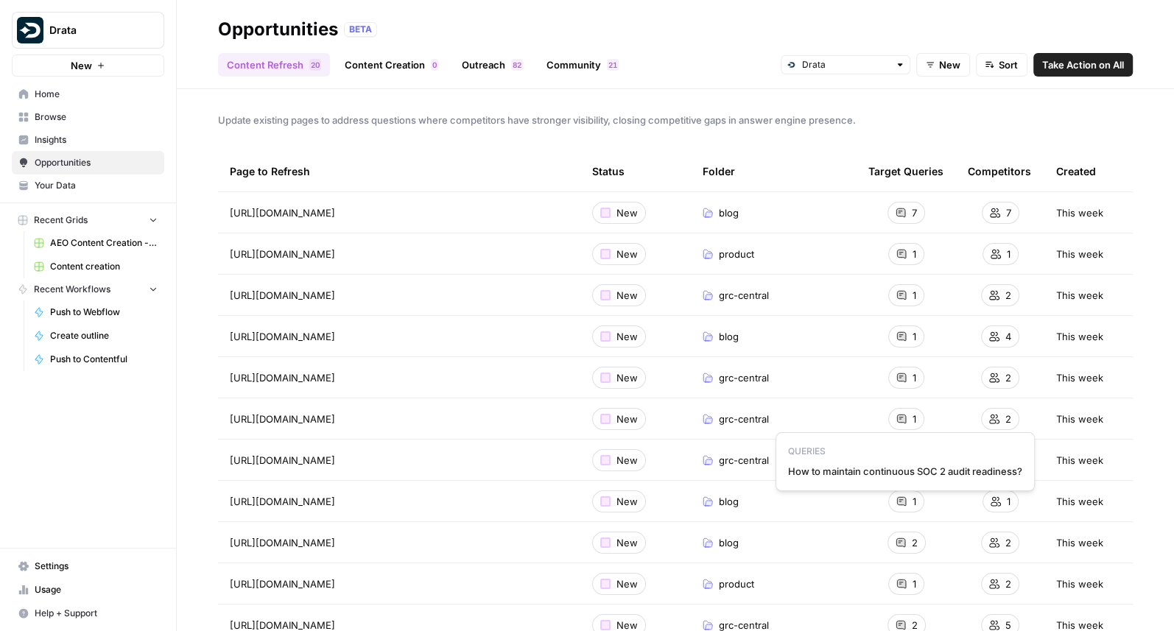
click at [900, 475] on span "How to maintain continuous SOC 2 audit readiness?" at bounding box center [905, 471] width 234 height 15
click at [318, 461] on span "[URL][DOMAIN_NAME]" at bounding box center [282, 460] width 105 height 15
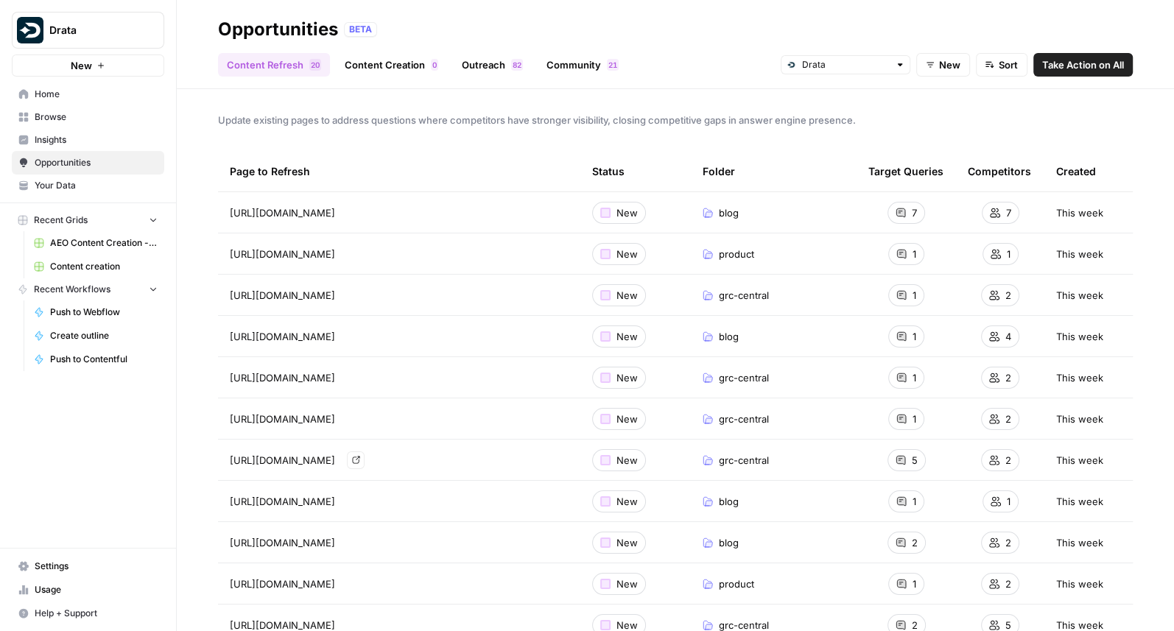
click at [318, 461] on span "[URL][DOMAIN_NAME]" at bounding box center [282, 460] width 105 height 15
click at [912, 461] on span "5" at bounding box center [915, 460] width 6 height 15
drag, startPoint x: 1029, startPoint y: 595, endPoint x: 755, endPoint y: 511, distance: 286.0
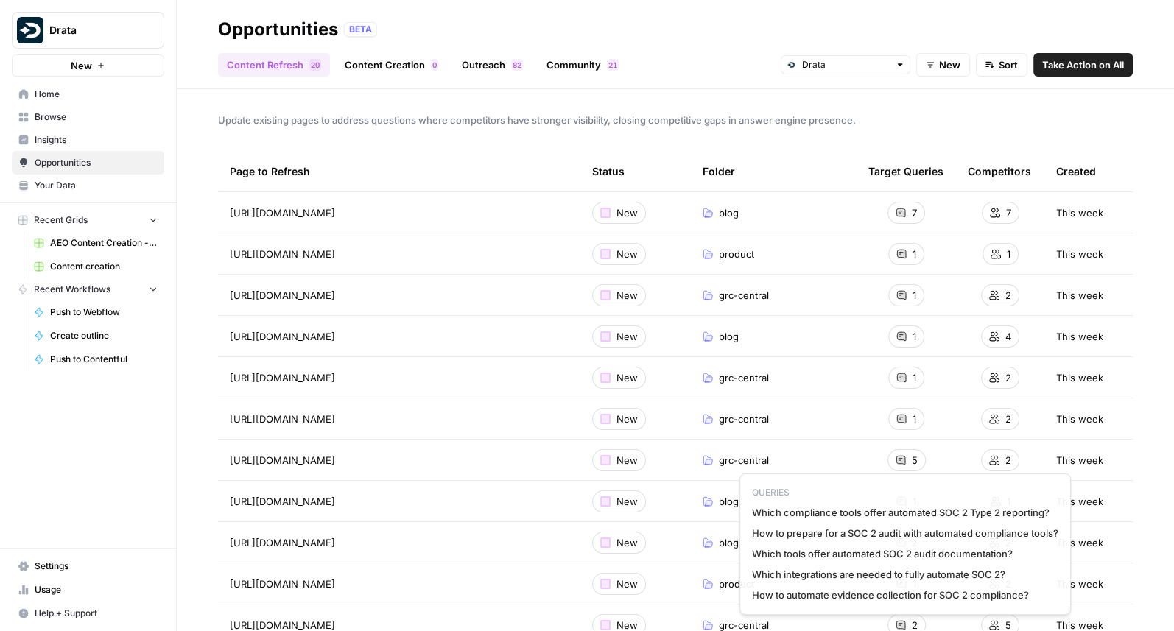
click at [902, 462] on icon at bounding box center [901, 460] width 9 height 9
drag, startPoint x: 1037, startPoint y: 592, endPoint x: 754, endPoint y: 511, distance: 295.2
click at [754, 494] on div "QUERIES Which compliance tools offer automated SOC 2 Type 2 reporting? How to p…" at bounding box center [906, 544] width 332 height 141
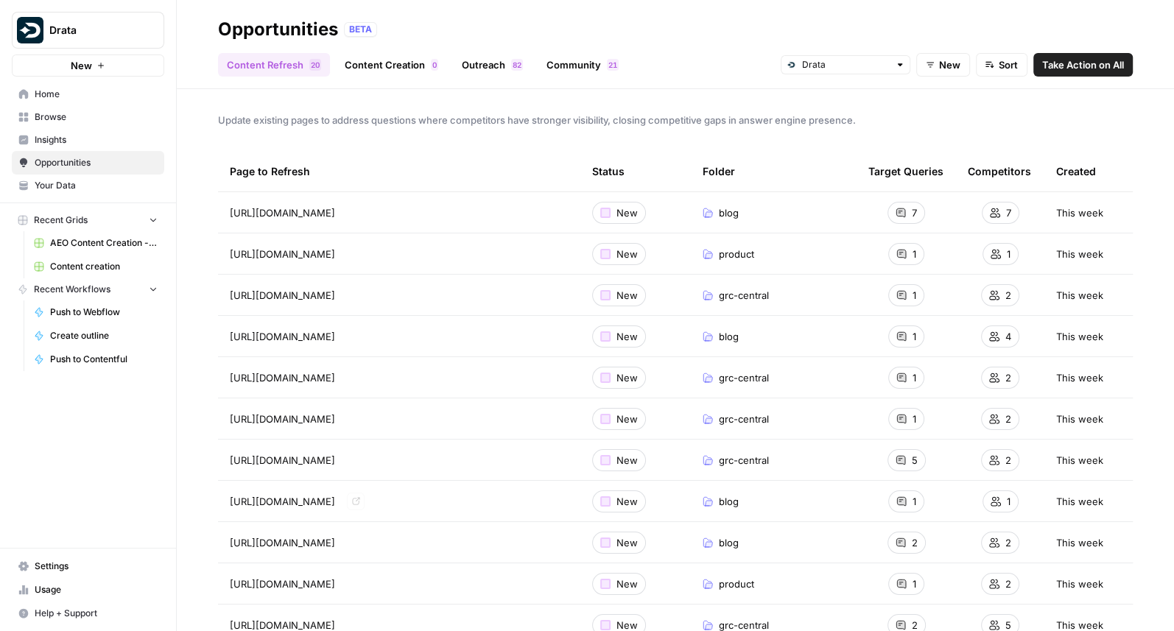
click at [335, 494] on span "[URL][DOMAIN_NAME]" at bounding box center [282, 501] width 105 height 15
click at [906, 494] on span "What are the key SOC 2 trust services categories and how to meet them?" at bounding box center [905, 554] width 331 height 15
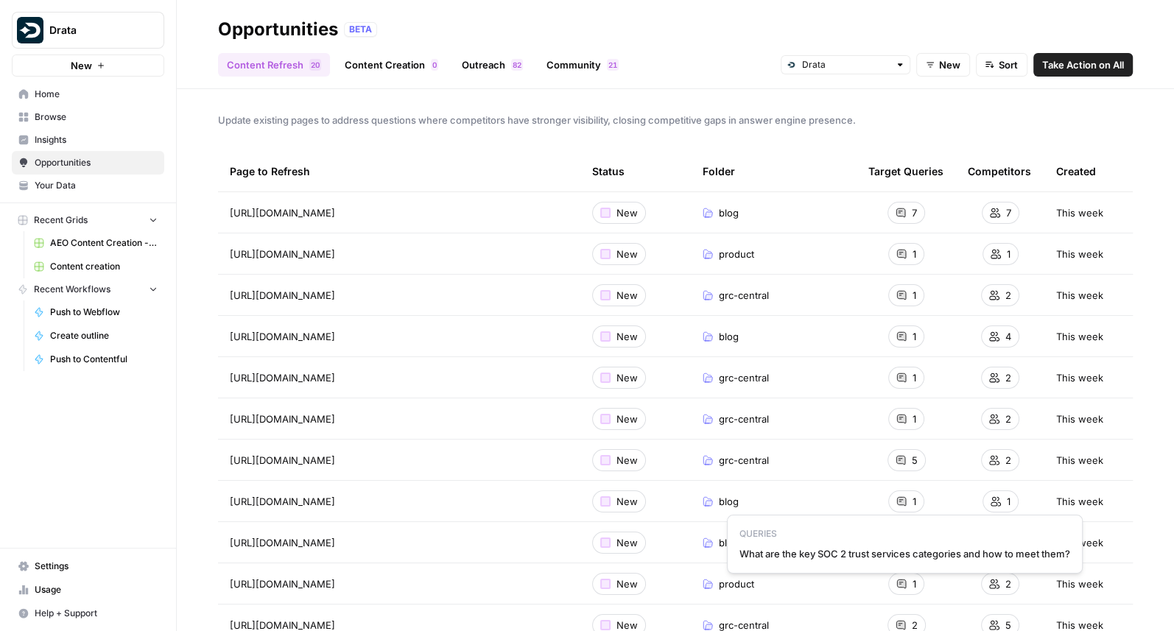
click at [906, 494] on span "What are the key SOC 2 trust services categories and how to meet them?" at bounding box center [905, 554] width 331 height 15
click at [335, 494] on span "[URL][DOMAIN_NAME]" at bounding box center [282, 543] width 105 height 15
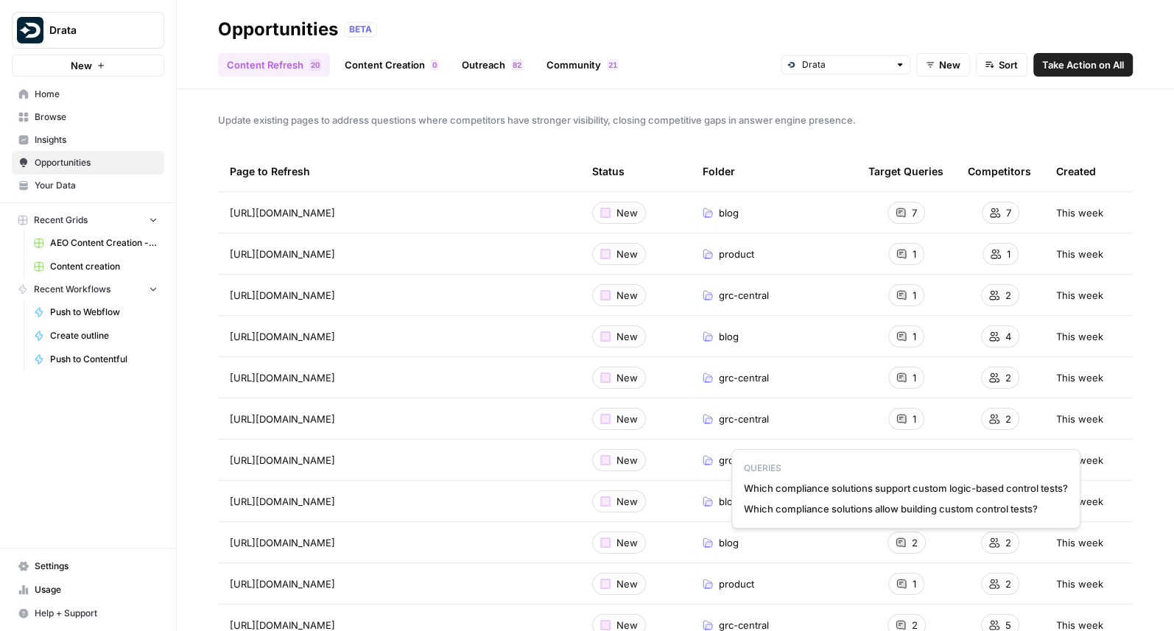
drag, startPoint x: 1044, startPoint y: 508, endPoint x: 744, endPoint y: 491, distance: 300.4
click at [744, 491] on div "QUERIES Which compliance solutions support custom logic-based control tests? Wh…" at bounding box center [906, 489] width 349 height 80
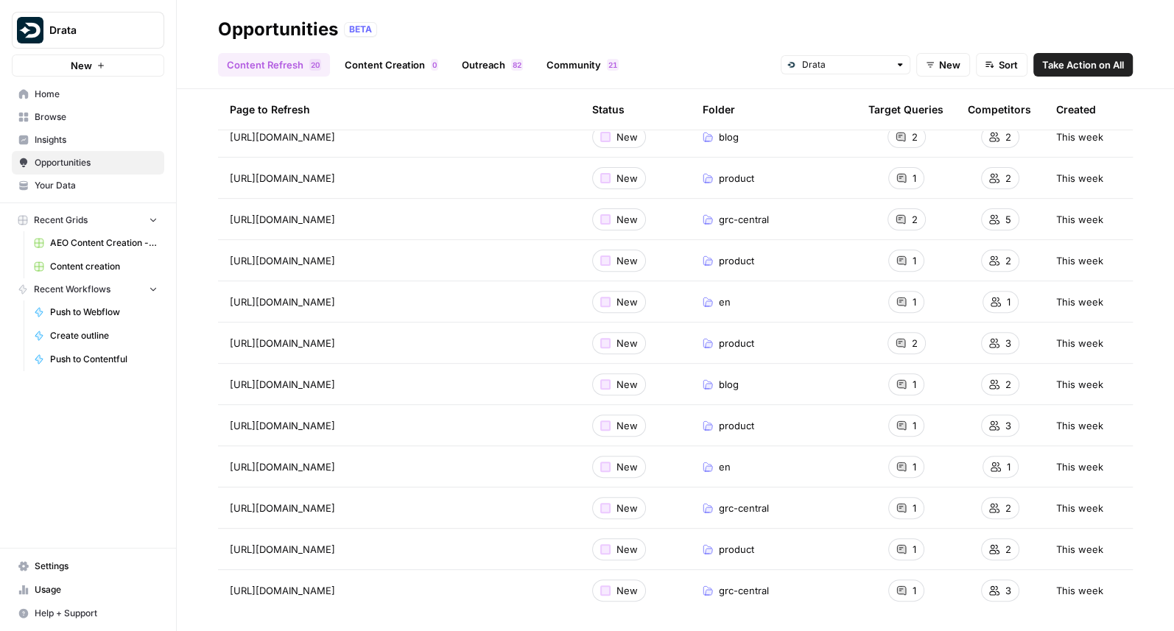
scroll to position [409, 0]
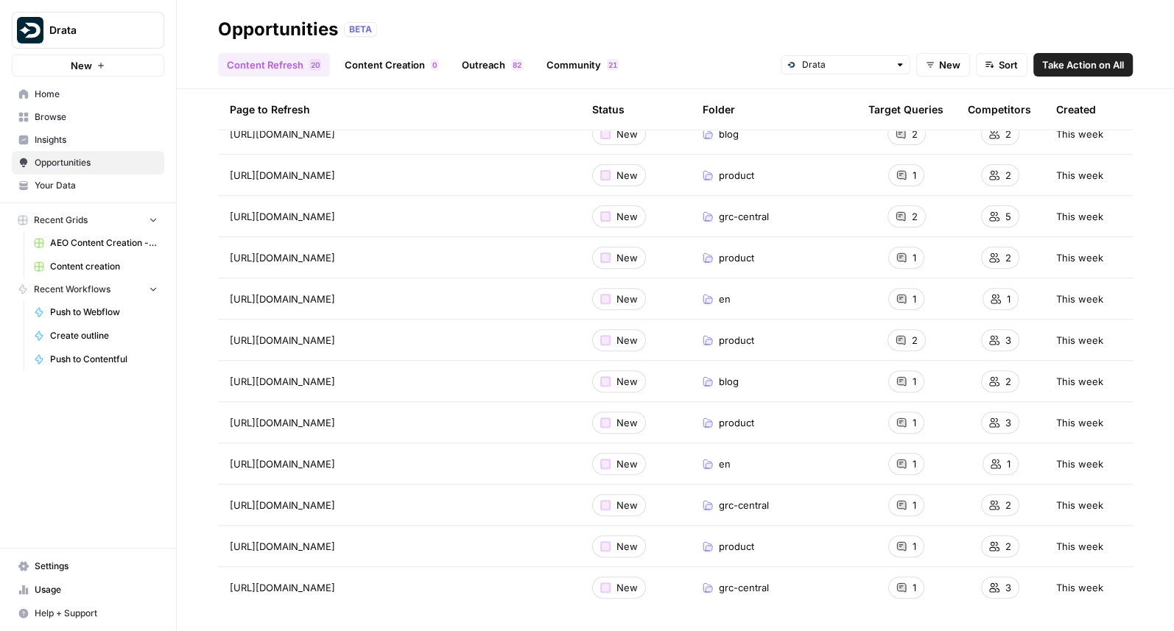
click at [335, 180] on span "[URL][DOMAIN_NAME]" at bounding box center [282, 175] width 105 height 15
click at [908, 173] on div "1" at bounding box center [907, 175] width 36 height 22
click at [908, 172] on div "1" at bounding box center [907, 175] width 36 height 22
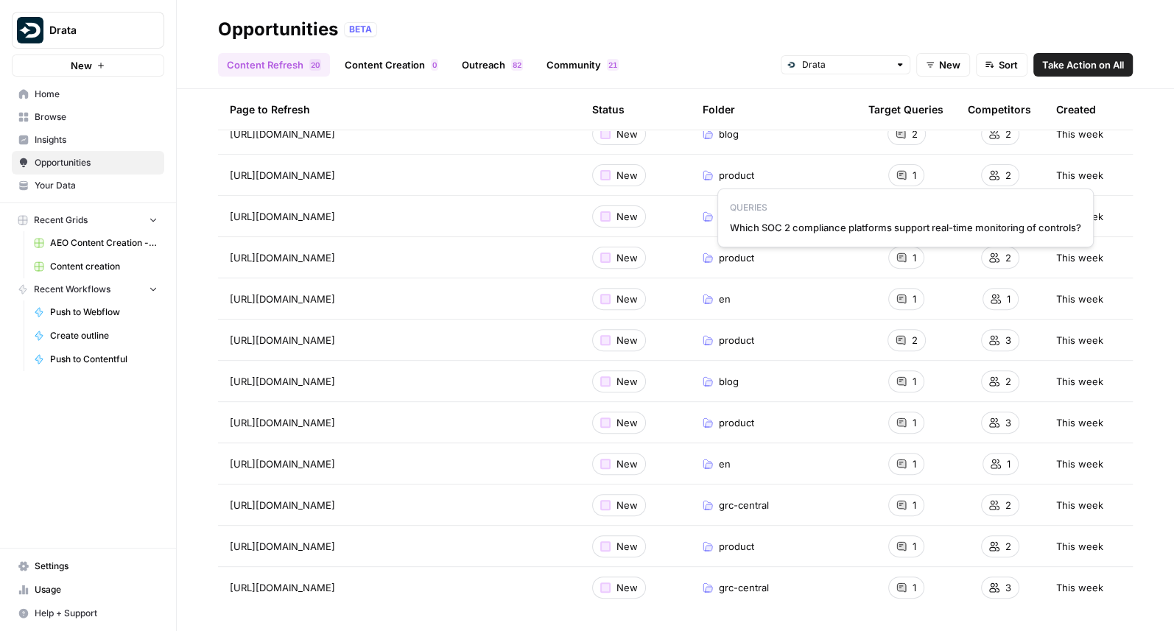
click at [896, 225] on span "Which SOC 2 compliance platforms support real-time monitoring of controls?" at bounding box center [905, 227] width 351 height 15
click at [335, 216] on span "[URL][DOMAIN_NAME]" at bounding box center [282, 216] width 105 height 15
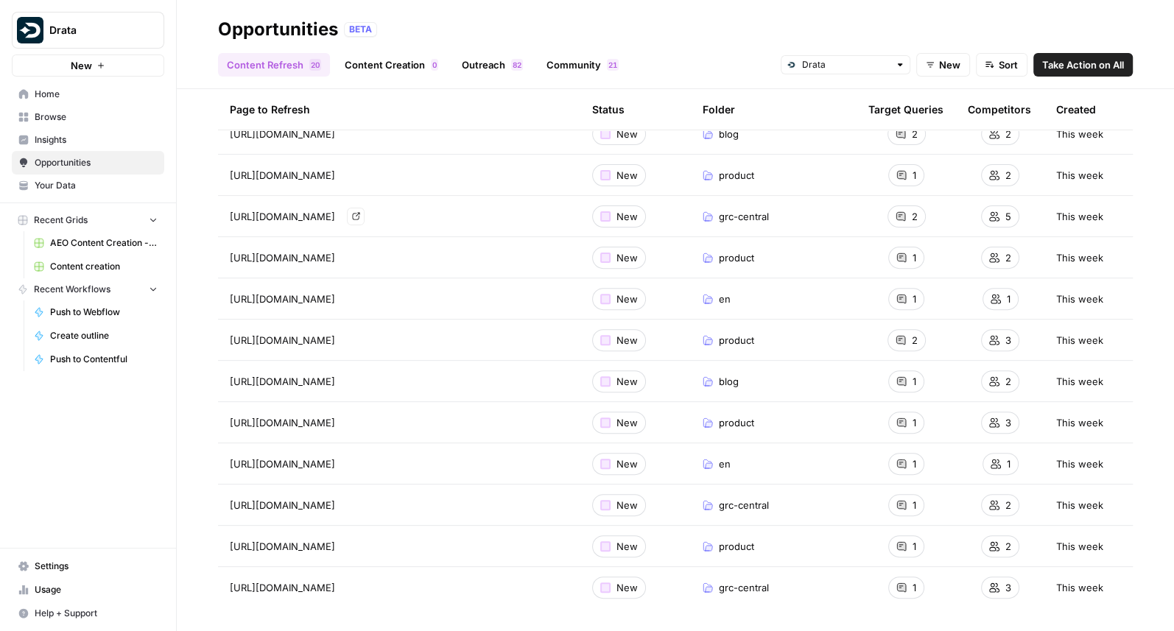
click at [335, 216] on span "[URL][DOMAIN_NAME]" at bounding box center [282, 216] width 105 height 15
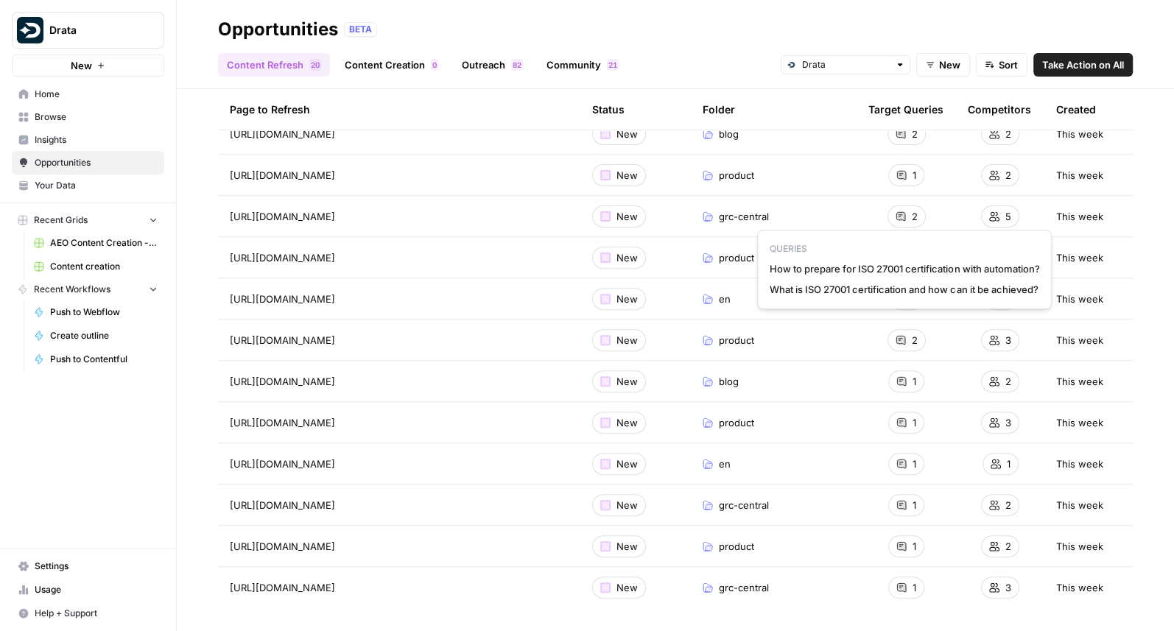
click at [930, 267] on span "How to prepare for ISO 27001 certification with automation?" at bounding box center [905, 269] width 270 height 15
drag, startPoint x: 1043, startPoint y: 289, endPoint x: 759, endPoint y: 259, distance: 286.0
click at [759, 259] on div "QUERIES How to prepare for ISO 27001 certification with automation? What is ISO…" at bounding box center [904, 270] width 295 height 80
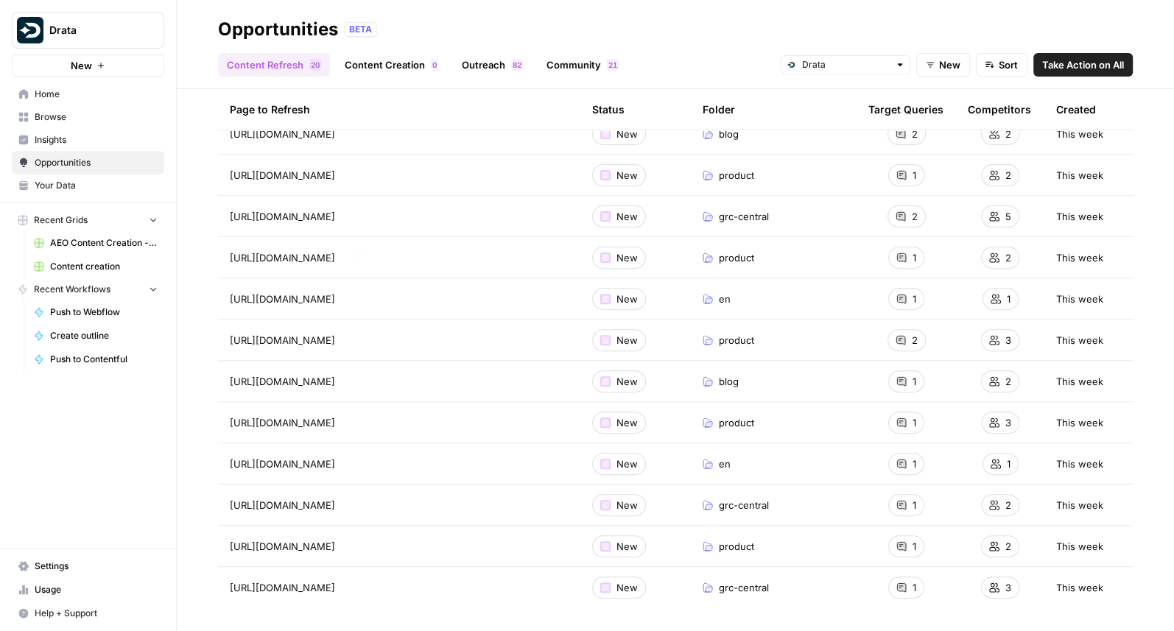
click at [335, 255] on span "[URL][DOMAIN_NAME]" at bounding box center [282, 258] width 105 height 15
click at [903, 258] on icon at bounding box center [901, 257] width 9 height 9
click at [909, 309] on span "How to implement HIPAA security controls using automation?" at bounding box center [905, 310] width 279 height 15
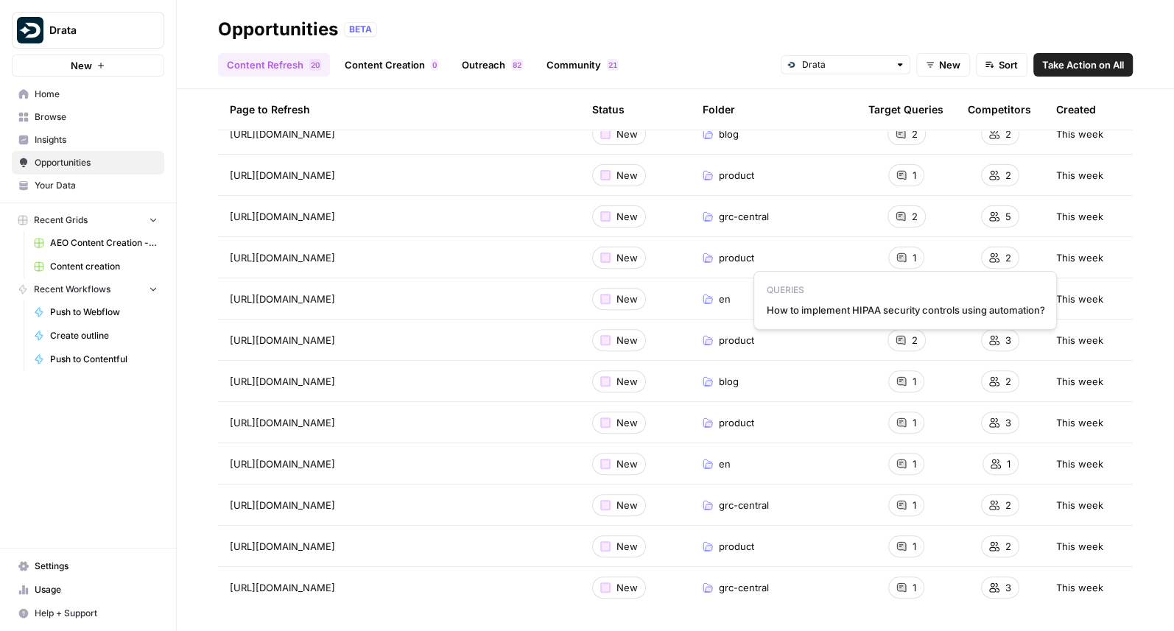
click at [909, 309] on span "How to implement HIPAA security controls using automation?" at bounding box center [905, 310] width 279 height 15
click at [323, 299] on span "[URL][DOMAIN_NAME]" at bounding box center [282, 299] width 105 height 15
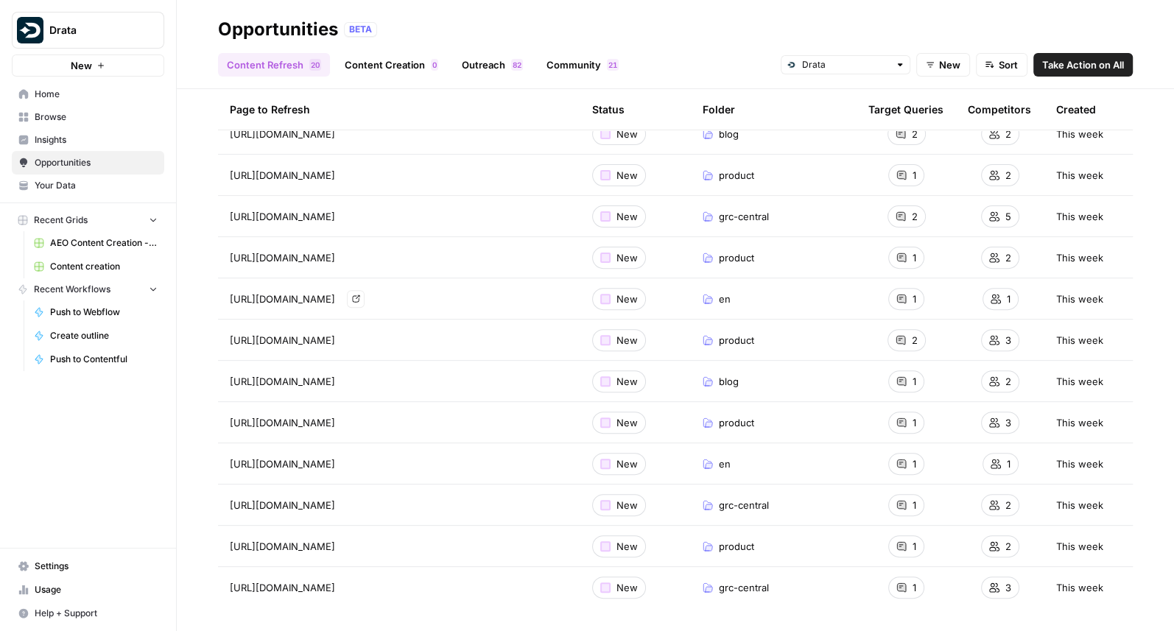
click at [312, 343] on span "[URL][DOMAIN_NAME]" at bounding box center [282, 340] width 105 height 15
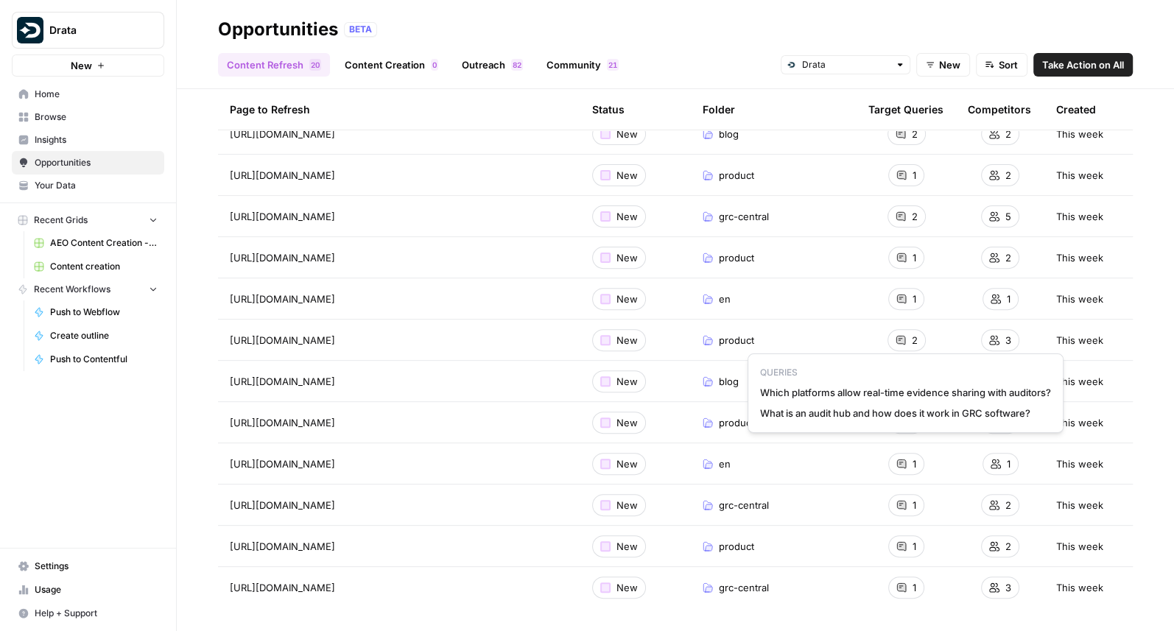
drag, startPoint x: 1042, startPoint y: 416, endPoint x: 763, endPoint y: 389, distance: 280.6
click at [762, 389] on div "QUERIES Which platforms allow real-time evidence sharing with auditors? What is…" at bounding box center [906, 394] width 316 height 80
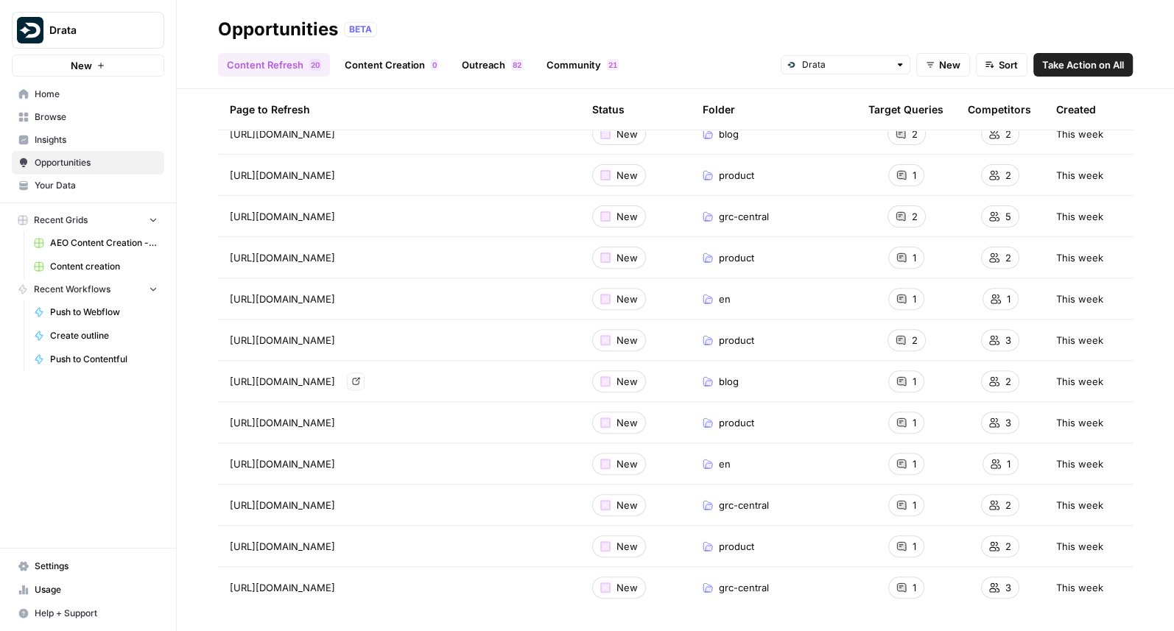
click at [335, 378] on span "[URL][DOMAIN_NAME]" at bounding box center [282, 381] width 105 height 15
click at [968, 435] on span "How to maintain HIPAA compliance continuously?" at bounding box center [906, 434] width 226 height 15
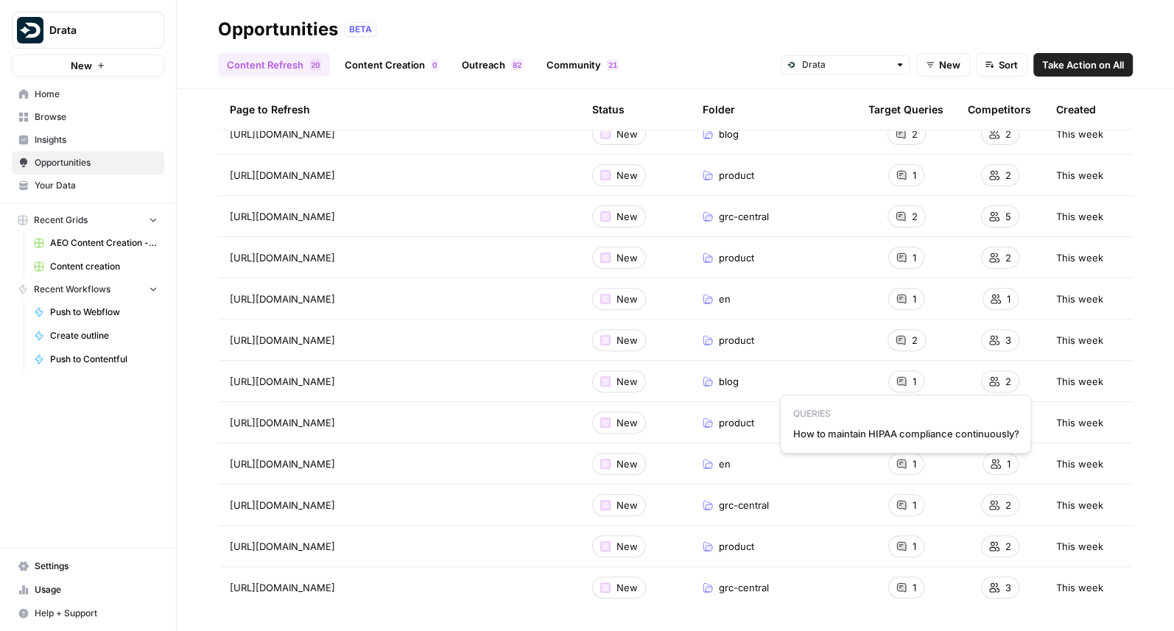
click at [968, 435] on span "How to maintain HIPAA compliance continuously?" at bounding box center [906, 434] width 226 height 15
click at [266, 418] on span "[URL][DOMAIN_NAME]" at bounding box center [282, 423] width 105 height 15
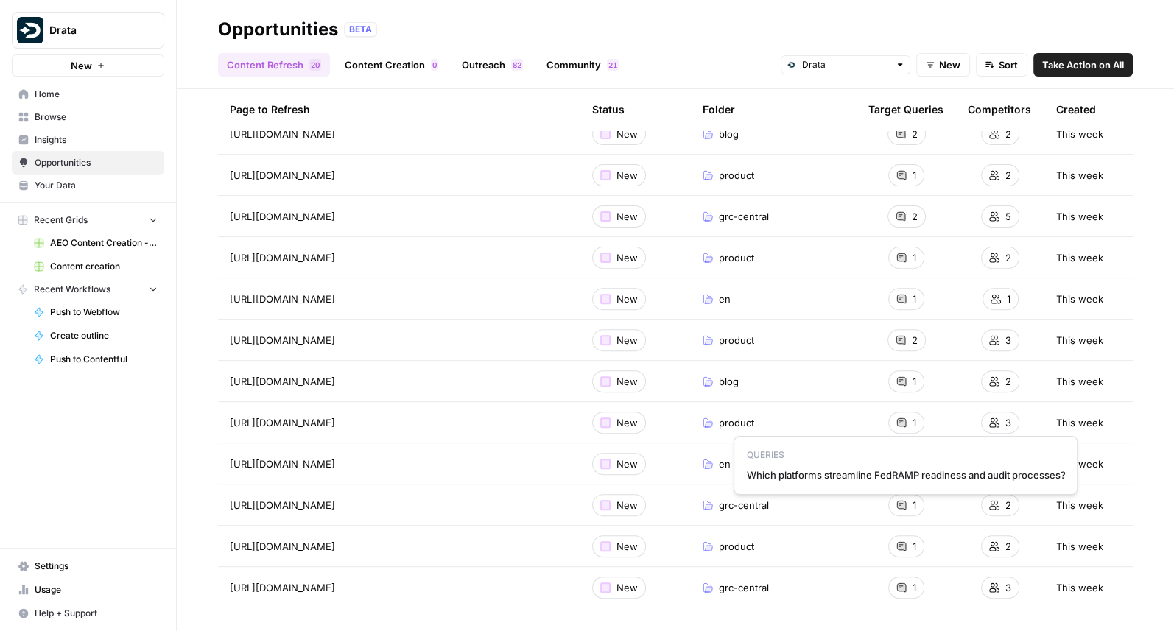
click at [917, 480] on span "Which platforms streamline FedRAMP readiness and audit processes?" at bounding box center [905, 475] width 319 height 15
click at [917, 476] on span "Which platforms streamline FedRAMP readiness and audit processes?" at bounding box center [905, 475] width 319 height 15
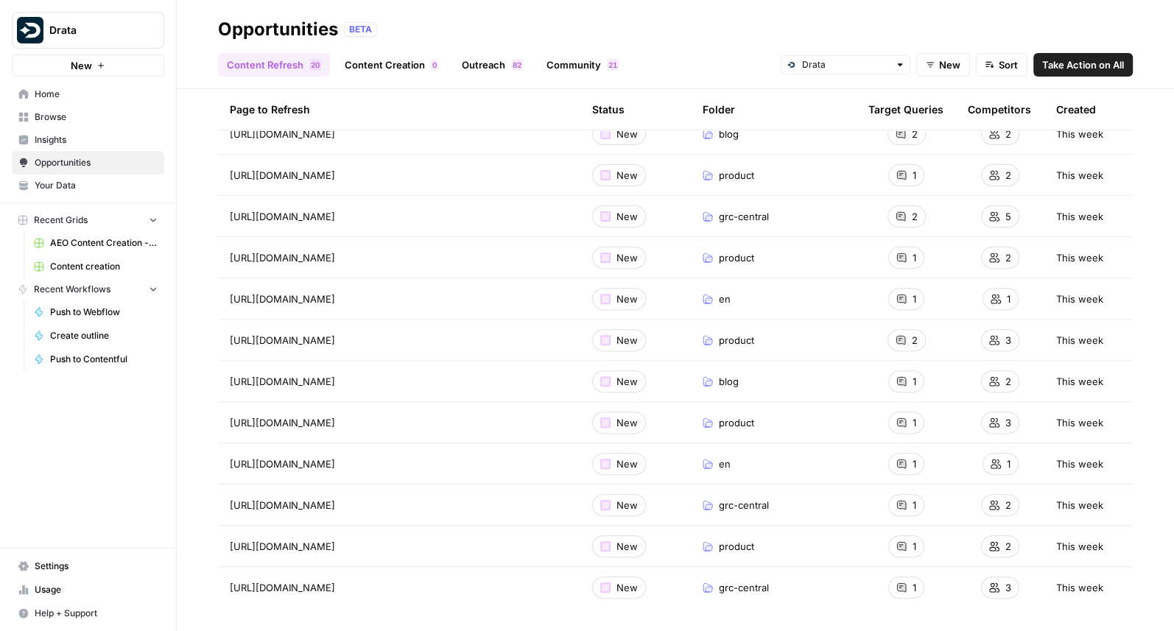
click at [335, 494] on span "[URL][DOMAIN_NAME]" at bounding box center [282, 505] width 105 height 15
click at [892, 494] on span "What is SOC 2 compliance and why is it important for SaaS companies?" at bounding box center [903, 557] width 321 height 15
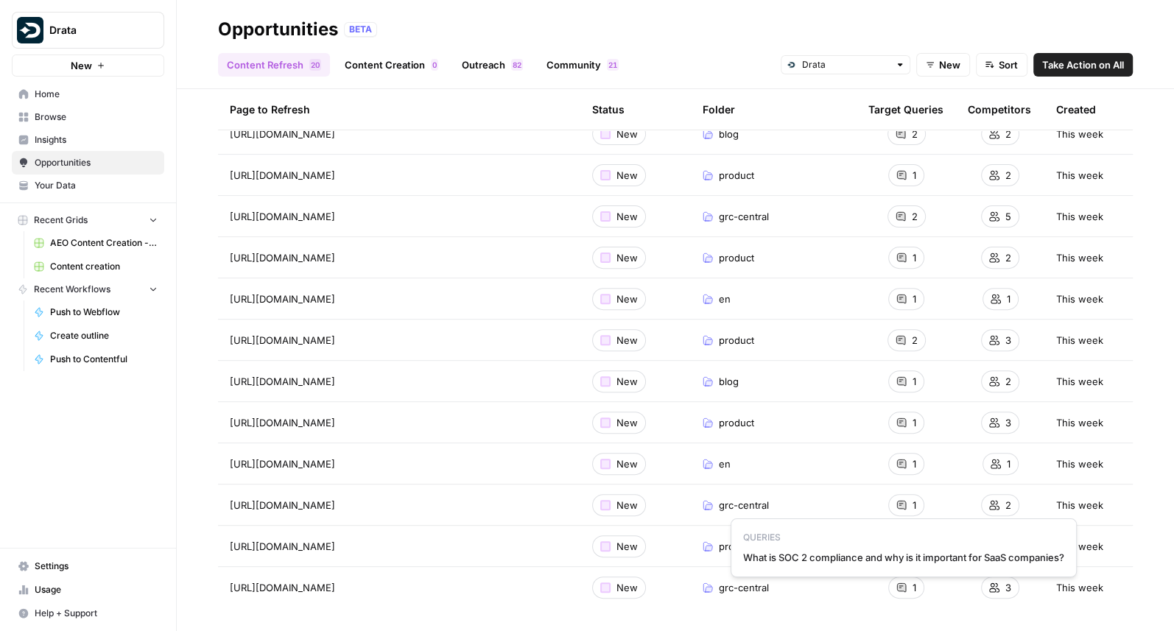
click at [892, 494] on span "What is SOC 2 compliance and why is it important for SaaS companies?" at bounding box center [903, 557] width 321 height 15
click at [329, 494] on span "[URL][DOMAIN_NAME]" at bounding box center [282, 546] width 105 height 15
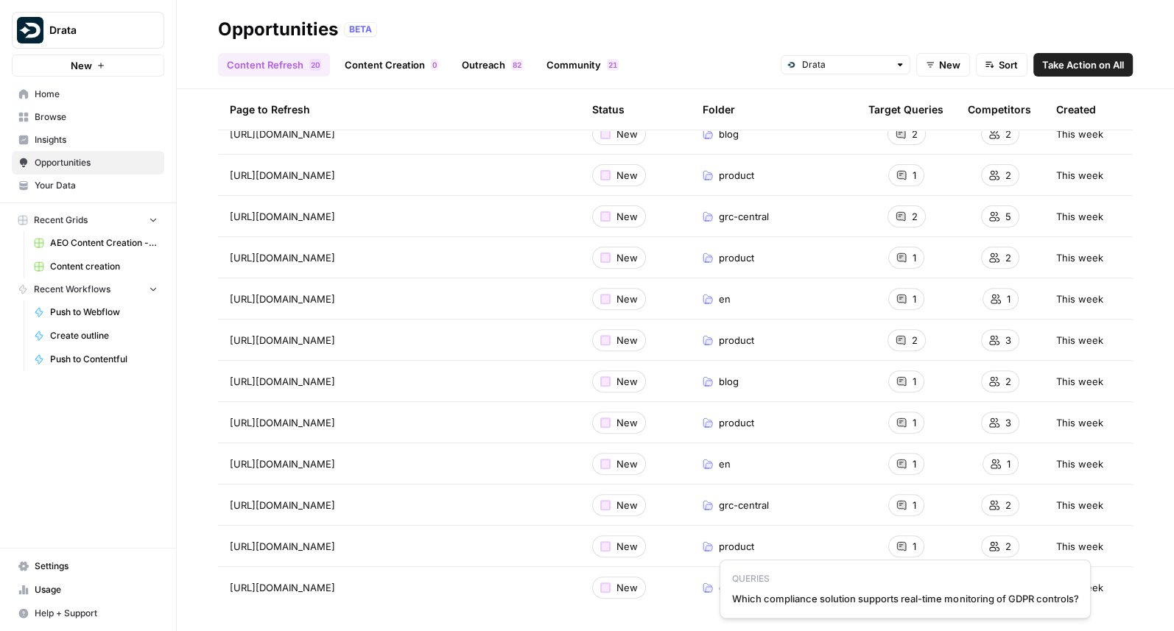
click at [903, 494] on span "Which compliance solution supports real-time monitoring of GDPR controls?" at bounding box center [905, 599] width 346 height 15
click at [309, 494] on span "[URL][DOMAIN_NAME]" at bounding box center [282, 588] width 105 height 15
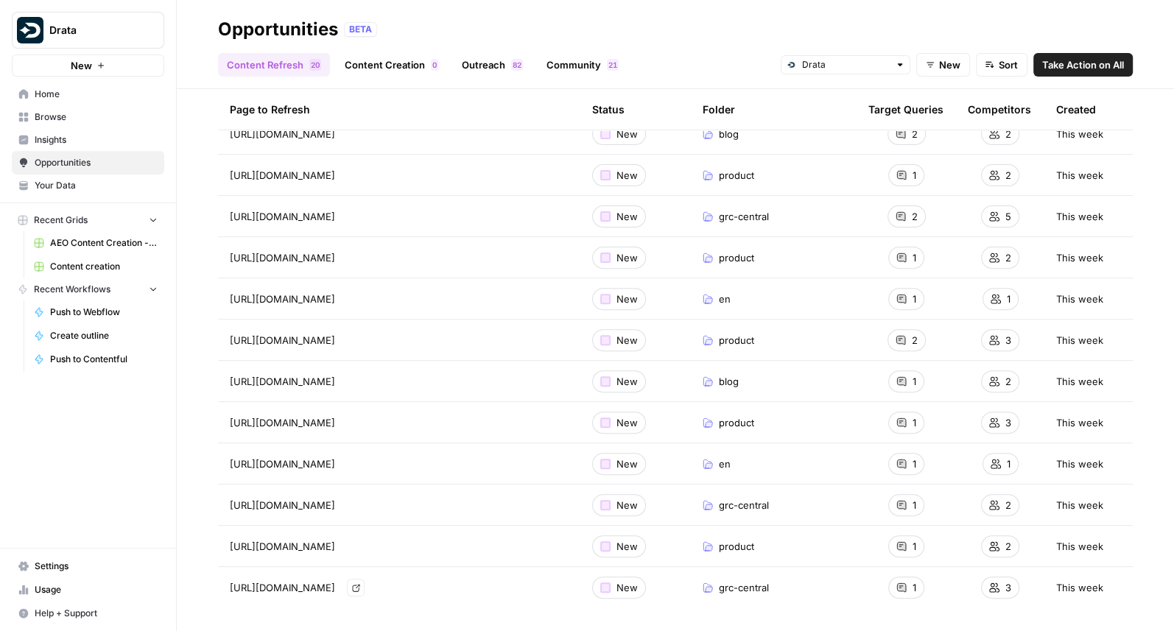
click at [309, 494] on span "[URL][DOMAIN_NAME]" at bounding box center [282, 588] width 105 height 15
click at [917, 494] on span "How long does it typically take to complete a SOC 2 audit?" at bounding box center [904, 554] width 261 height 15
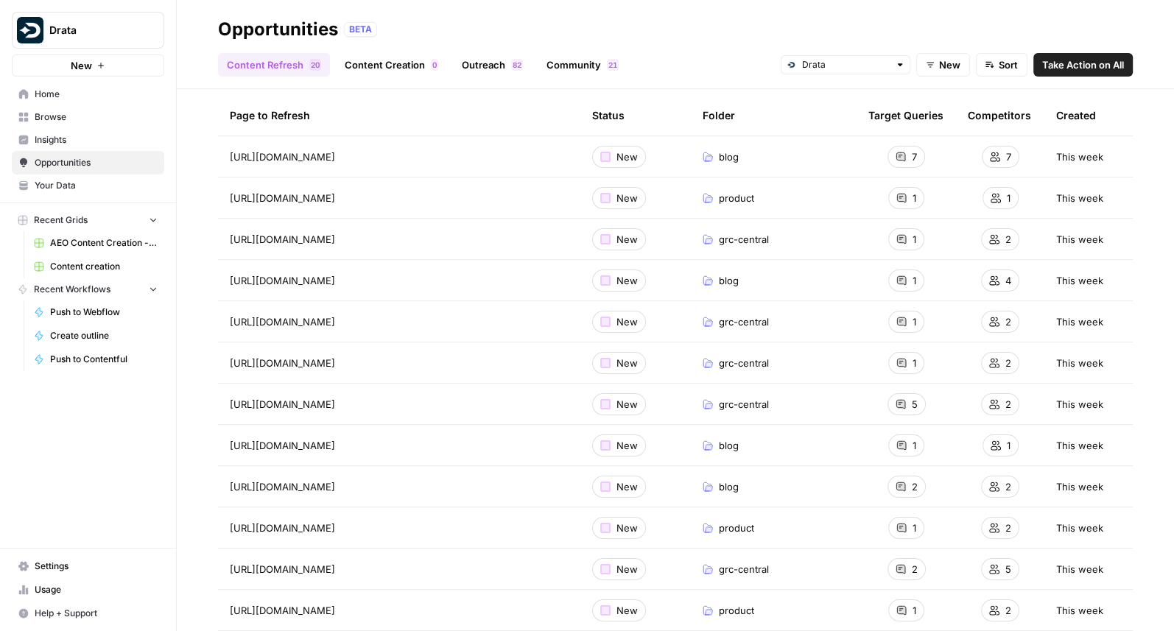
scroll to position [0, 0]
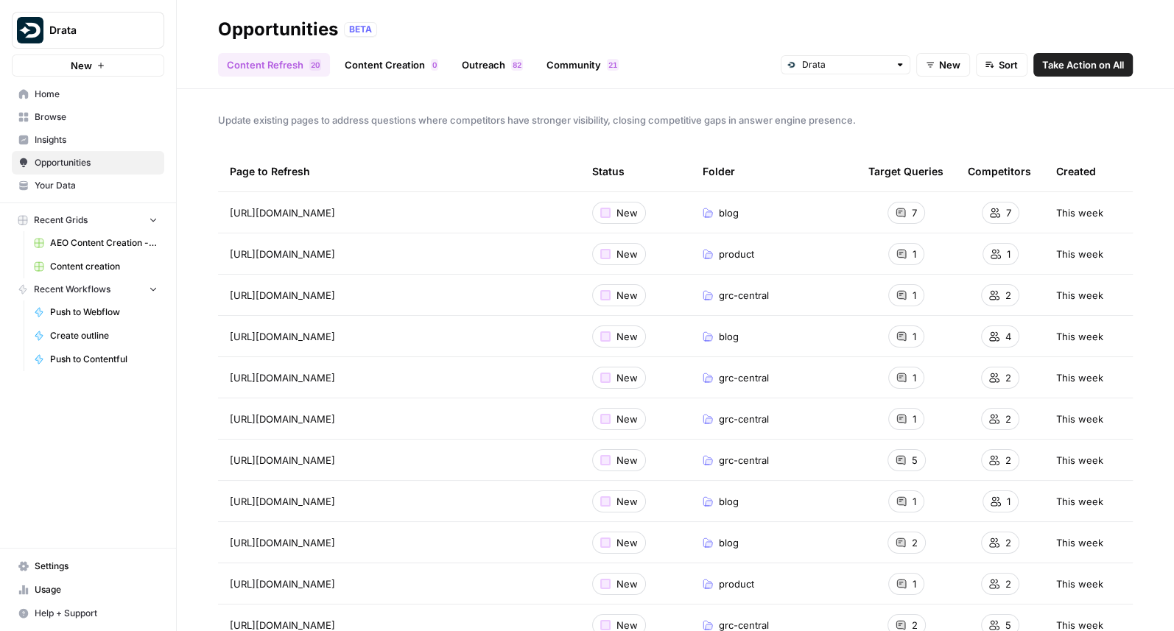
click at [335, 207] on span "[URL][DOMAIN_NAME]" at bounding box center [282, 213] width 105 height 15
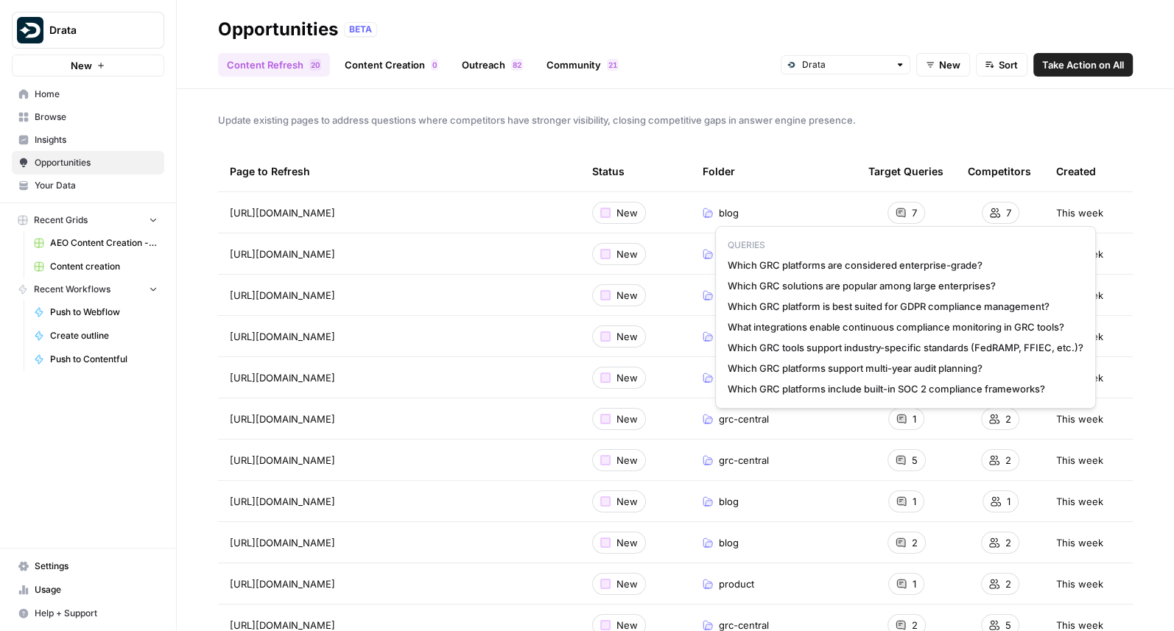
drag, startPoint x: 1049, startPoint y: 386, endPoint x: 726, endPoint y: 258, distance: 347.3
click at [726, 258] on div "QUERIES Which GRC platforms are considered enterprise-grade? Which GRC solution…" at bounding box center [905, 317] width 381 height 183
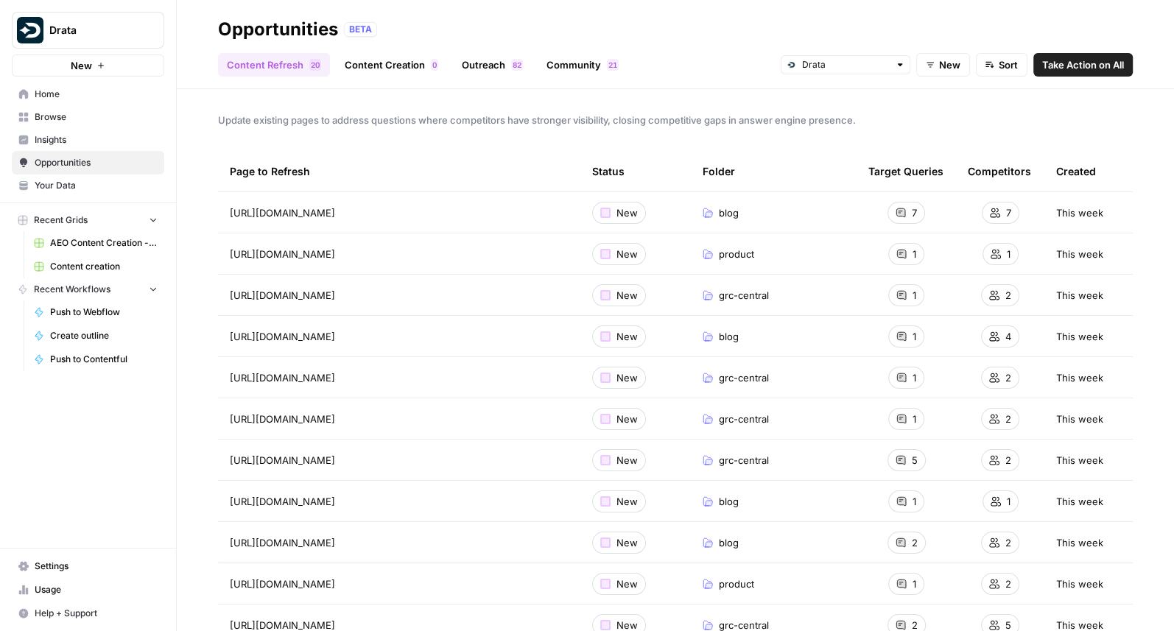
click at [1034, 64] on span "Take Action on All" at bounding box center [1084, 64] width 82 height 15
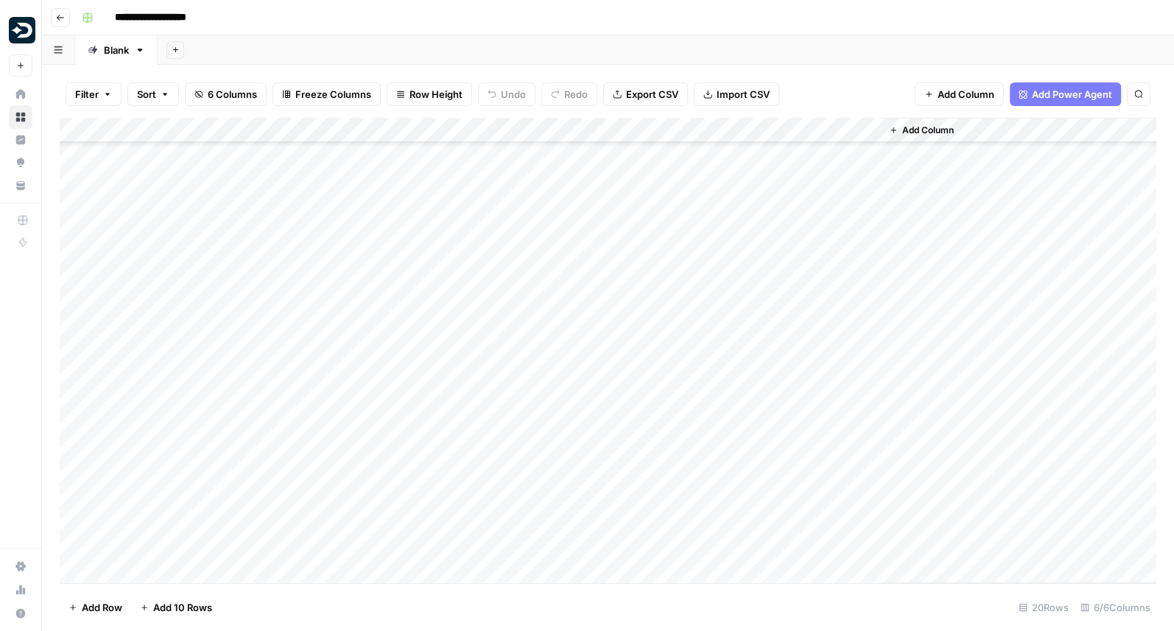
scroll to position [83, 0]
click at [217, 22] on input "**********" at bounding box center [167, 18] width 119 height 24
type input "**********"
click at [363, 10] on div "**********" at bounding box center [618, 18] width 1084 height 24
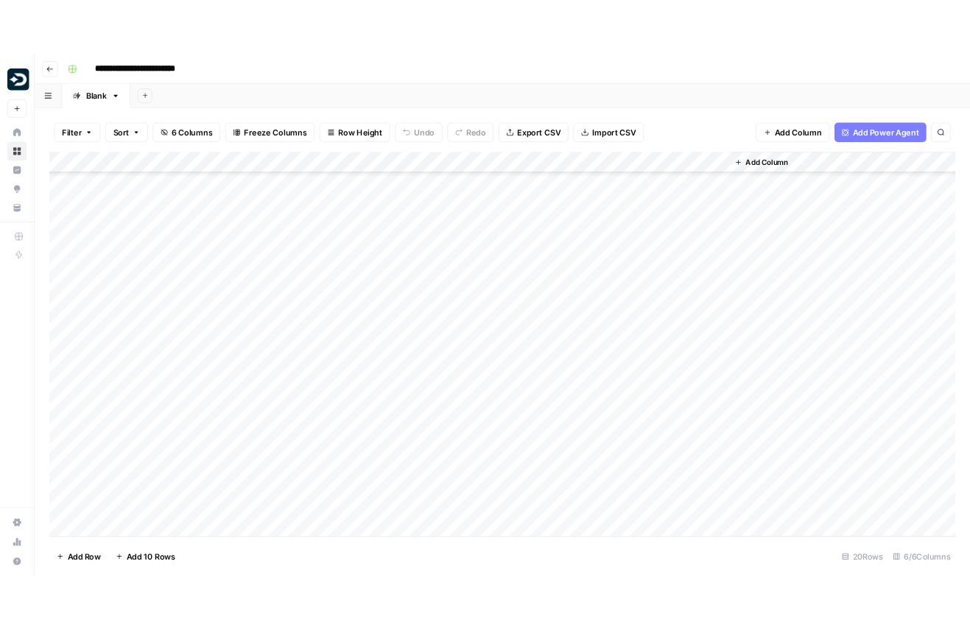
scroll to position [0, 0]
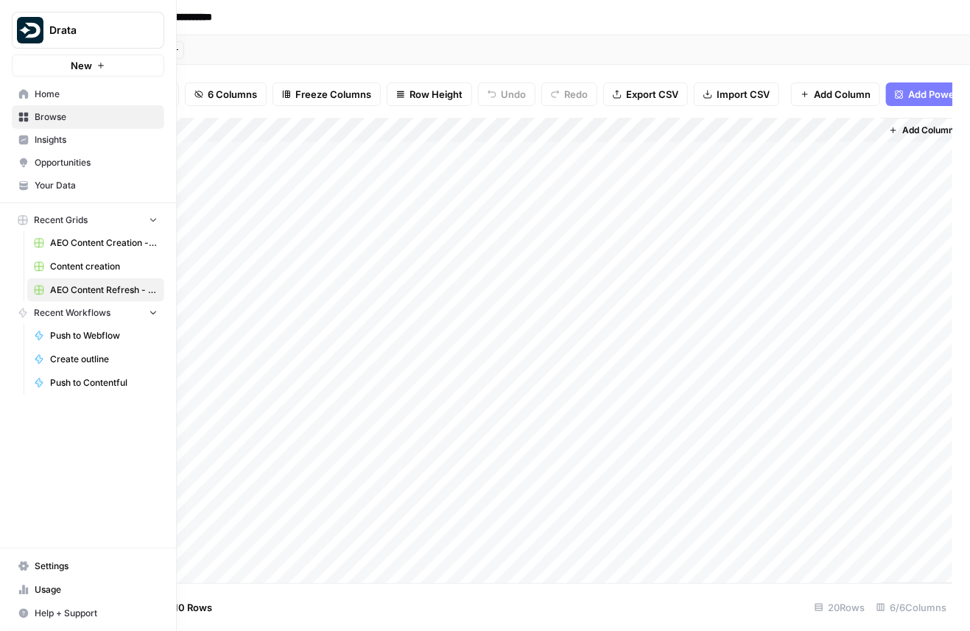
click at [59, 135] on span "Insights" at bounding box center [96, 139] width 123 height 13
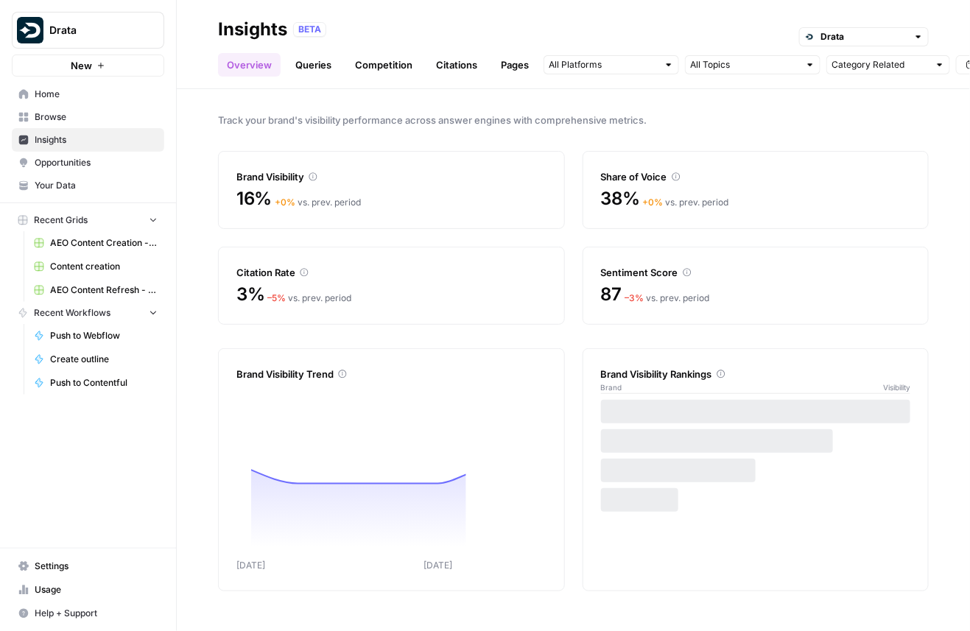
click at [332, 69] on link "Queries" at bounding box center [314, 65] width 54 height 24
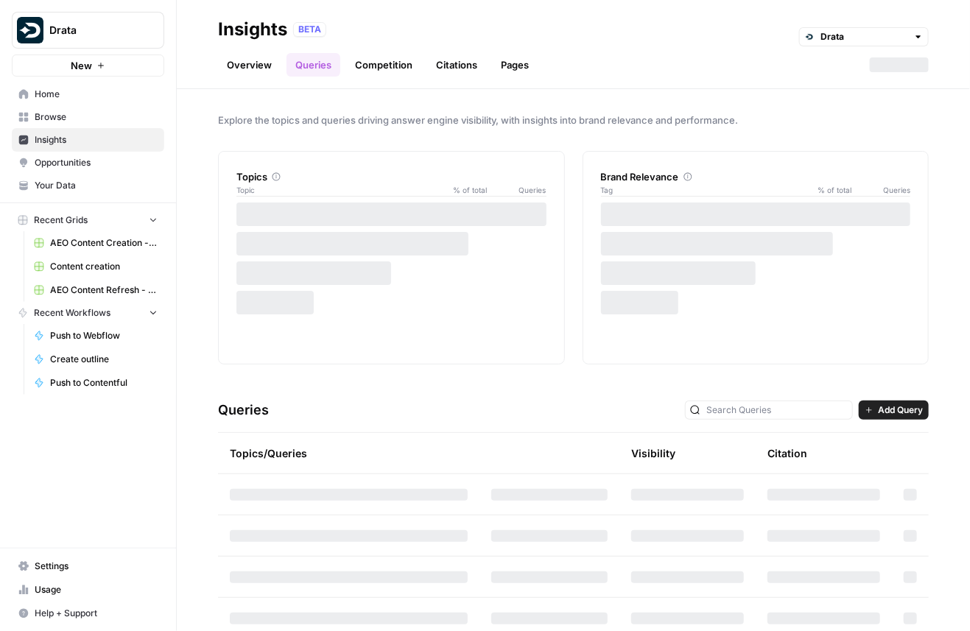
click at [387, 71] on link "Competition" at bounding box center [383, 65] width 75 height 24
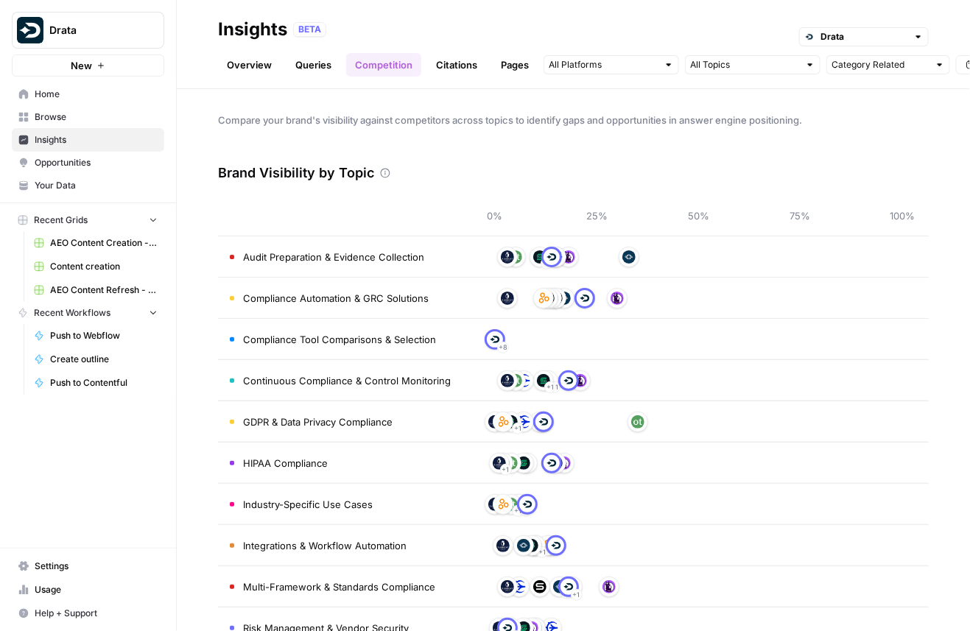
click at [323, 66] on link "Queries" at bounding box center [314, 65] width 54 height 24
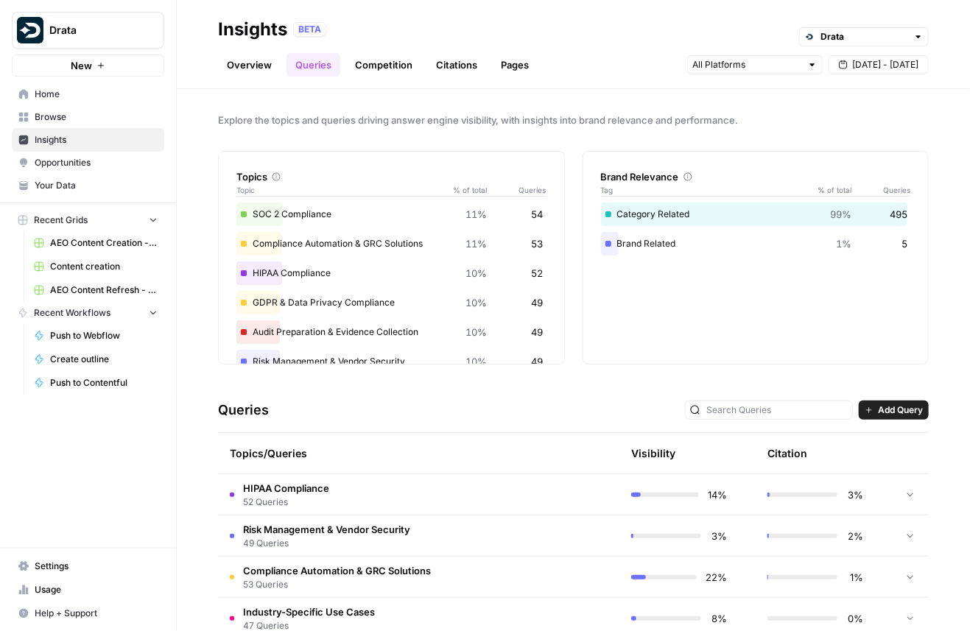
click at [83, 164] on span "Opportunities" at bounding box center [96, 162] width 123 height 13
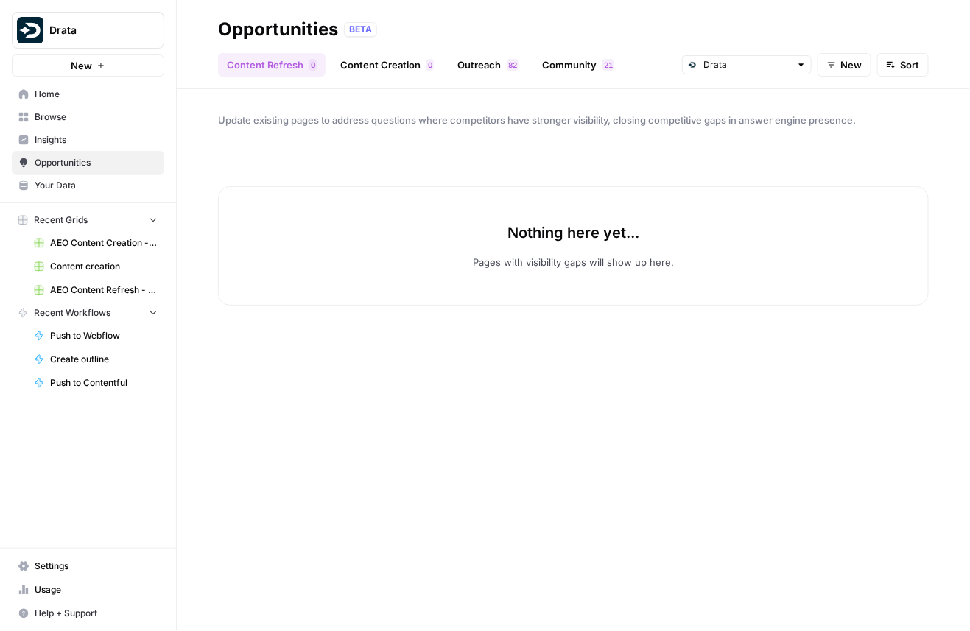
click at [391, 61] on link "Content Creation 0" at bounding box center [387, 65] width 111 height 24
click at [486, 72] on link "Outreach 2 8" at bounding box center [488, 65] width 79 height 24
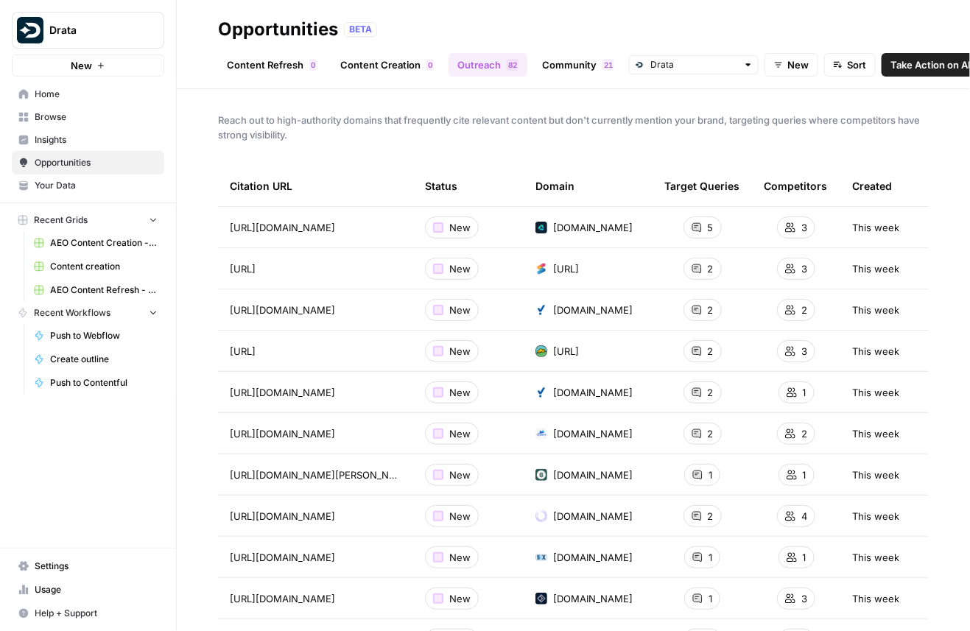
click at [279, 68] on link "Content Refresh 0" at bounding box center [272, 65] width 108 height 24
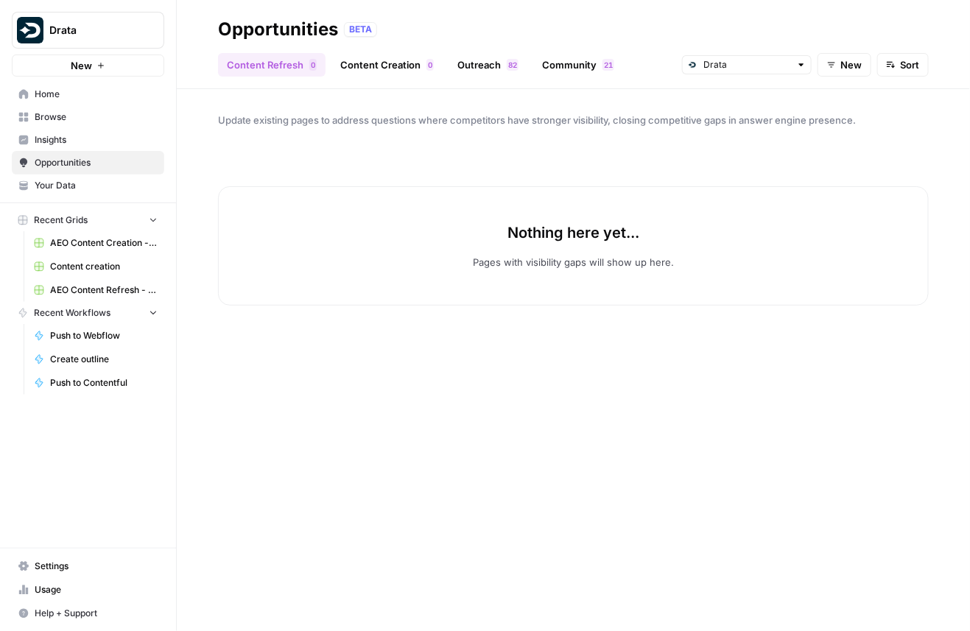
click at [360, 69] on link "Content Creation 0" at bounding box center [387, 65] width 111 height 24
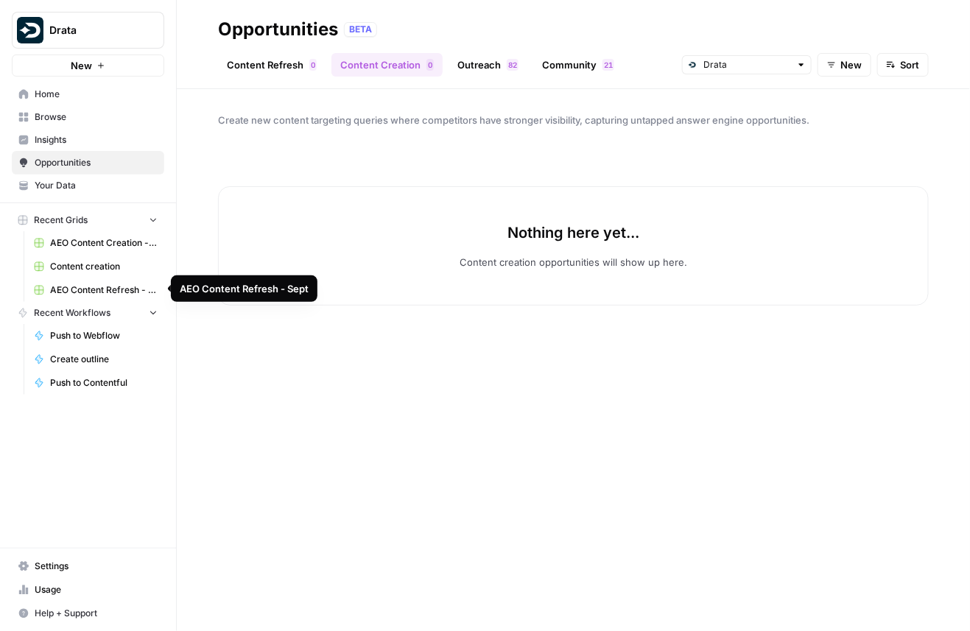
click at [102, 295] on link "AEO Content Refresh - Sept" at bounding box center [95, 291] width 137 height 24
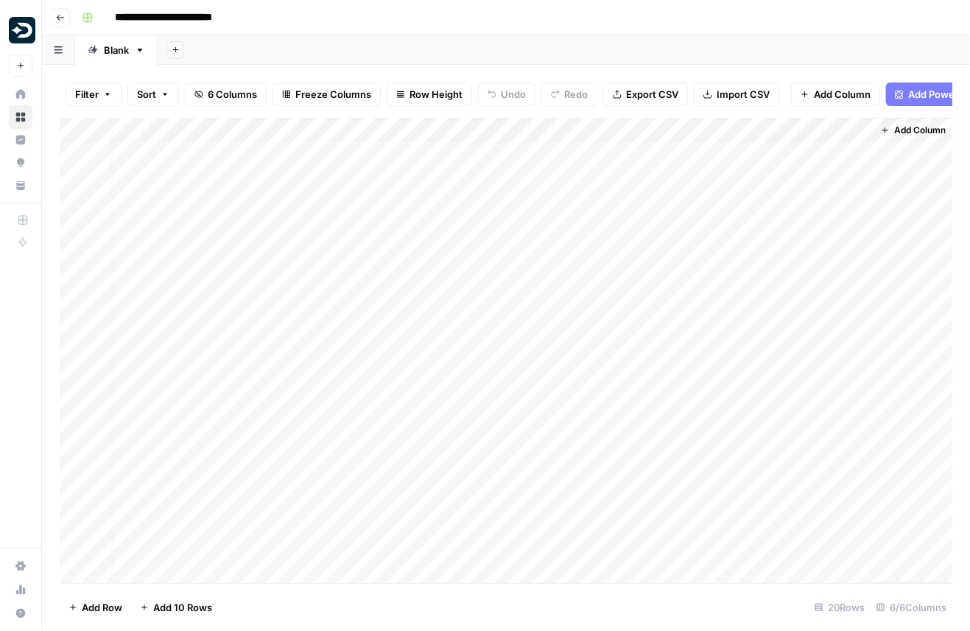
scroll to position [5, 10]
